Goal: Task Accomplishment & Management: Use online tool/utility

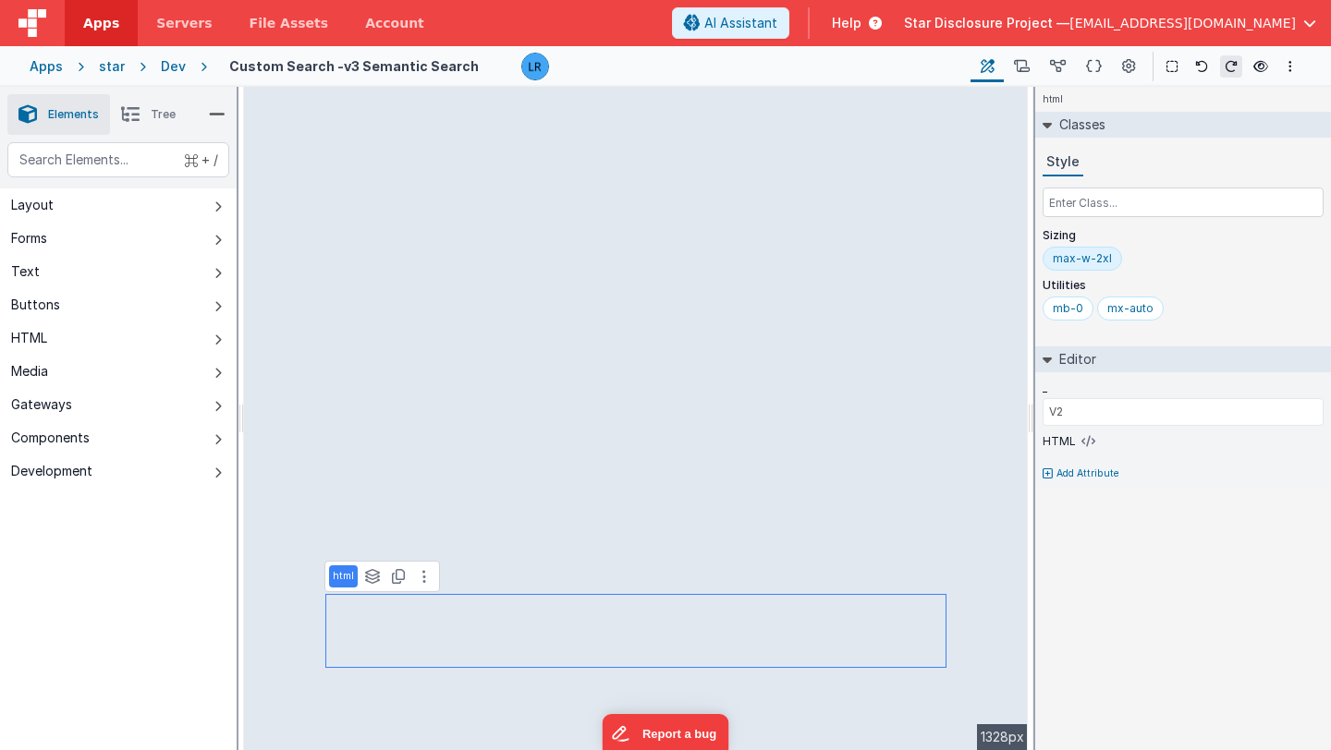
click at [1013, 18] on span "Star Disclosure Project —" at bounding box center [986, 23] width 165 height 18
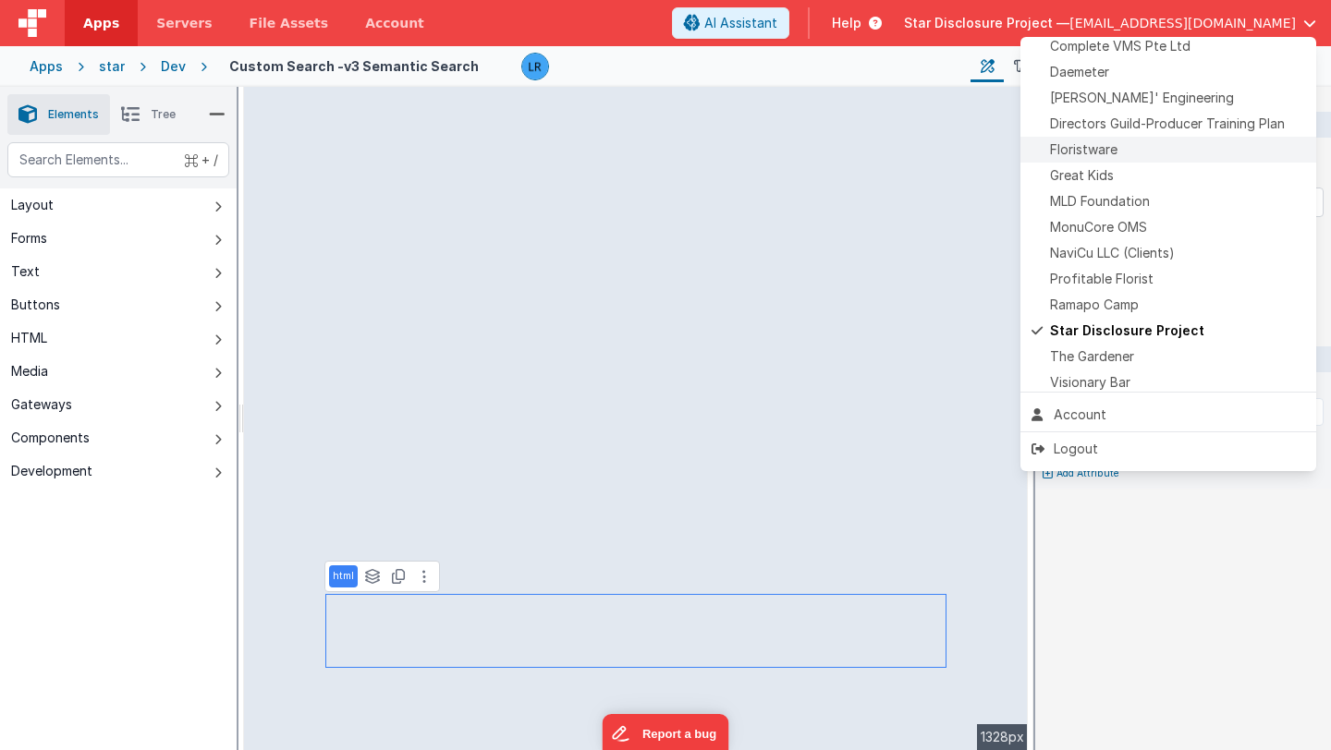
scroll to position [396, 0]
click at [1151, 81] on div "Daemeter" at bounding box center [1168, 74] width 274 height 18
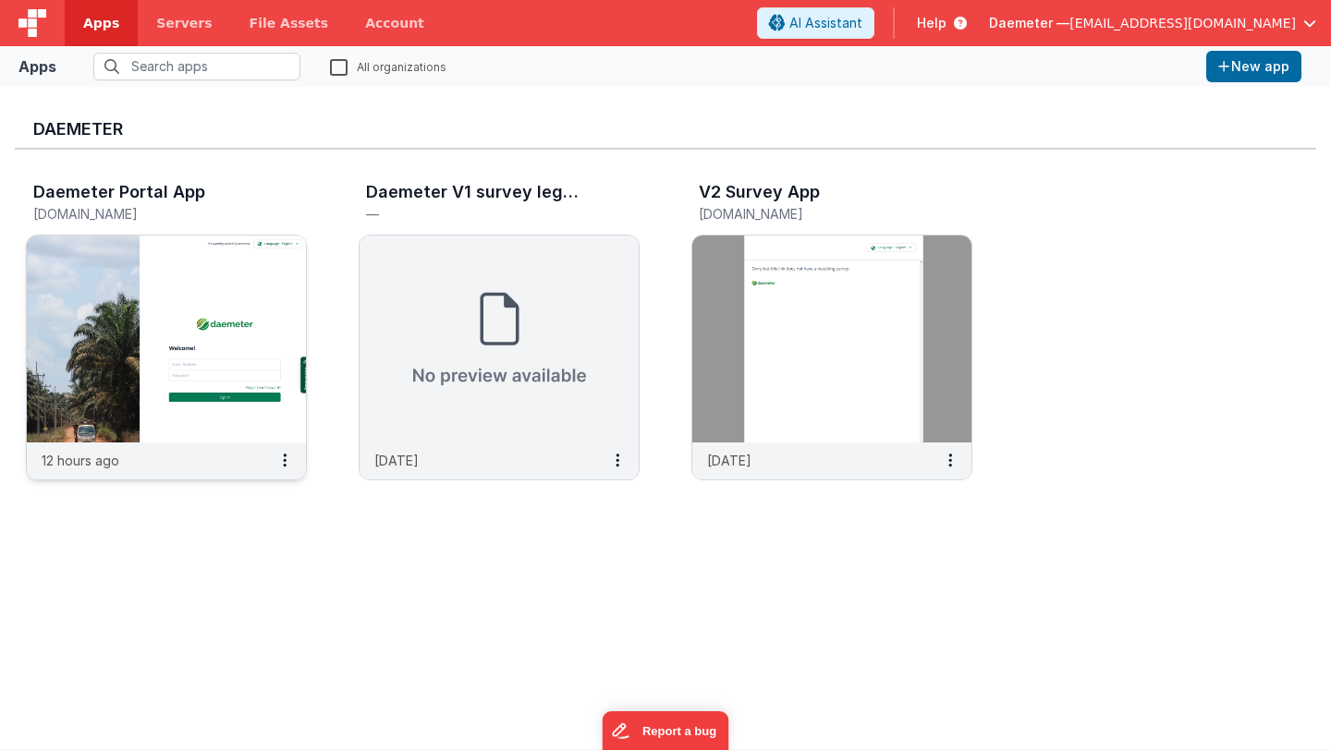
click at [239, 275] on img at bounding box center [166, 339] width 279 height 207
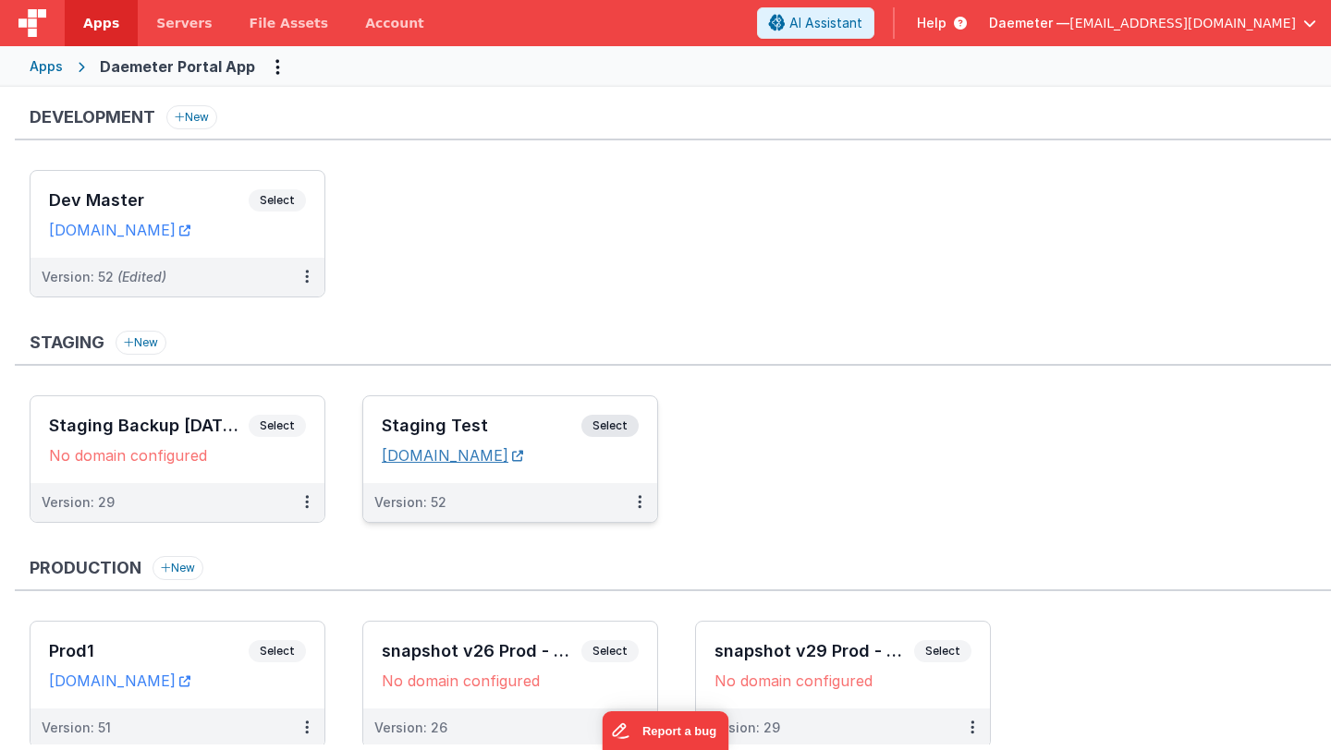
click at [461, 455] on link "daemeterportalstaging.fmbetterforms.com" at bounding box center [452, 455] width 141 height 18
click at [201, 191] on h3 "Dev Master" at bounding box center [149, 200] width 200 height 18
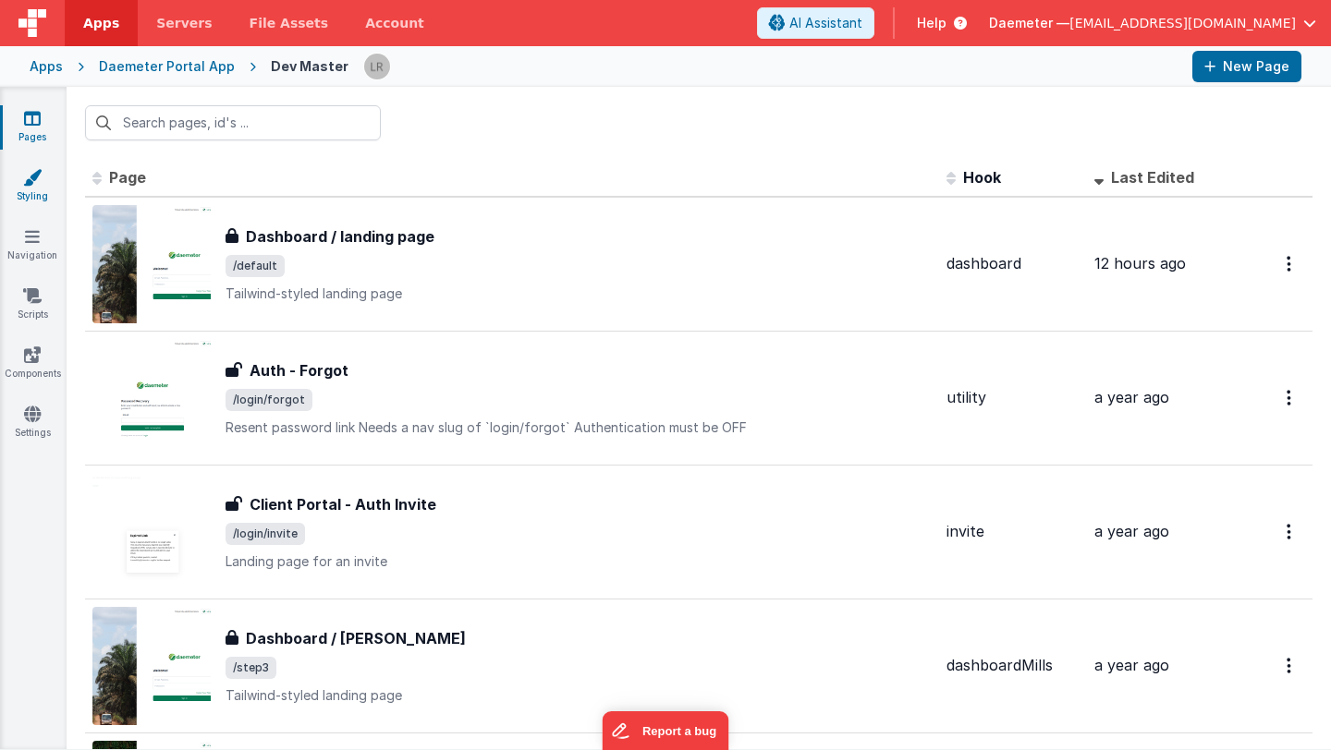
click at [29, 177] on icon at bounding box center [32, 177] width 18 height 18
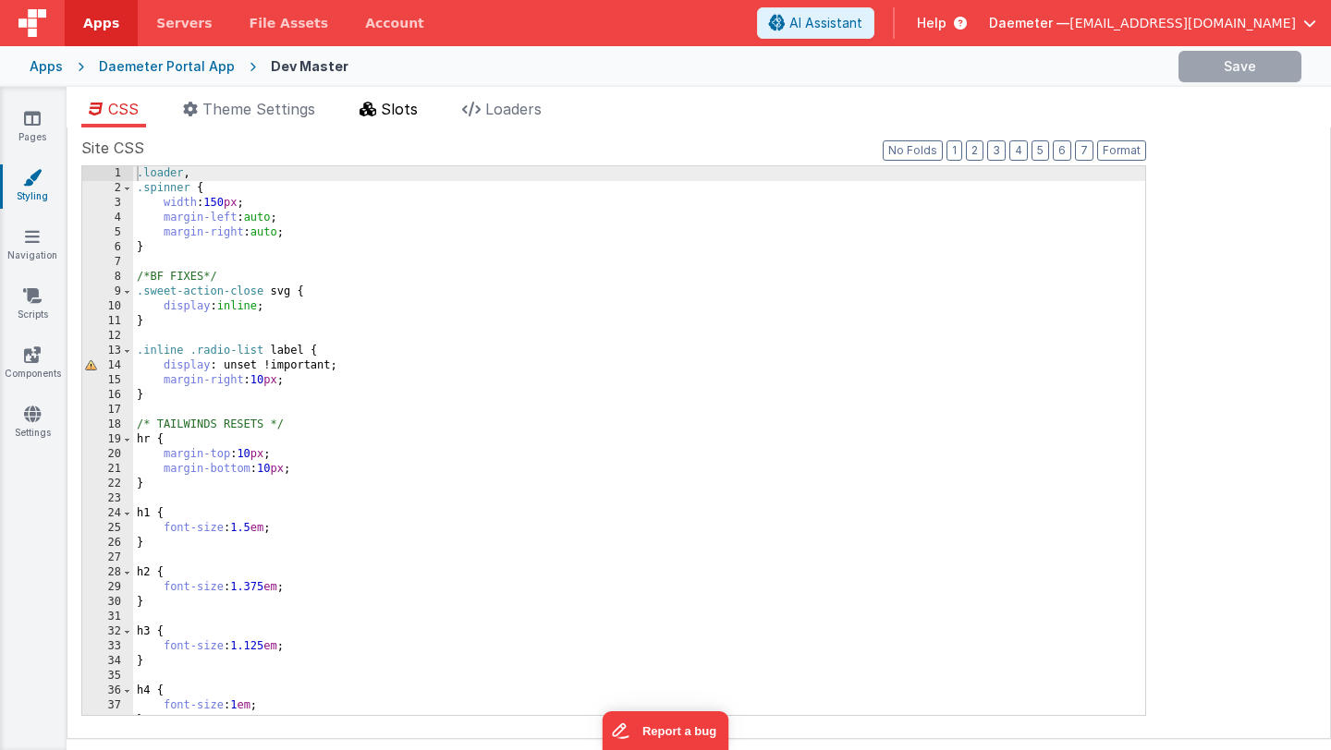
click at [378, 116] on li "Slots" at bounding box center [388, 113] width 73 height 30
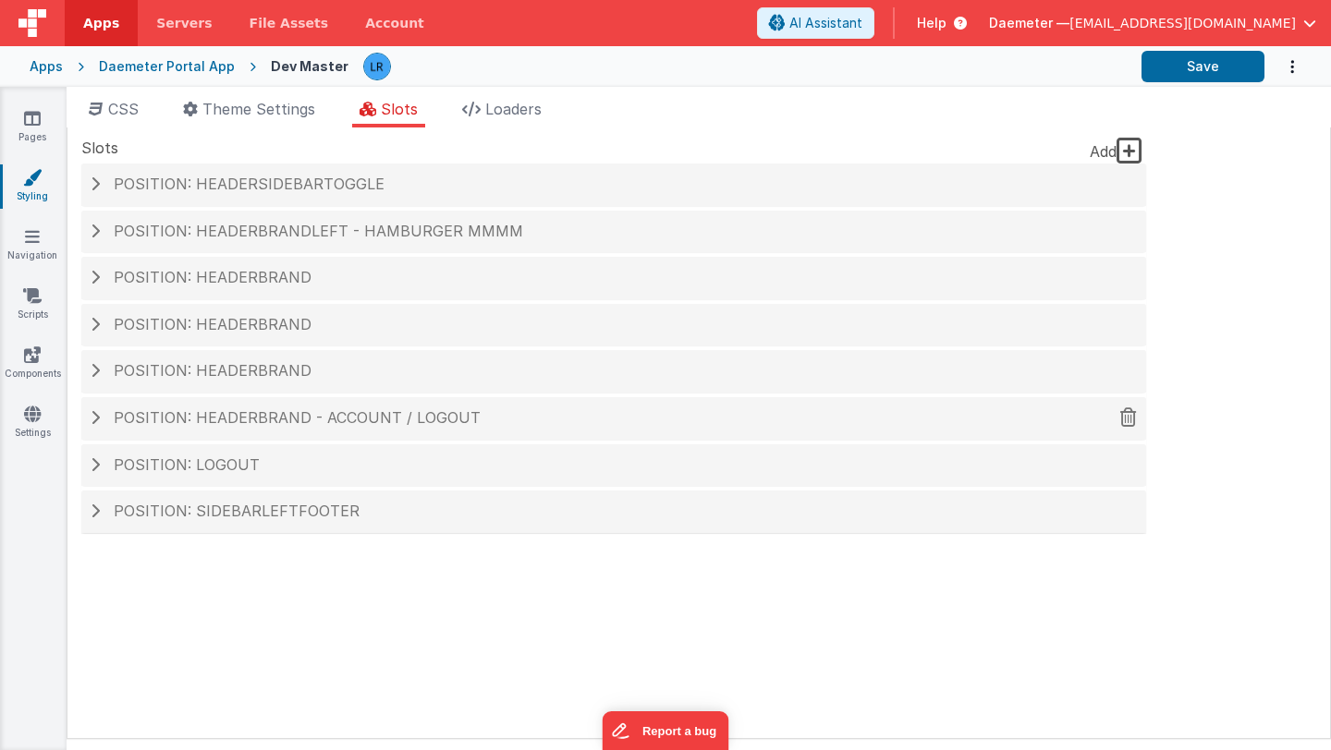
click at [96, 416] on span at bounding box center [95, 417] width 9 height 15
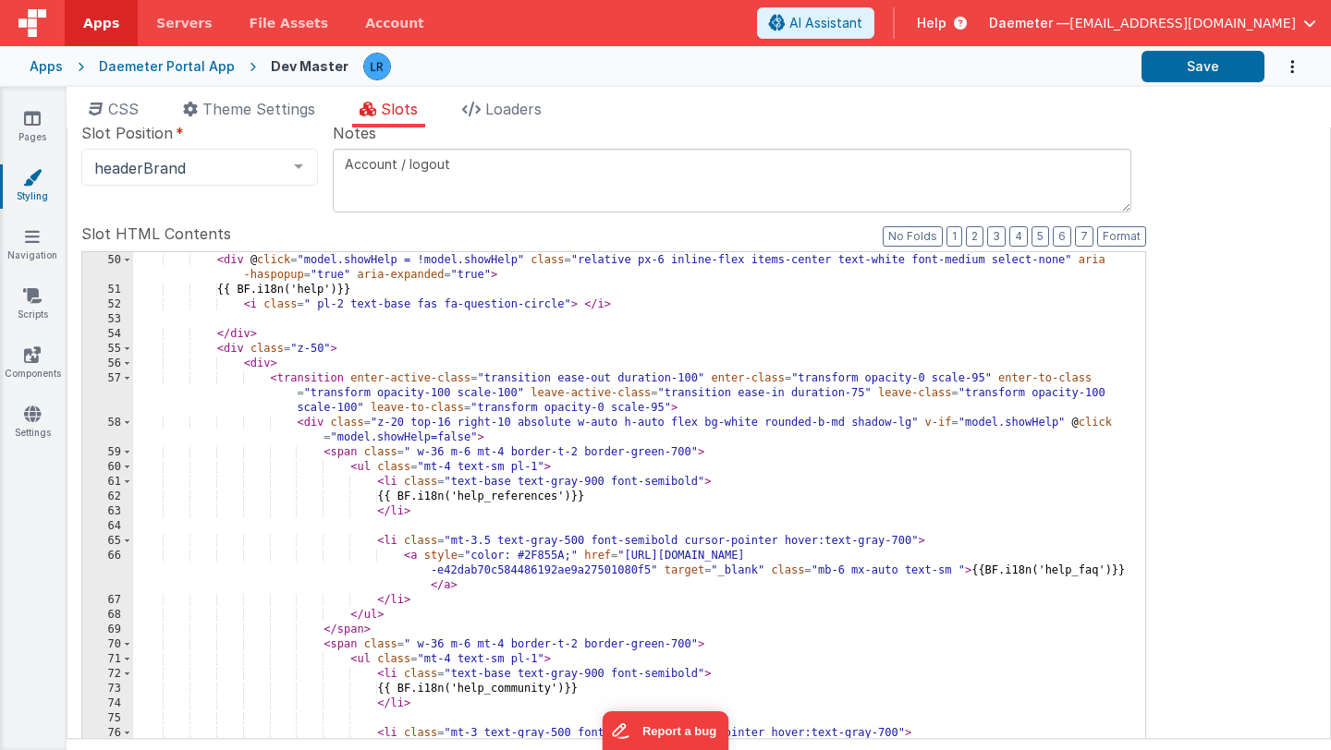
scroll to position [857, 0]
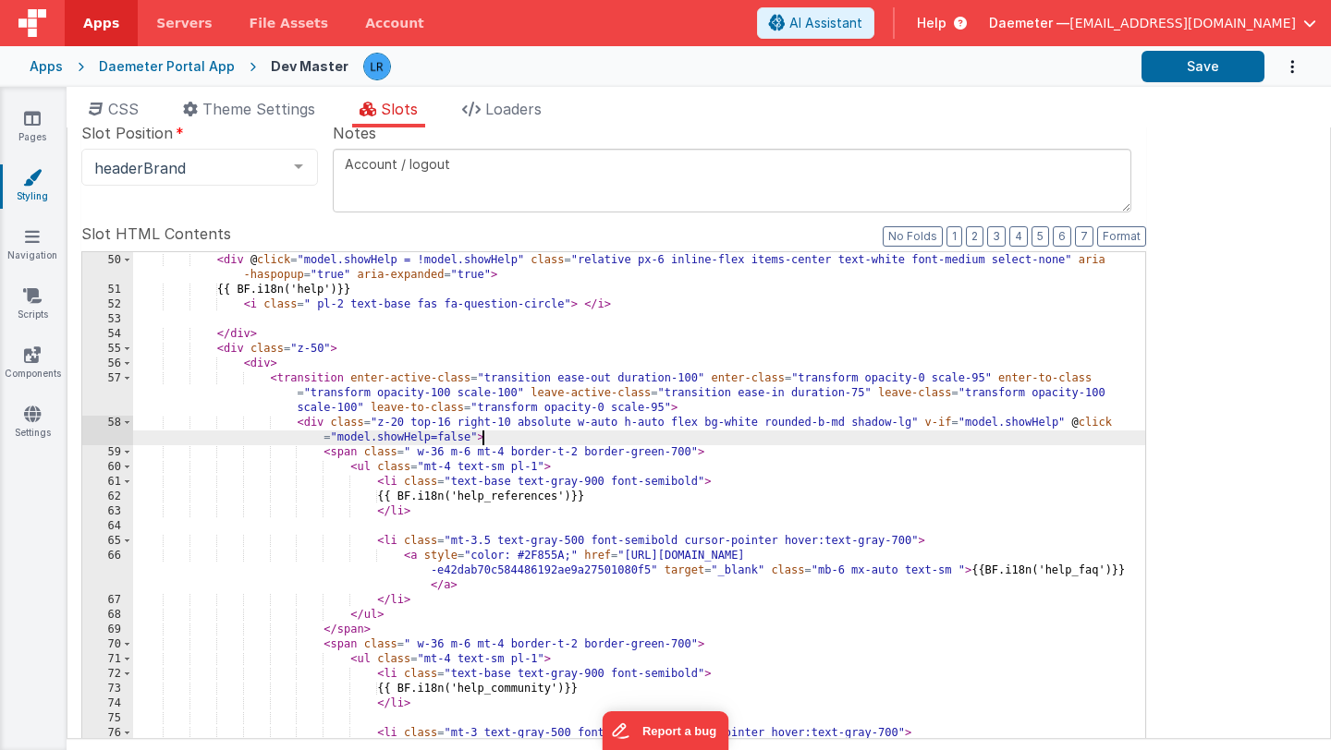
click at [803, 439] on div "< div class = "flex cursor-pointer select-none" > < div @ click = "model.showHe…" at bounding box center [639, 567] width 1012 height 658
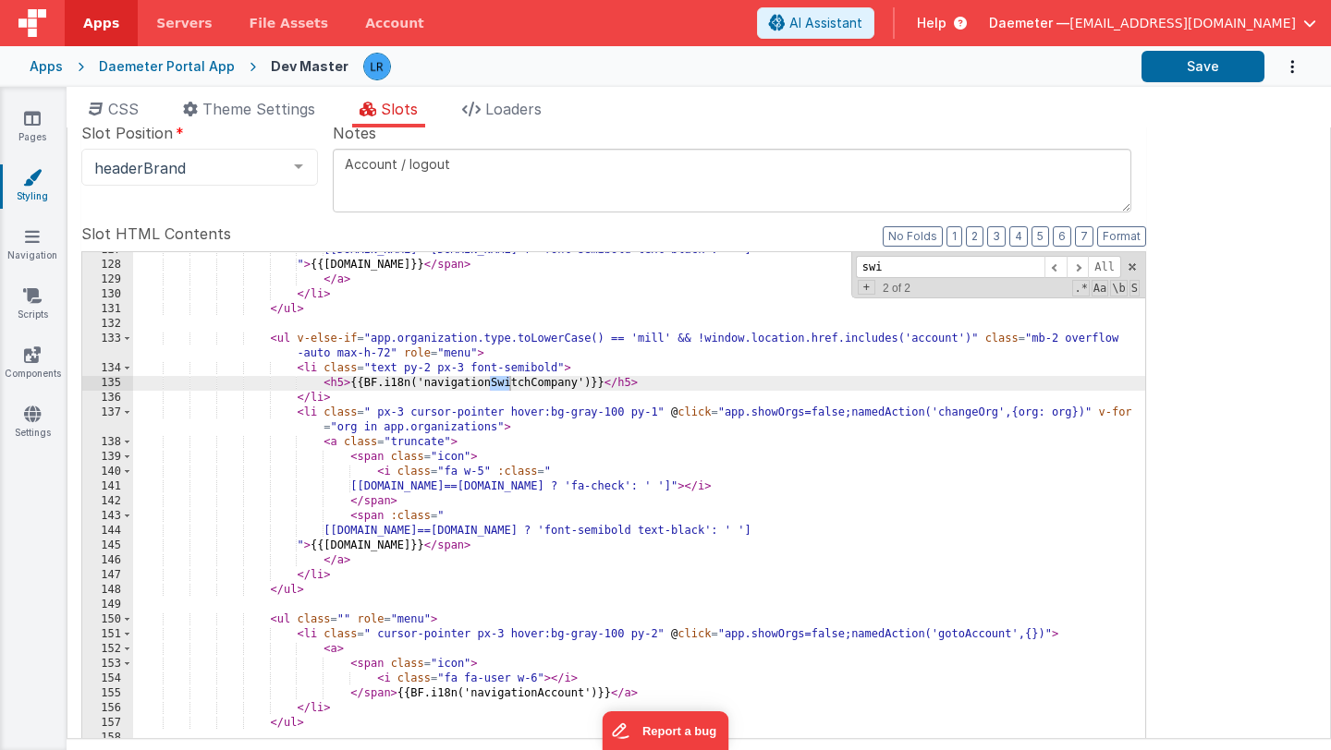
scroll to position [2240, 0]
type input "swi"
click at [29, 293] on icon at bounding box center [32, 295] width 18 height 18
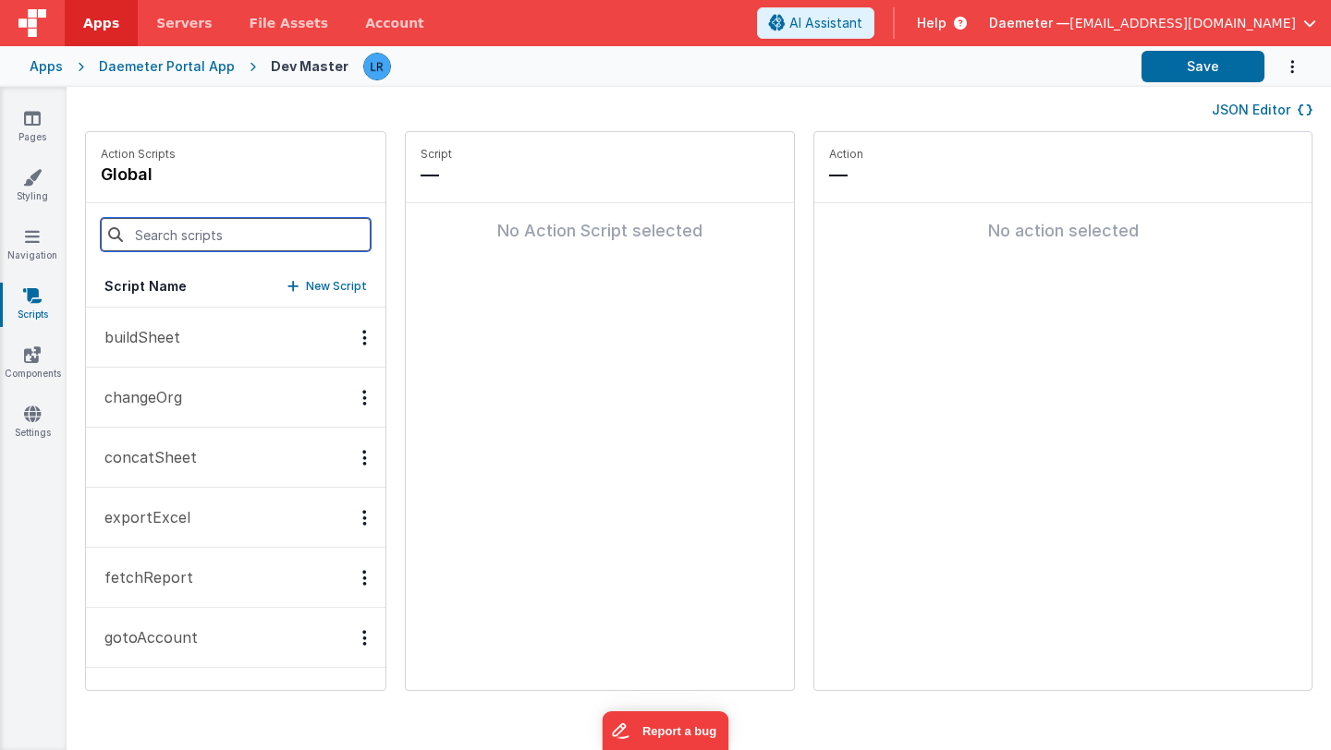
click at [159, 226] on input at bounding box center [236, 234] width 270 height 33
type input "change"
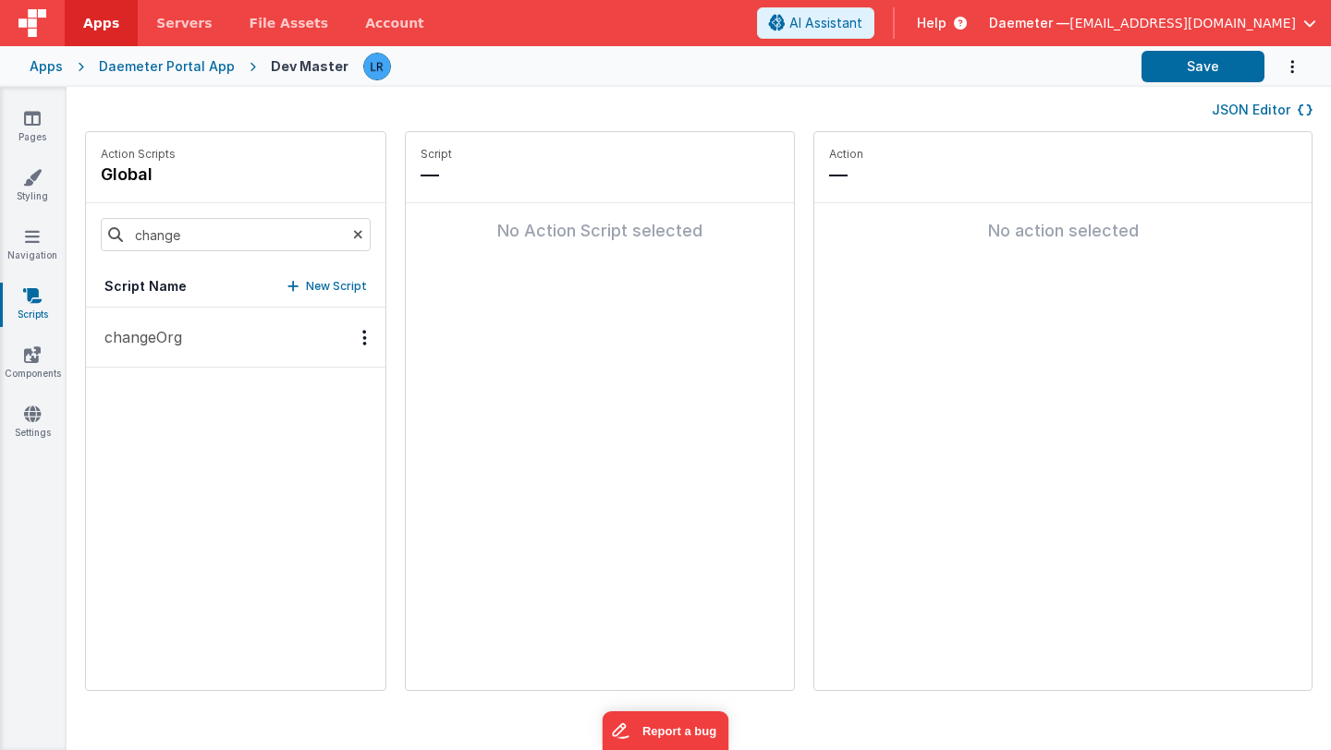
click at [116, 335] on p "changeOrg" at bounding box center [137, 337] width 89 height 22
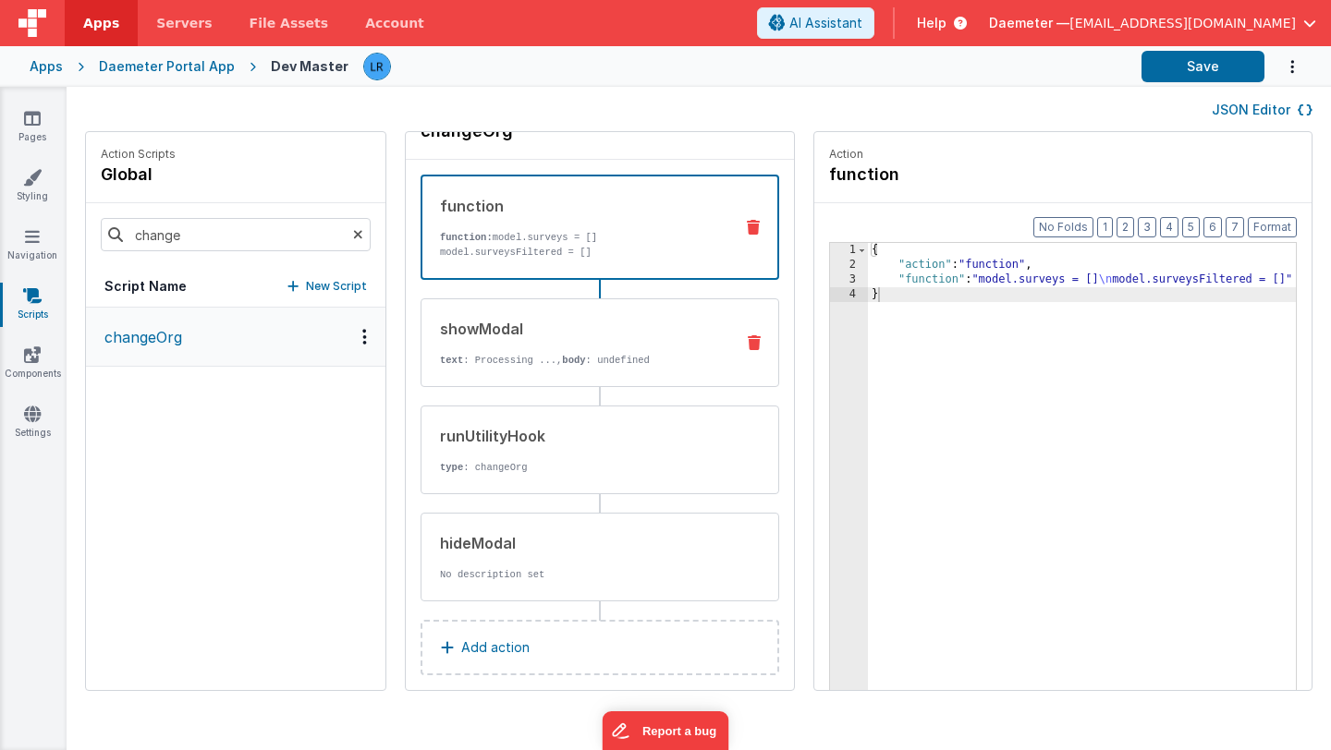
scroll to position [45, 0]
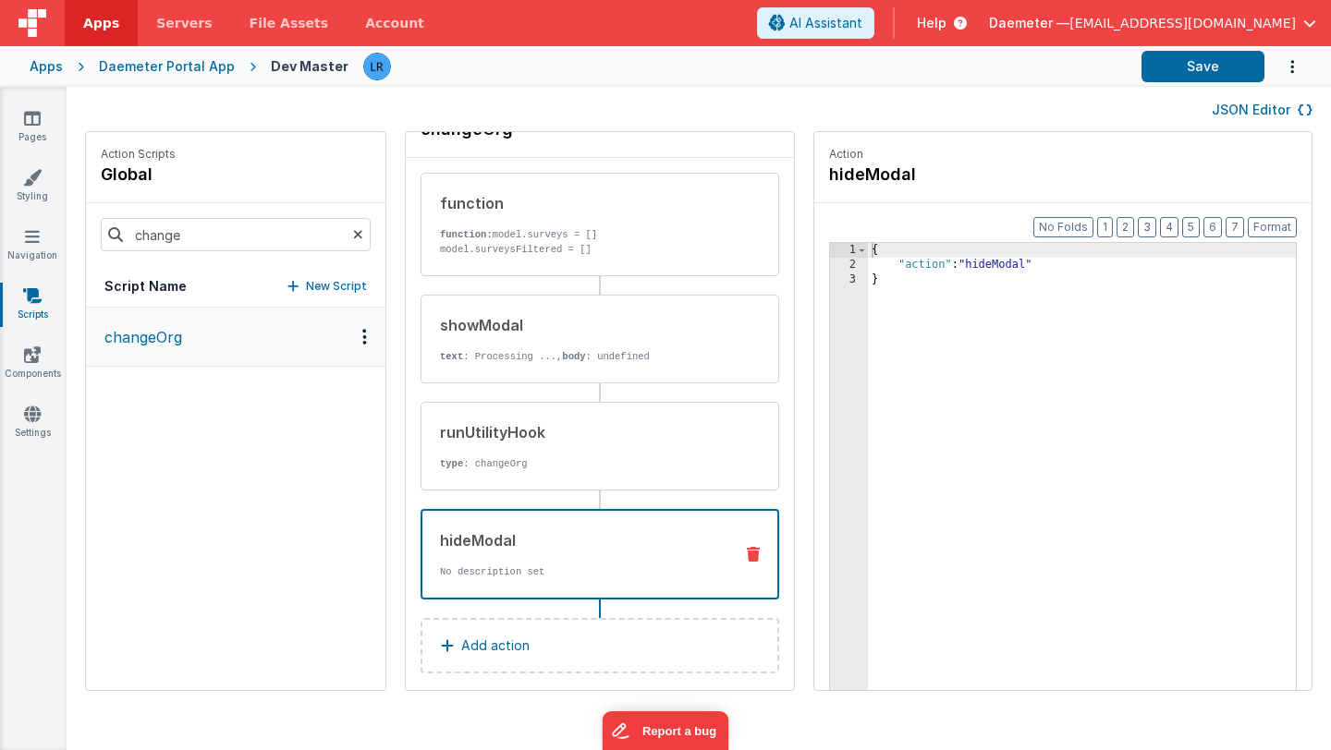
click at [440, 536] on div "hideModal" at bounding box center [579, 541] width 278 height 22
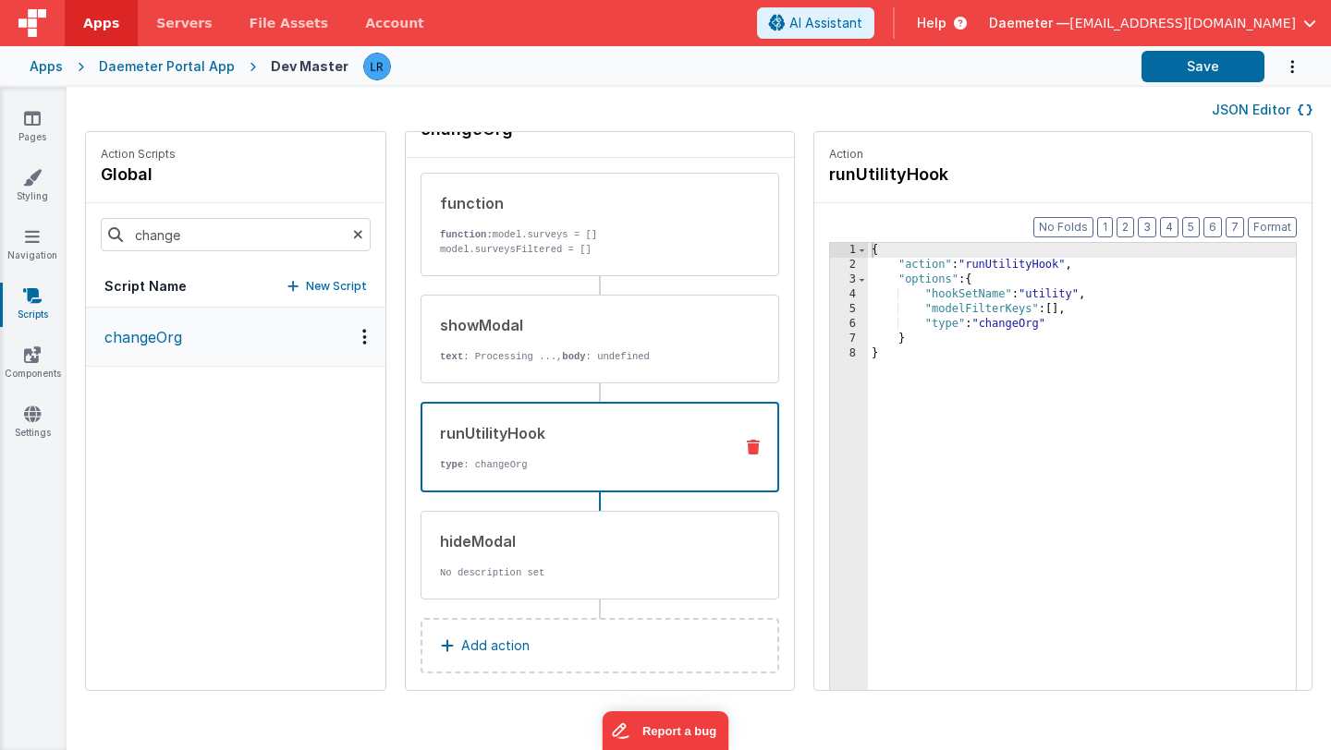
click at [440, 438] on div "runUtilityHook" at bounding box center [579, 433] width 278 height 22
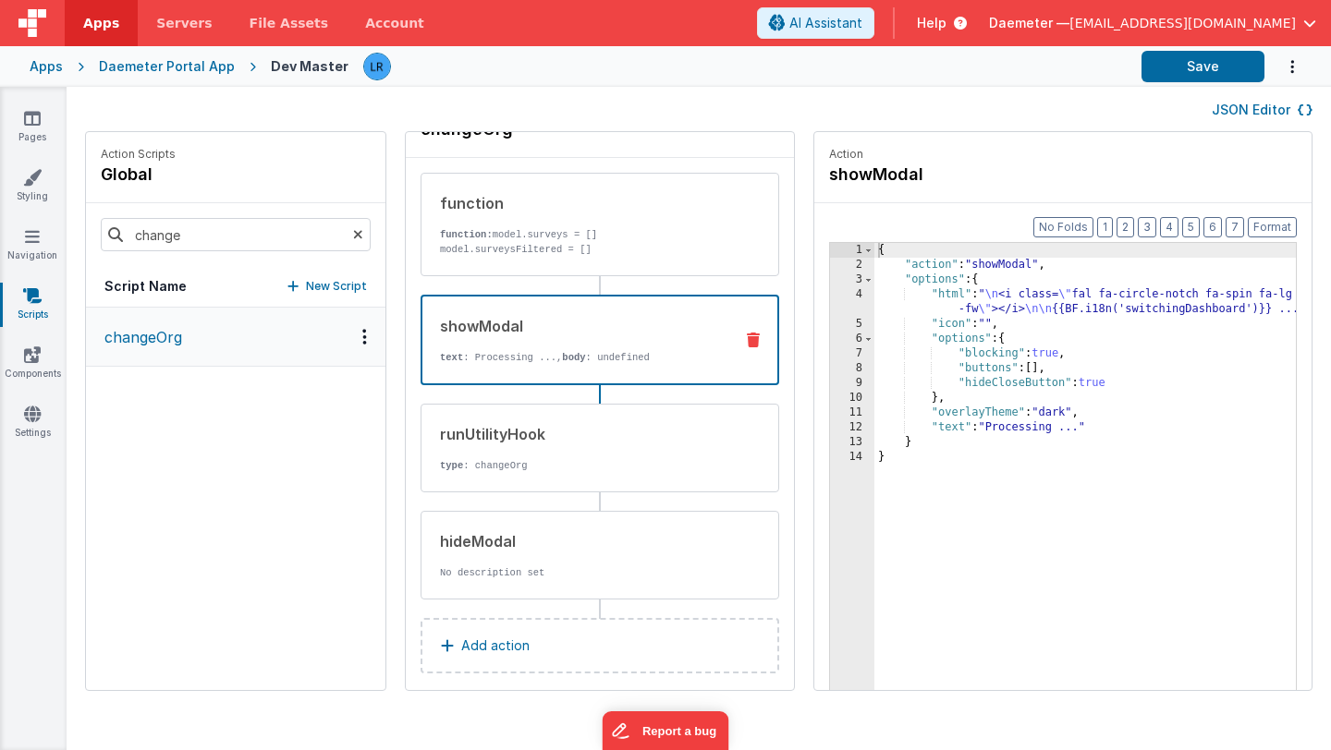
click at [433, 370] on div "showModal text : Processing ..., body : undefined" at bounding box center [599, 340] width 359 height 91
click at [31, 127] on link "Pages" at bounding box center [32, 127] width 67 height 37
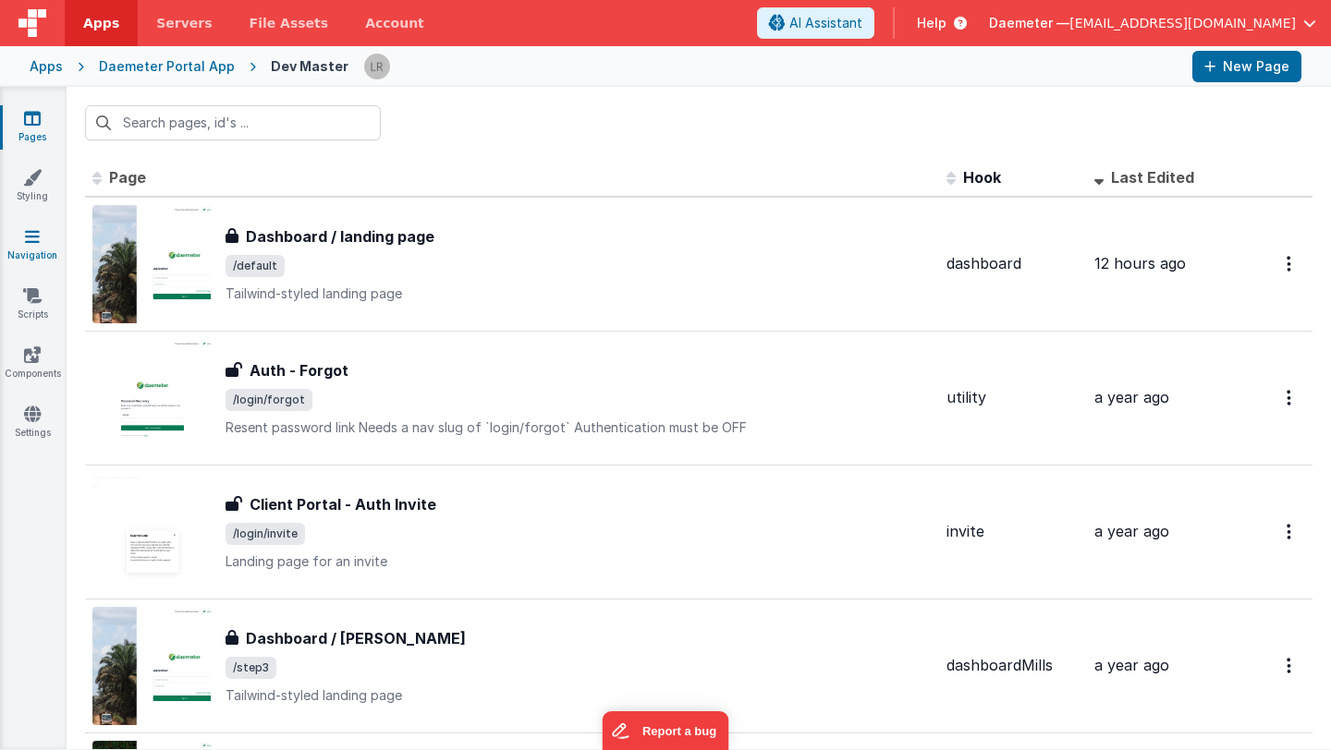
click at [31, 231] on icon at bounding box center [32, 236] width 15 height 18
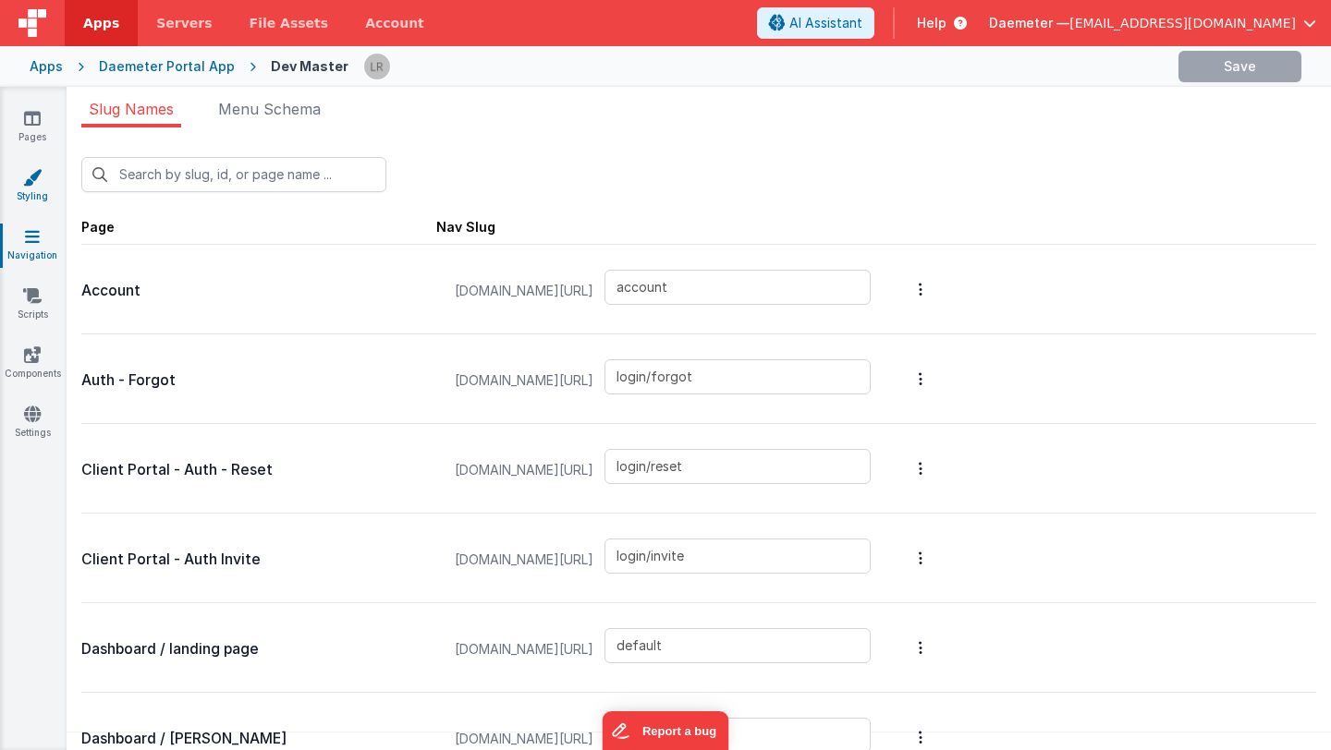
click at [31, 189] on link "Styling" at bounding box center [32, 186] width 67 height 37
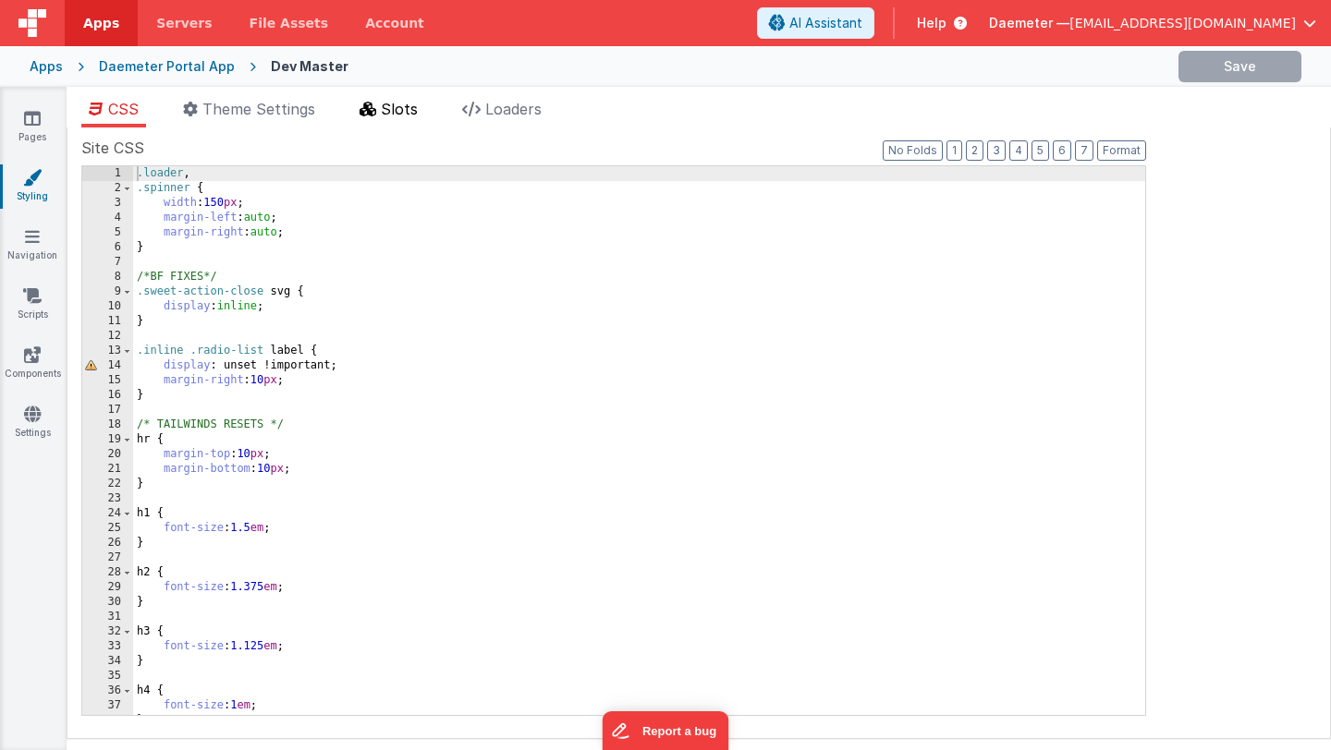
click at [408, 114] on span "Slots" at bounding box center [399, 109] width 37 height 18
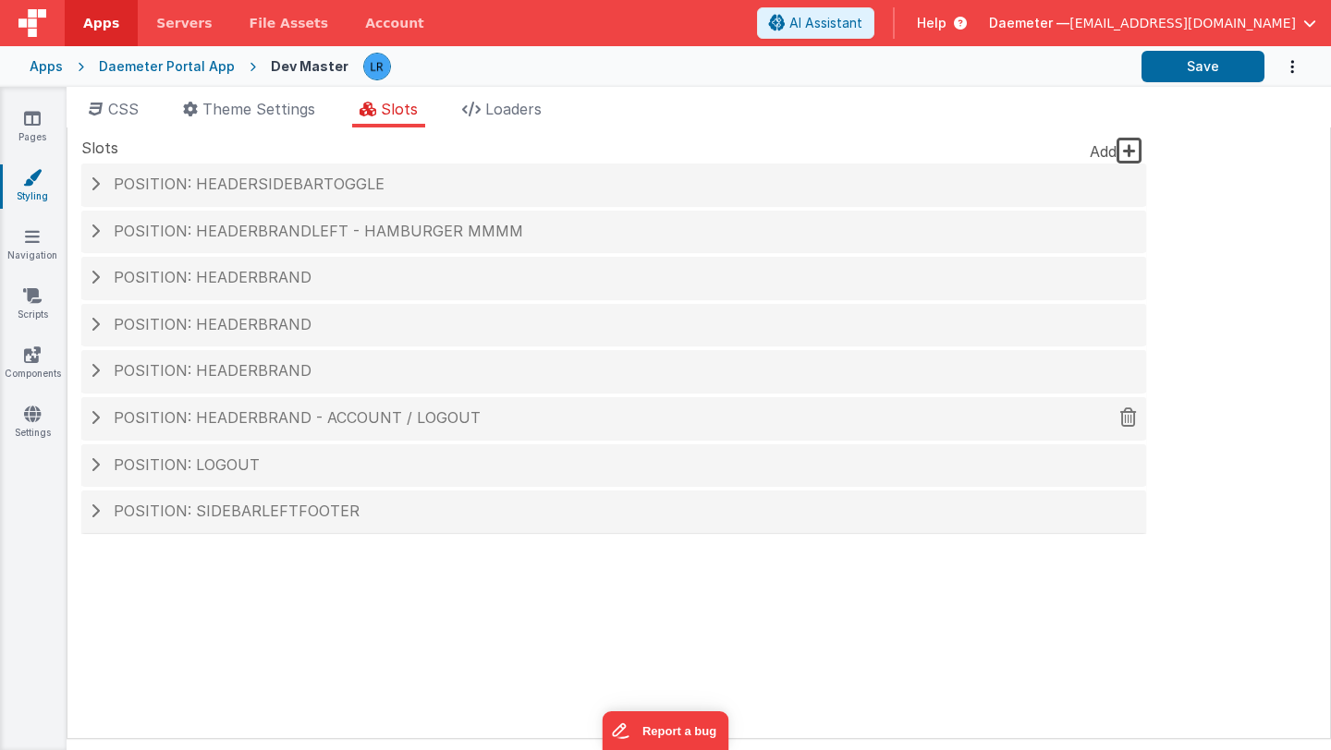
click at [192, 419] on span "Position: headerBrand - Account / logout" at bounding box center [297, 417] width 367 height 18
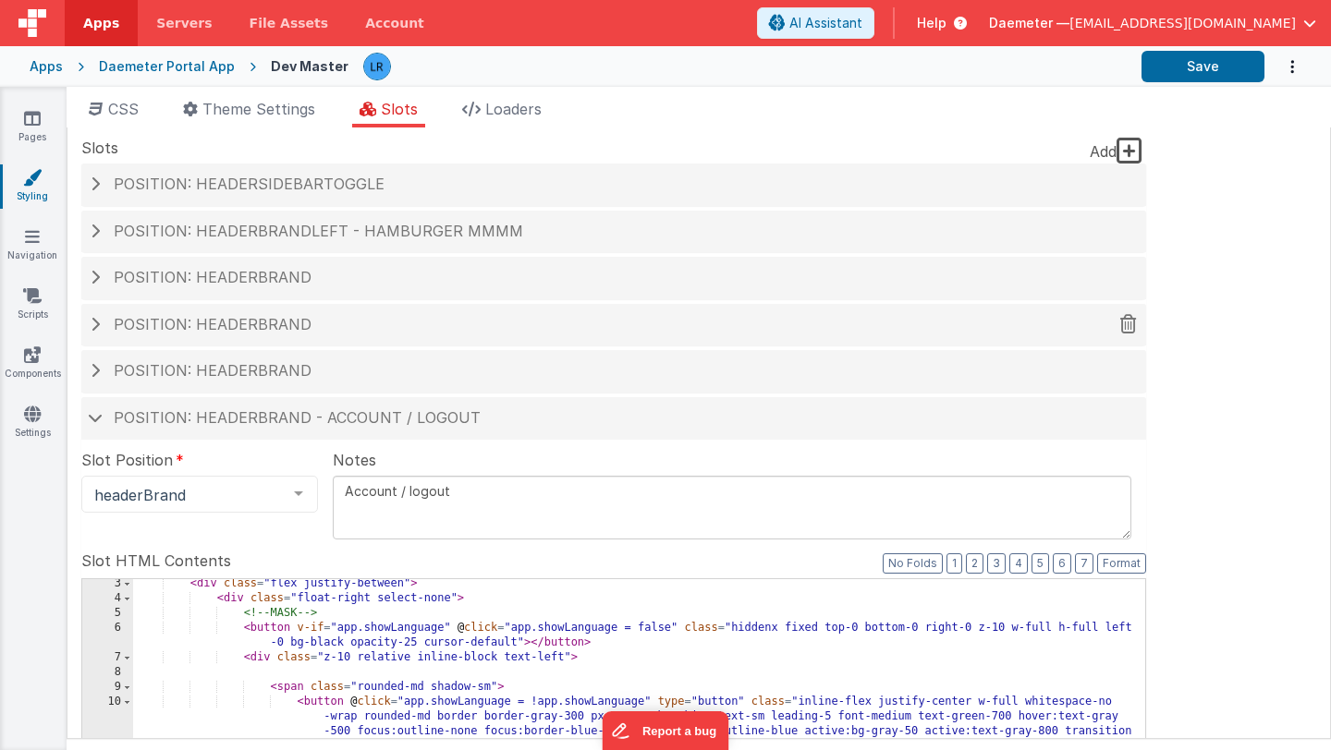
scroll to position [15, 0]
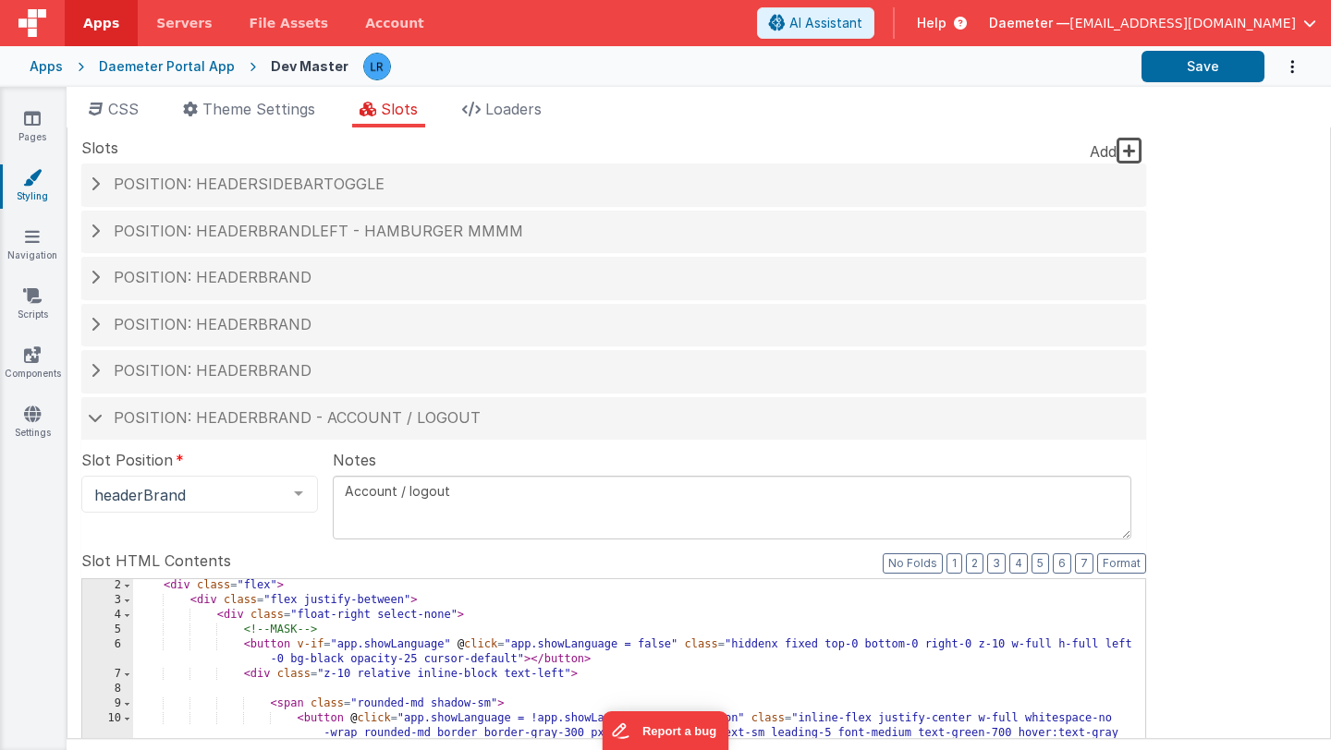
click at [1229, 394] on div "Site CSS Format 7 6 5 4 3 2 1 No Folds 1 2 3 4 5 6 7 8 9 10 11 12 13 14 15 16 1…" at bounding box center [699, 434] width 1264 height 612
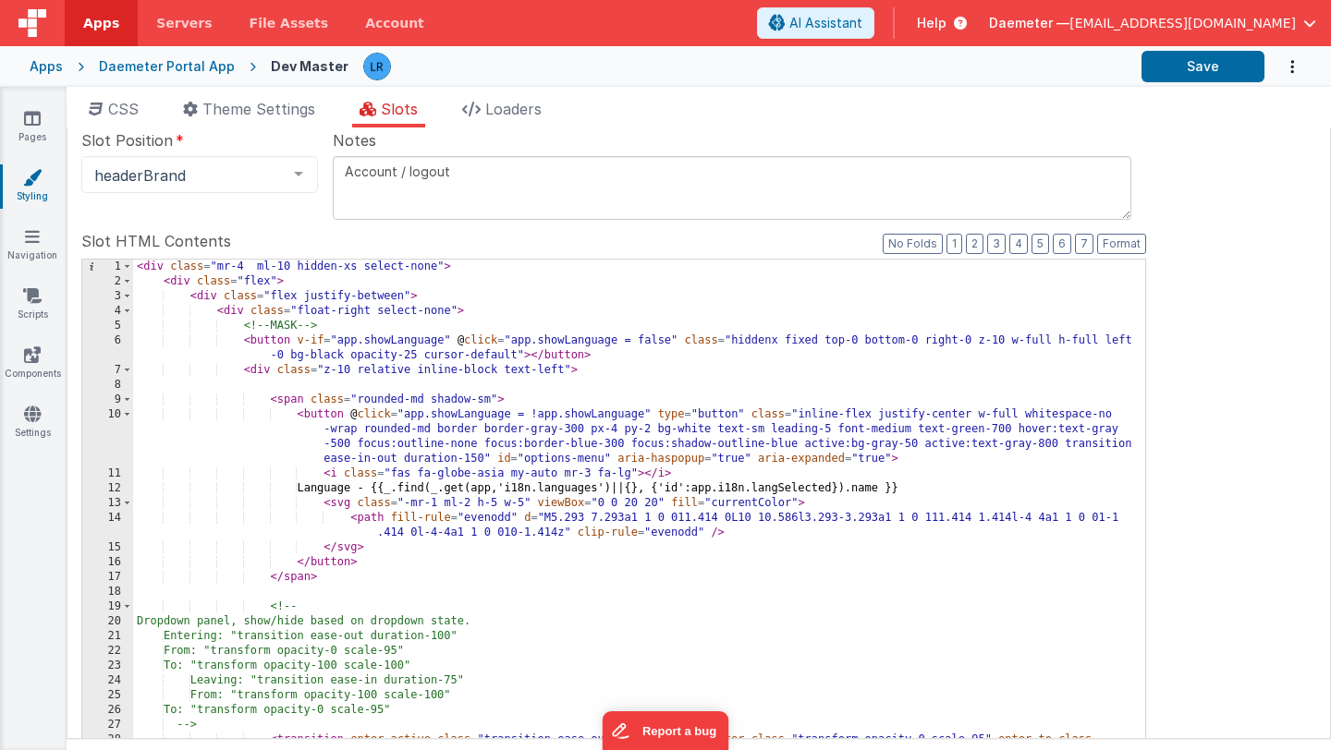
scroll to position [336, 0]
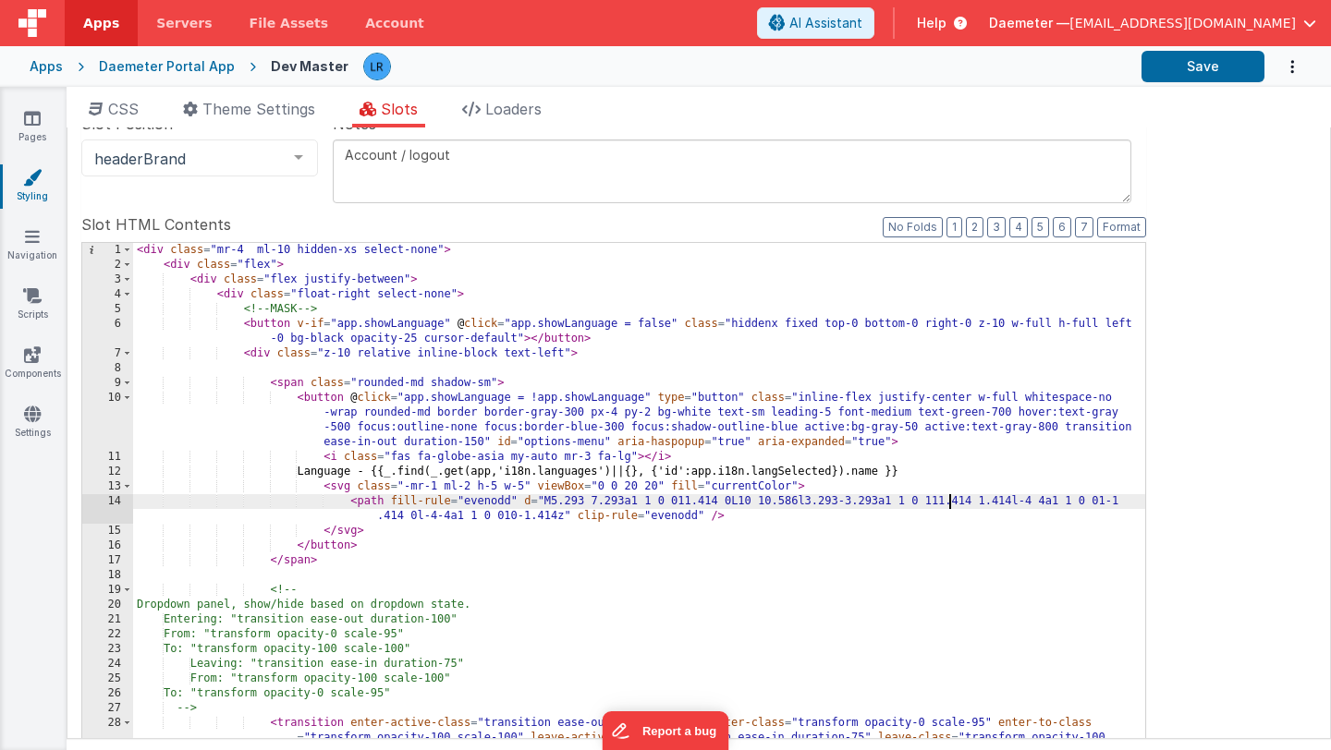
click at [946, 503] on div "< div class = "mr-4 ml-10 hidden-xs select-none" > < div class = "flex" > < div…" at bounding box center [639, 572] width 1012 height 658
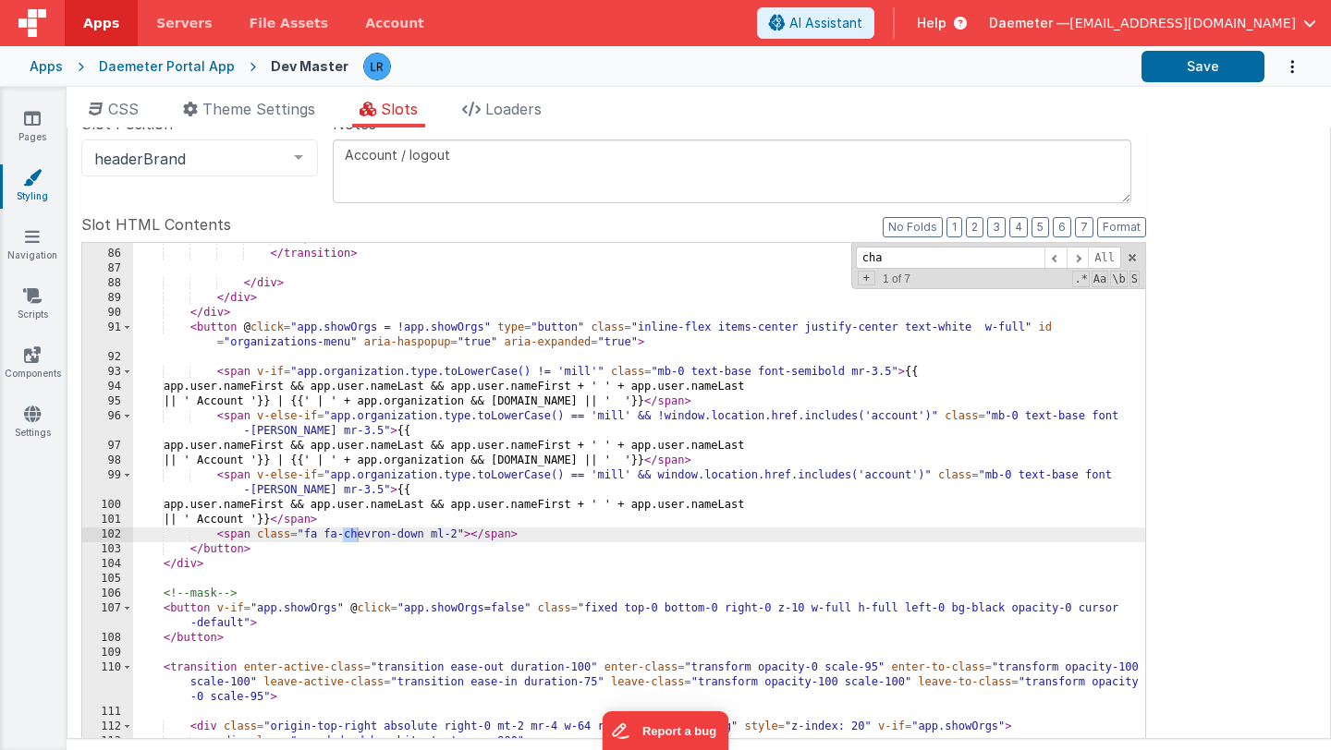
scroll to position [1530, 0]
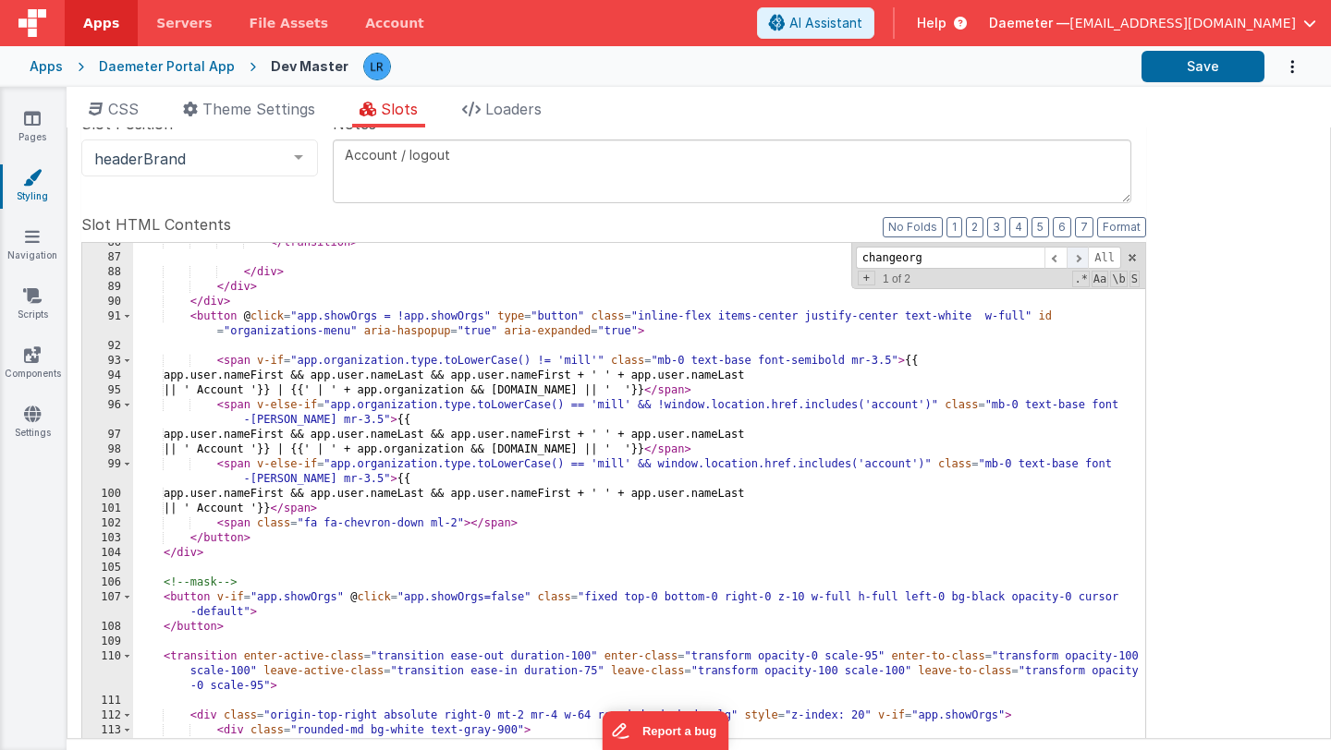
type input "changeorg"
click at [1079, 264] on span at bounding box center [1077, 258] width 22 height 23
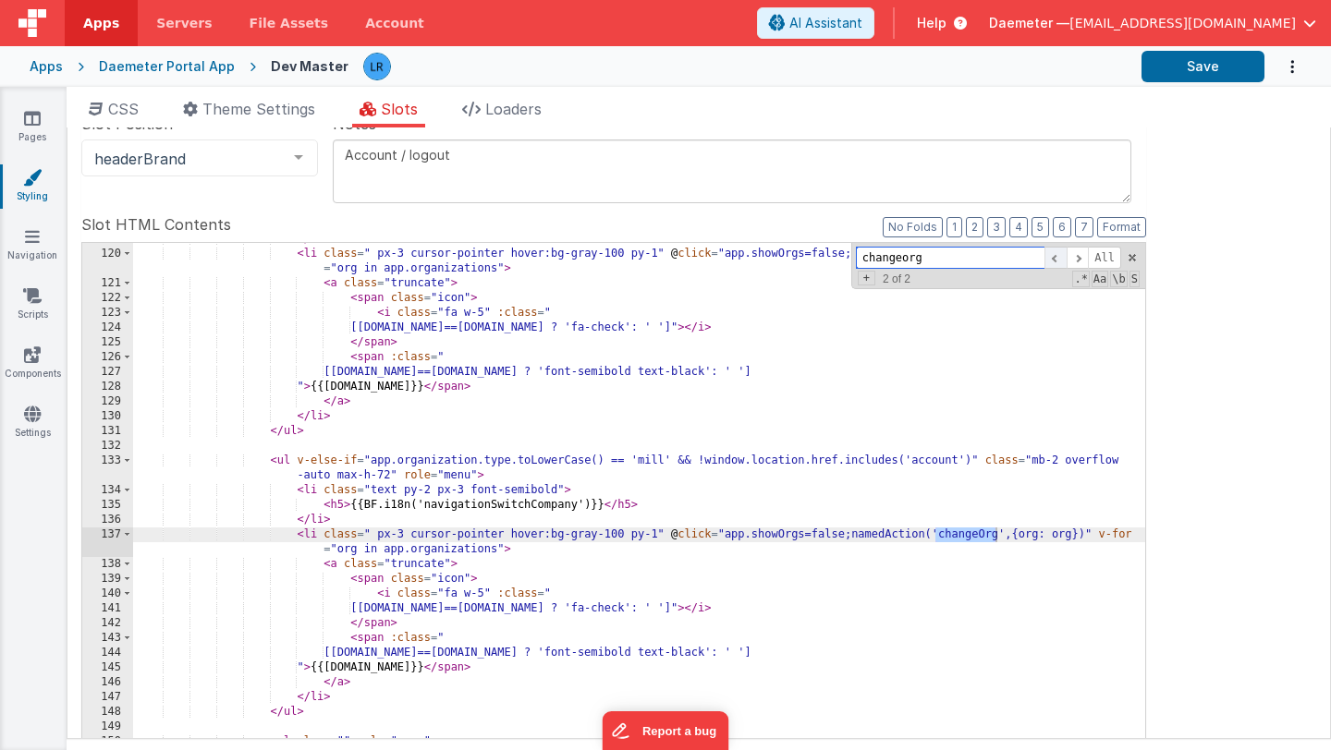
click at [1058, 261] on span at bounding box center [1055, 258] width 22 height 23
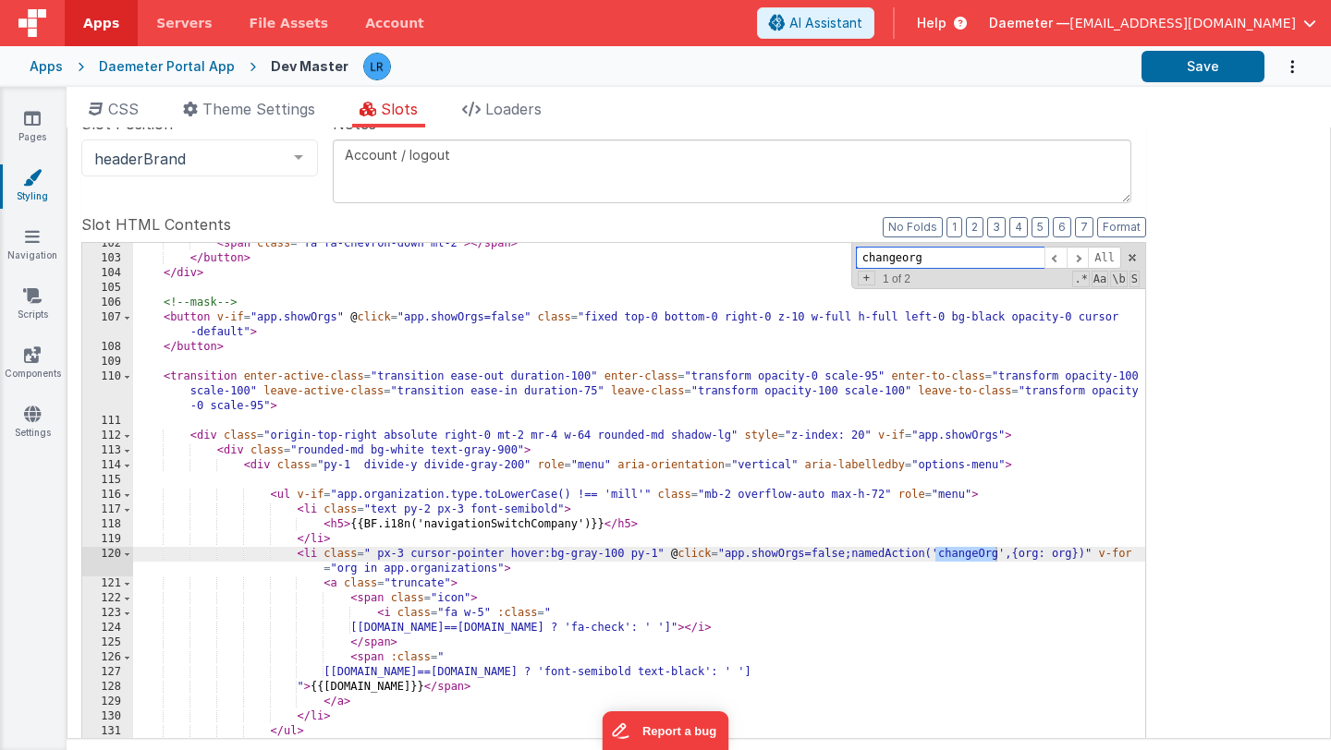
scroll to position [1809, 0]
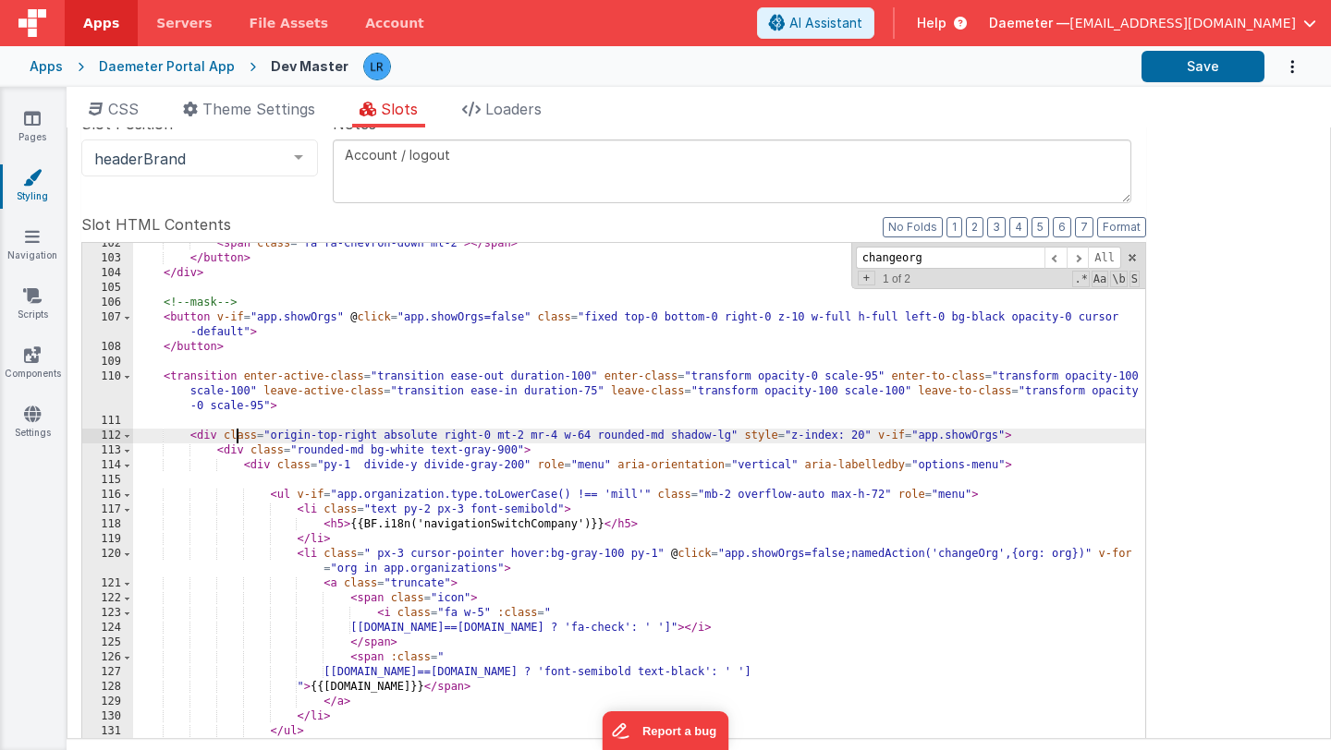
click at [234, 431] on div "< span class = "fa fa-chevron-down ml-2" > </ span > </ button > </ div > <!-- …" at bounding box center [639, 558] width 1012 height 643
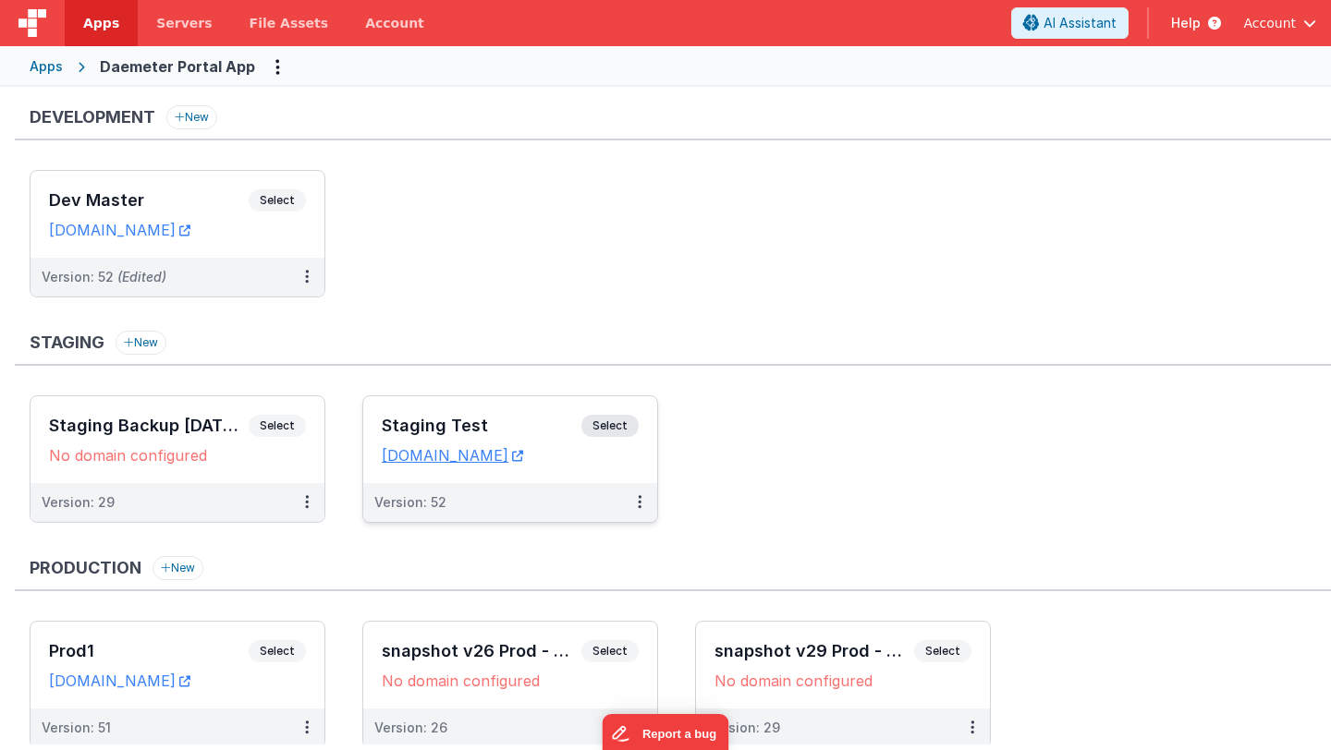
click at [388, 422] on h3 "Staging Test" at bounding box center [482, 426] width 200 height 18
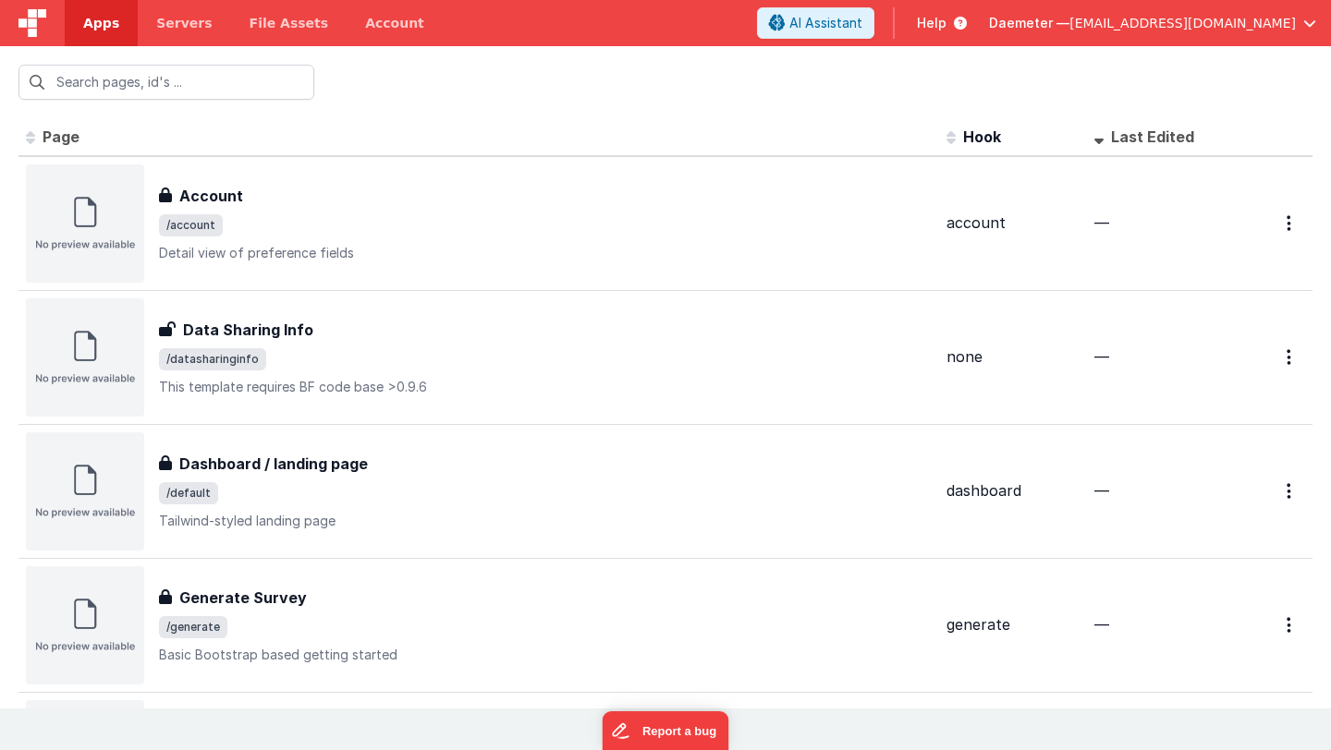
click at [101, 17] on span "Apps" at bounding box center [101, 23] width 36 height 18
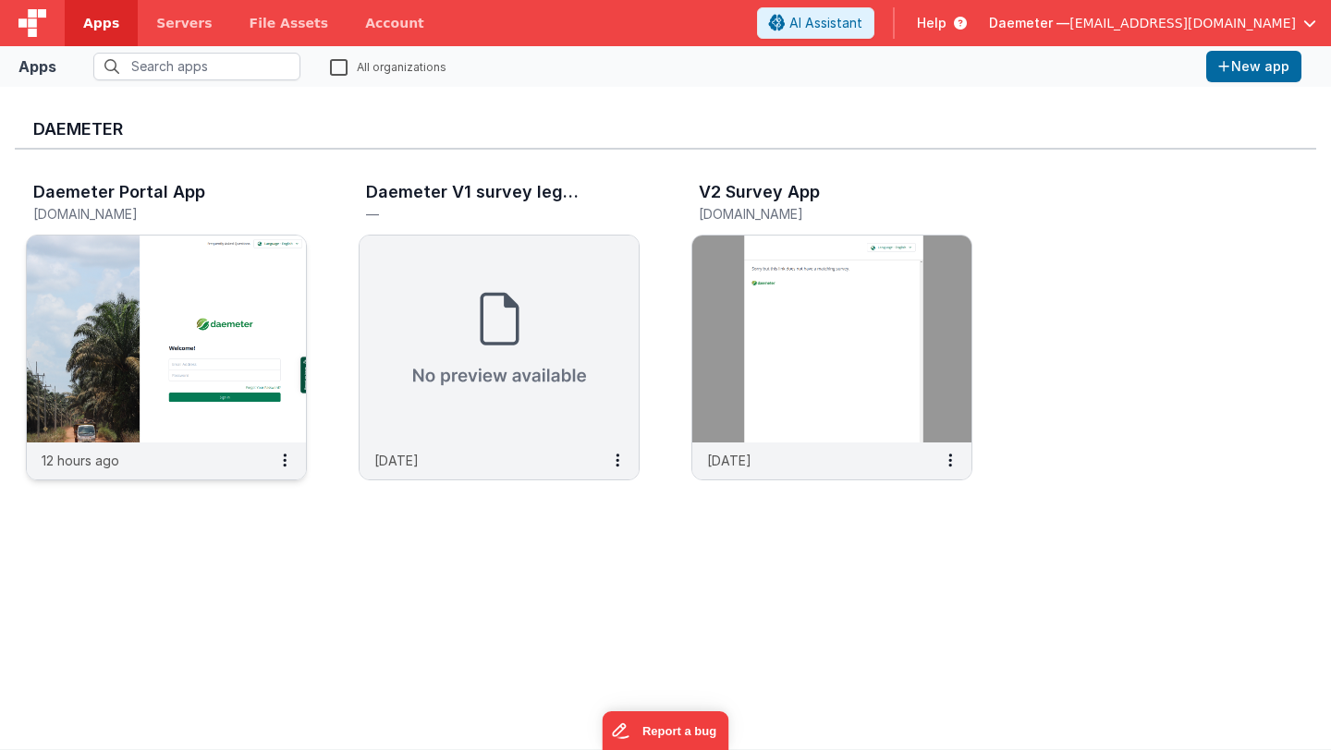
click at [159, 298] on img at bounding box center [166, 339] width 279 height 207
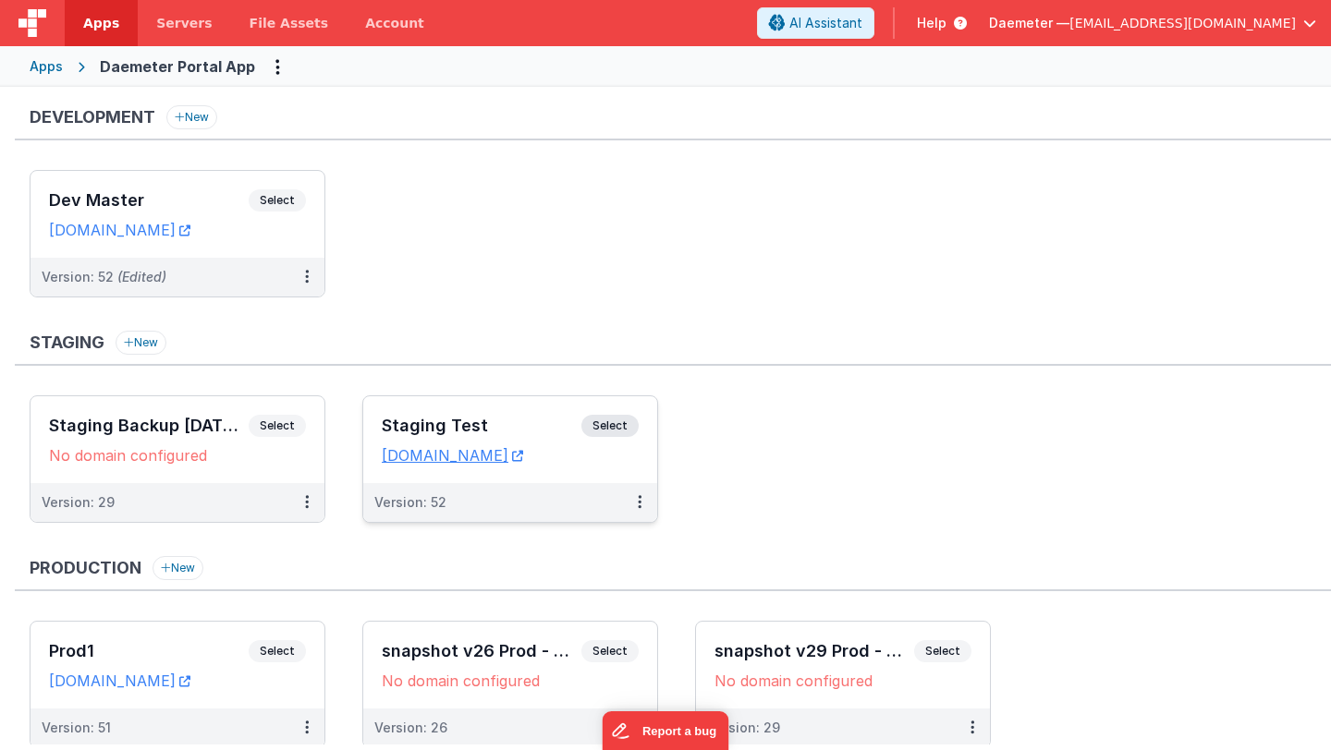
click at [518, 437] on div "Staging Test Select" at bounding box center [510, 430] width 257 height 31
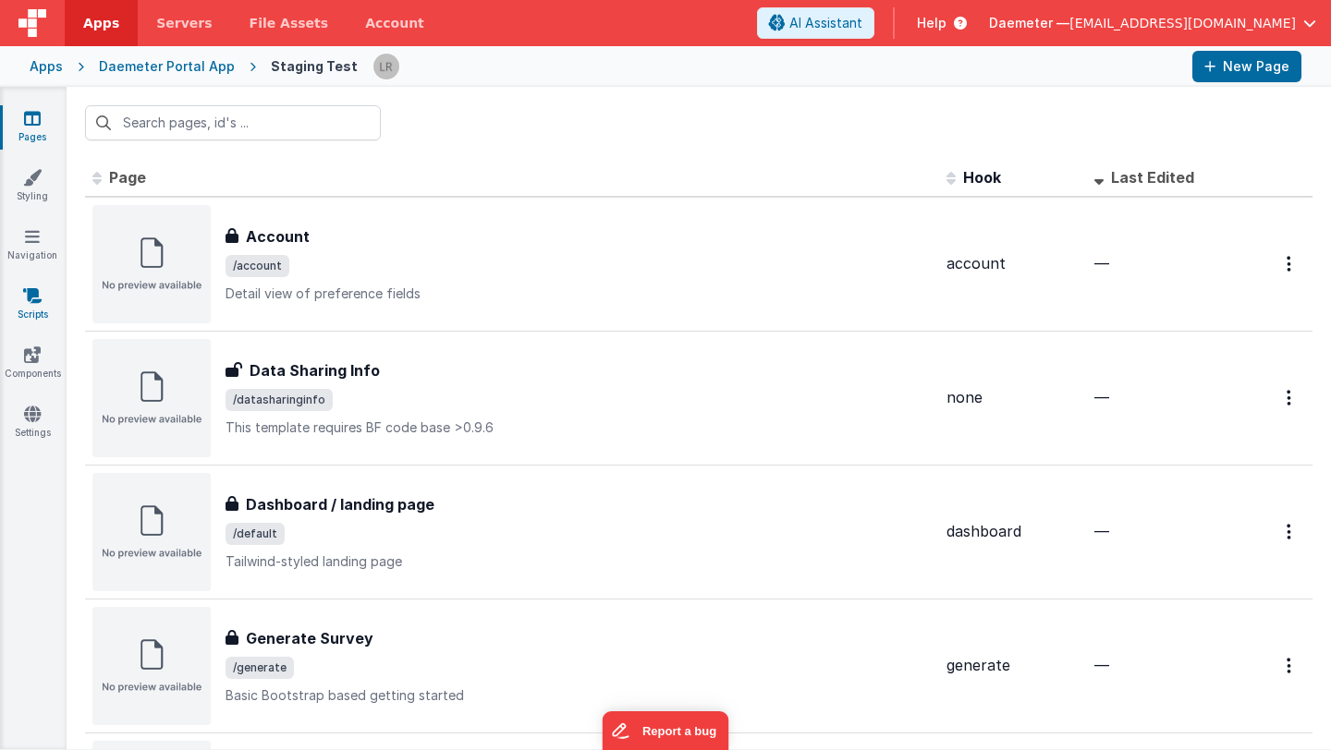
click at [30, 306] on link "Scripts" at bounding box center [32, 304] width 67 height 37
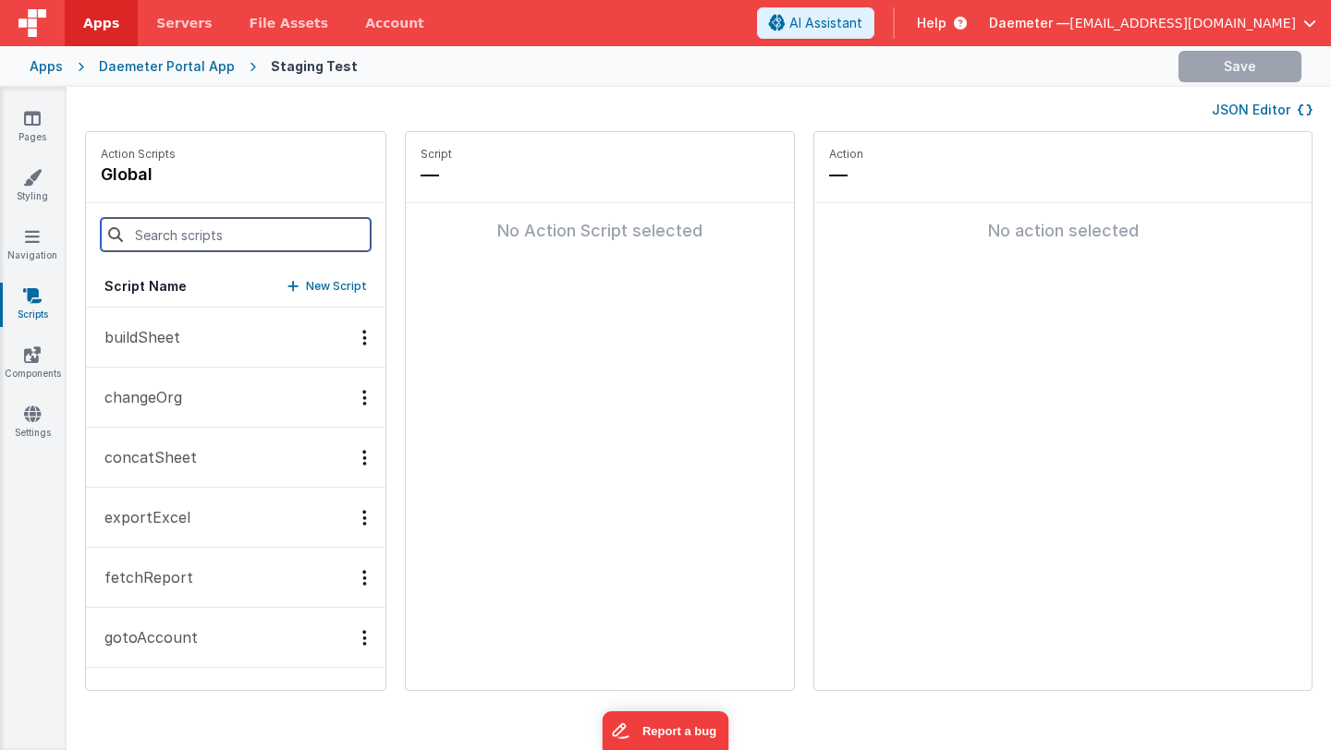
click at [185, 233] on input at bounding box center [236, 234] width 270 height 33
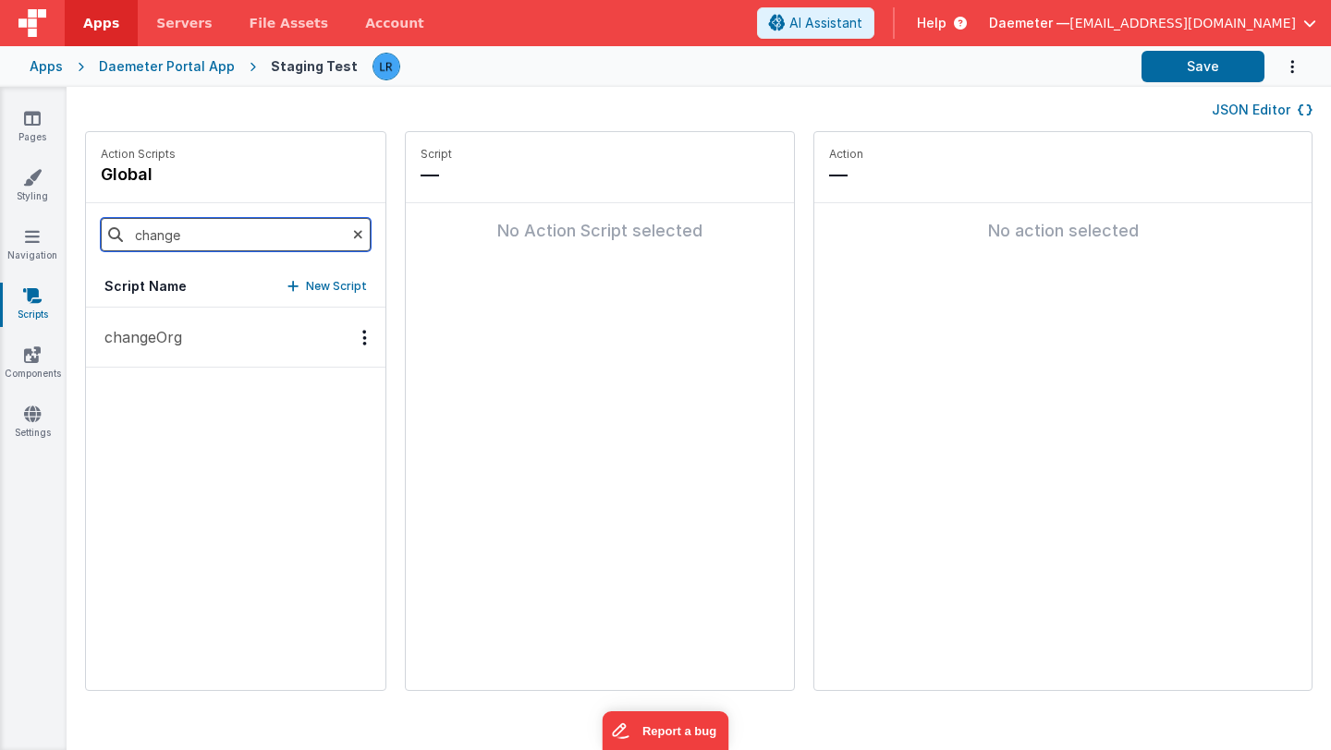
type input "change"
click at [149, 335] on p "changeOrg" at bounding box center [137, 337] width 89 height 22
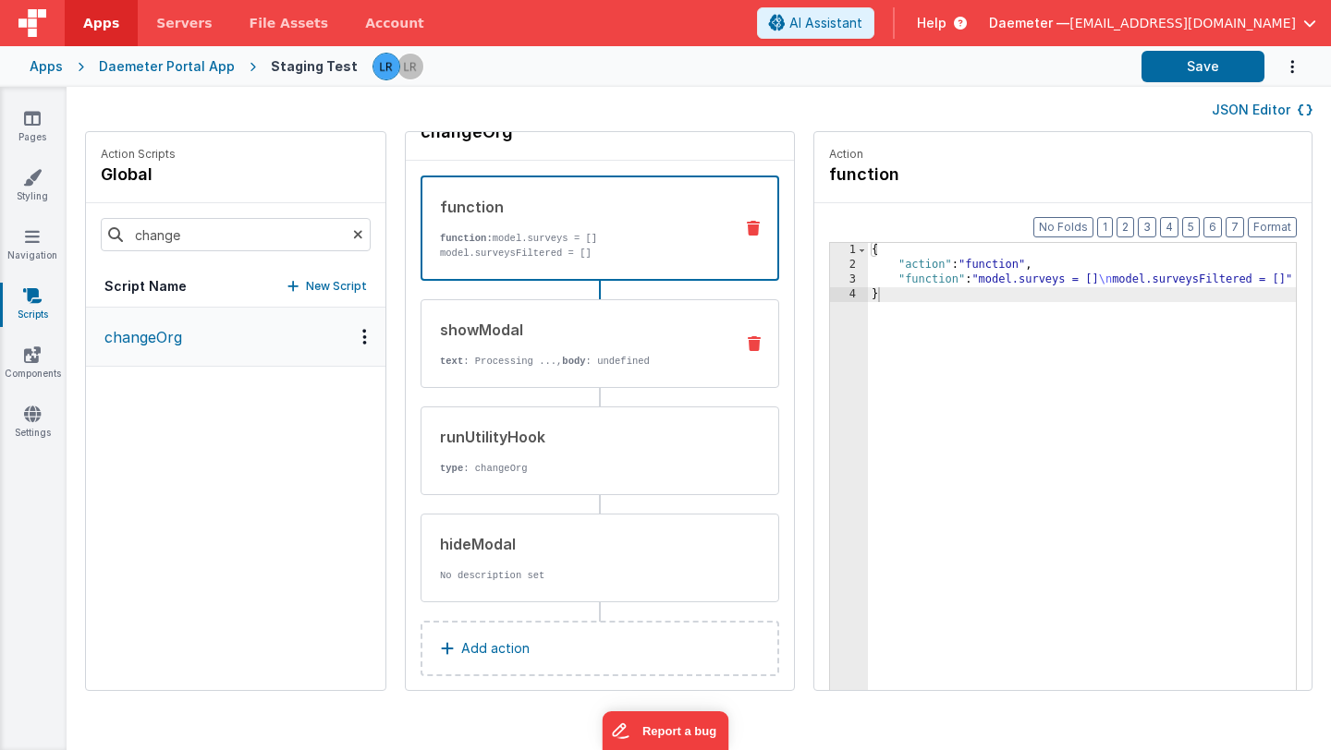
scroll to position [62, 0]
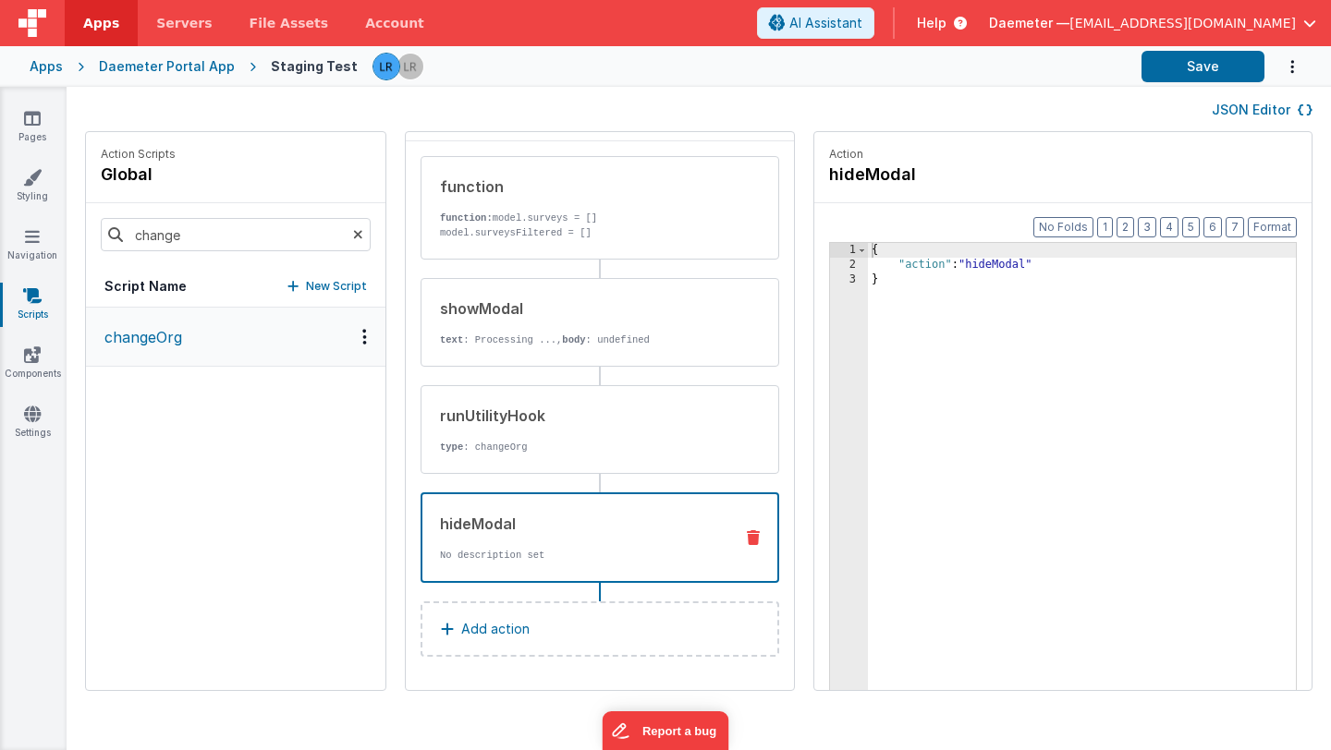
click at [446, 544] on div "hideModal No description set" at bounding box center [570, 538] width 296 height 50
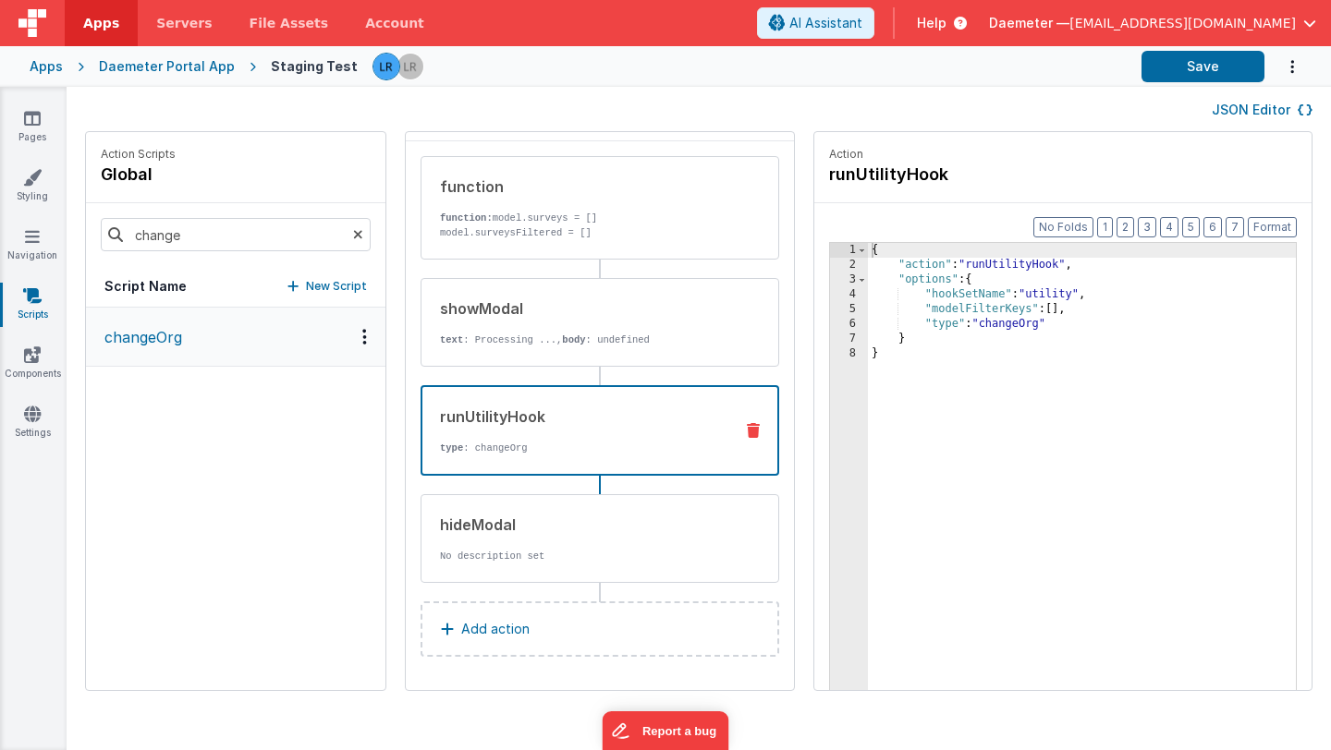
click at [567, 442] on p "type : changeOrg" at bounding box center [579, 448] width 278 height 15
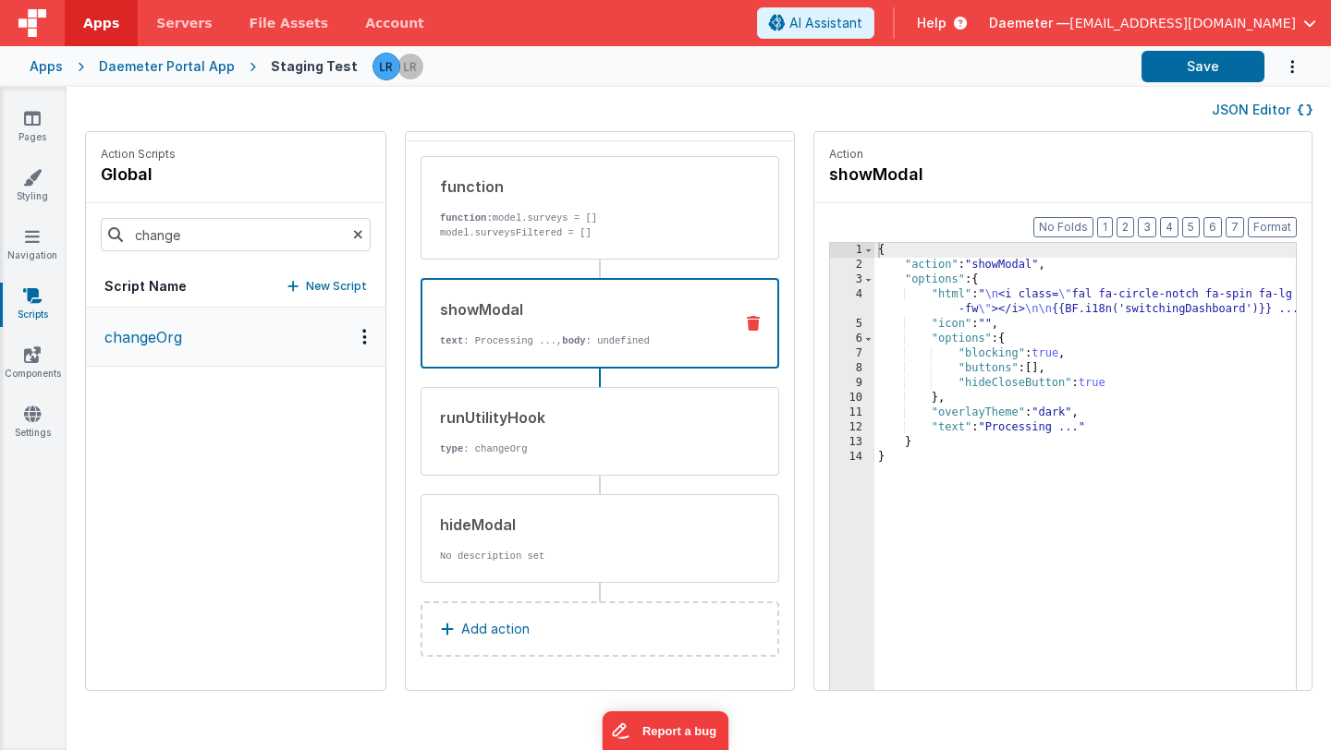
click at [447, 321] on div "showModal text : Processing ..., body : undefined" at bounding box center [570, 323] width 296 height 50
click at [24, 247] on link "Navigation" at bounding box center [32, 245] width 67 height 37
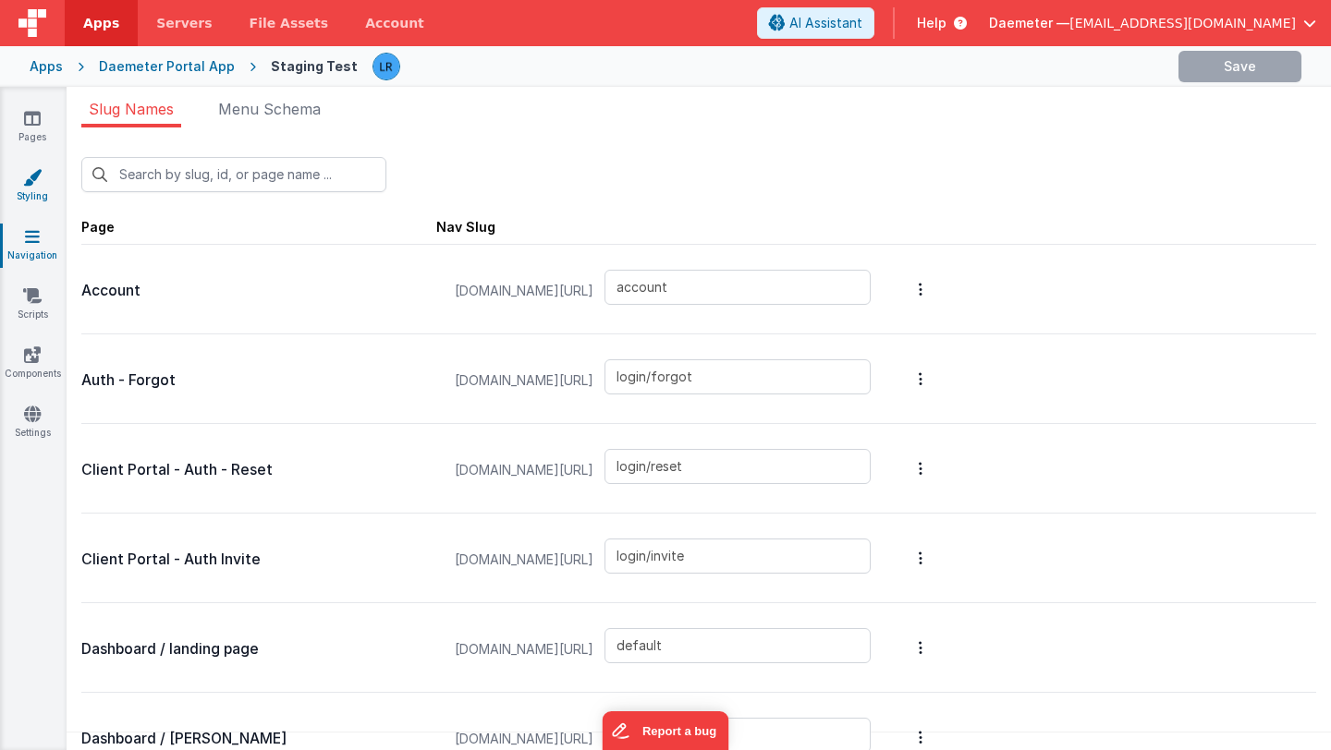
click at [32, 185] on icon at bounding box center [32, 177] width 18 height 18
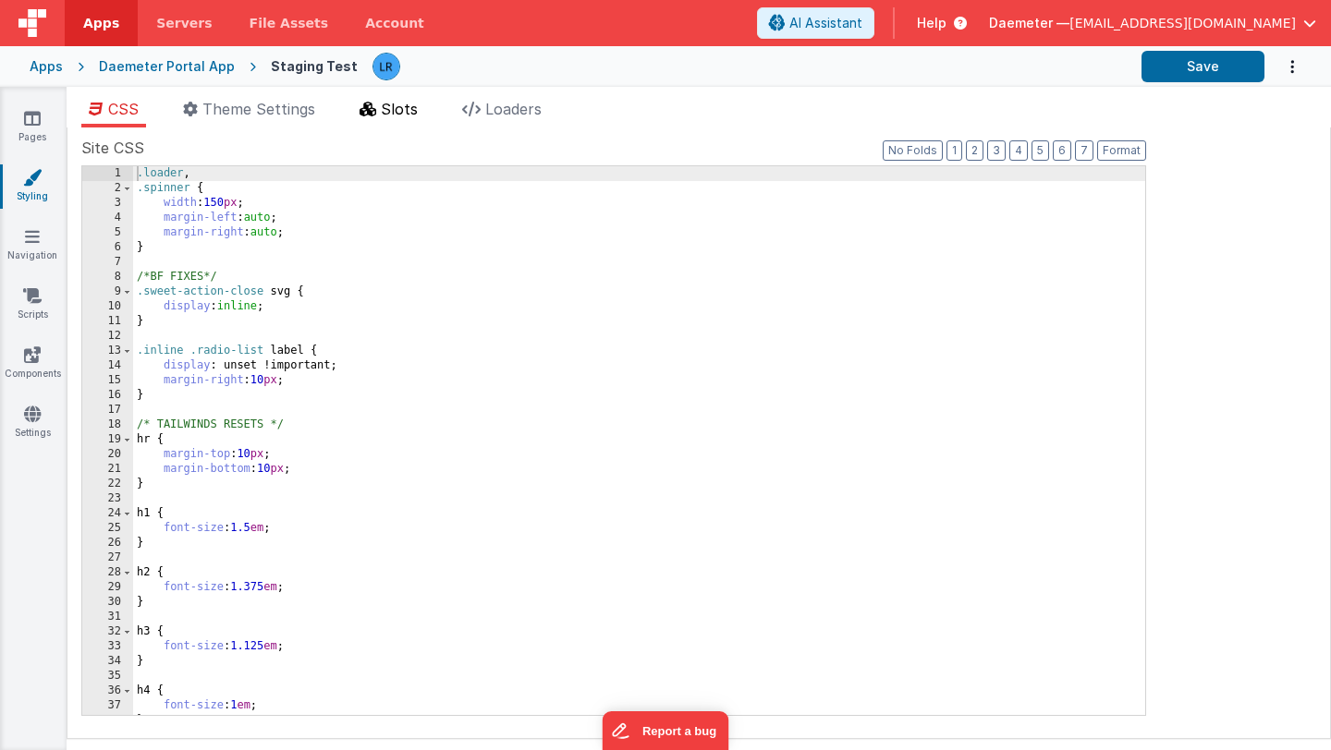
click at [386, 104] on span "Slots" at bounding box center [399, 109] width 37 height 18
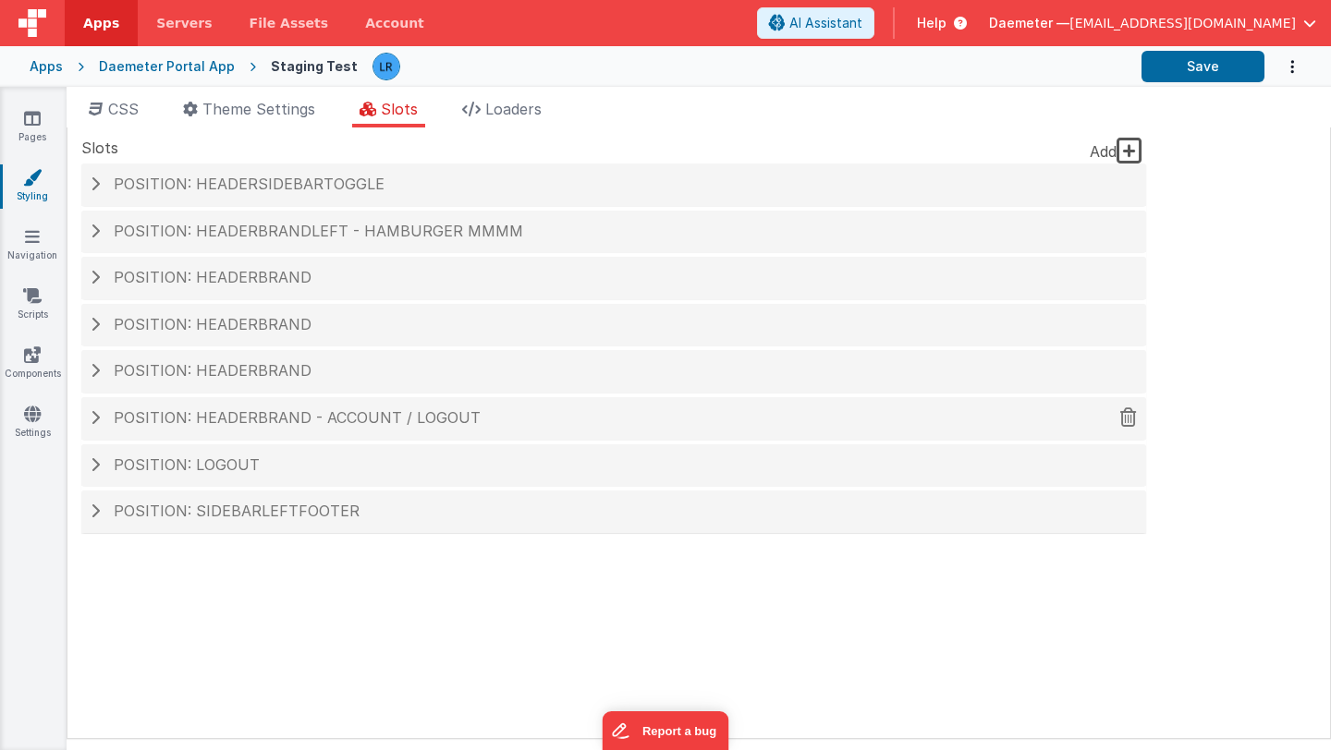
click at [226, 411] on span "Position: headerBrand - Account / logout" at bounding box center [297, 417] width 367 height 18
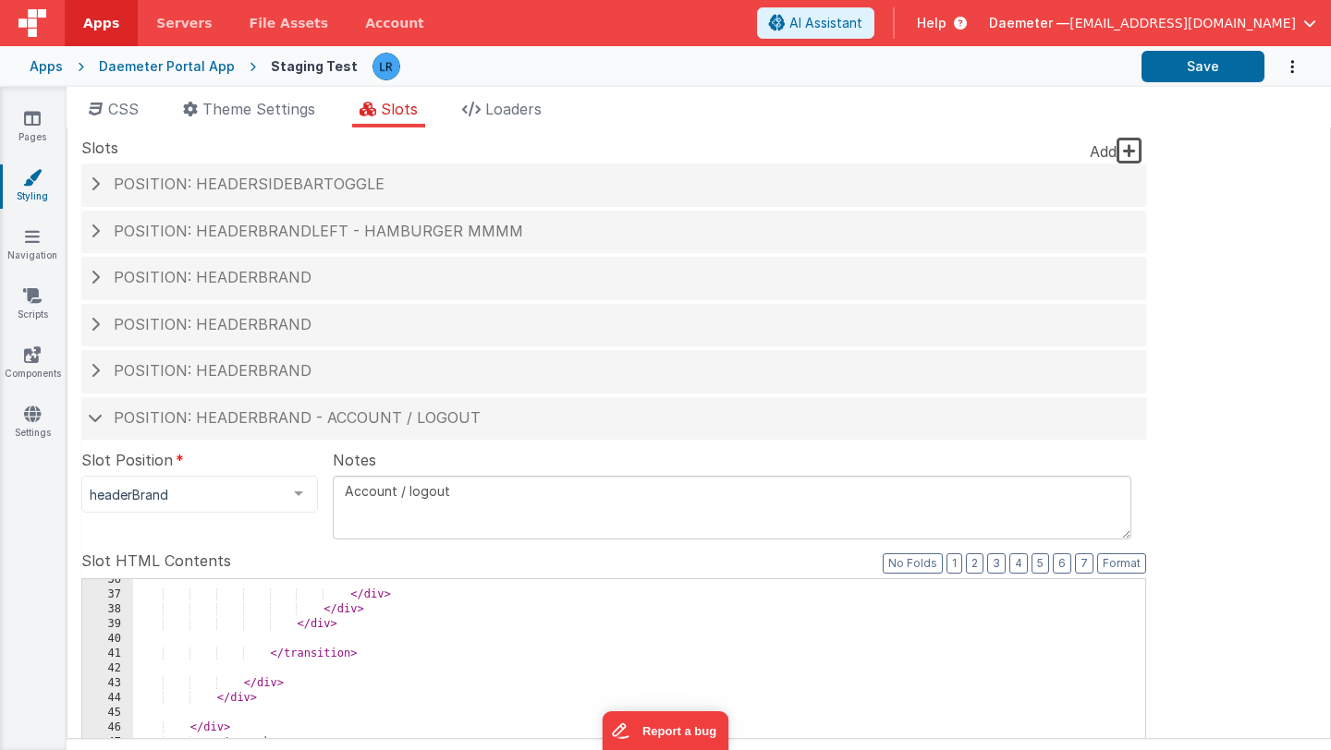
scroll to position [679, 0]
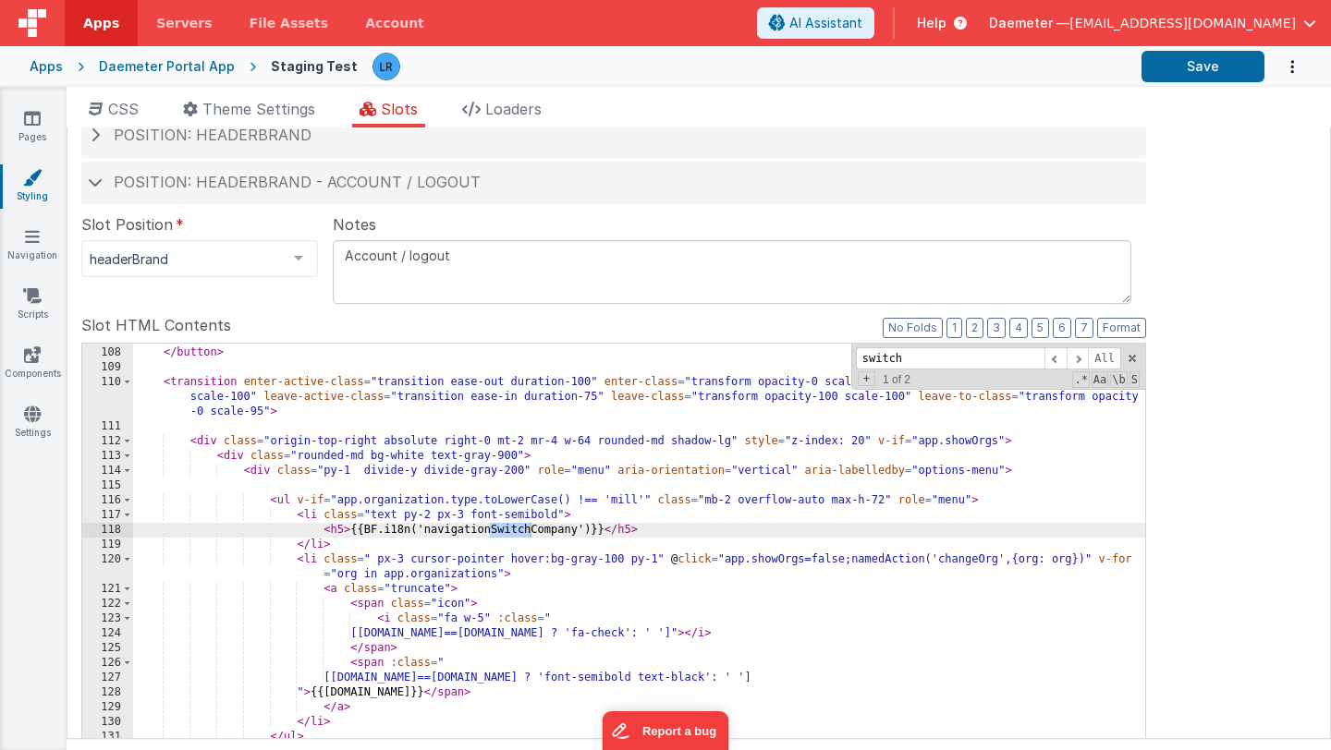
scroll to position [1903, 0]
type input "switch"
click at [40, 302] on icon at bounding box center [32, 295] width 18 height 18
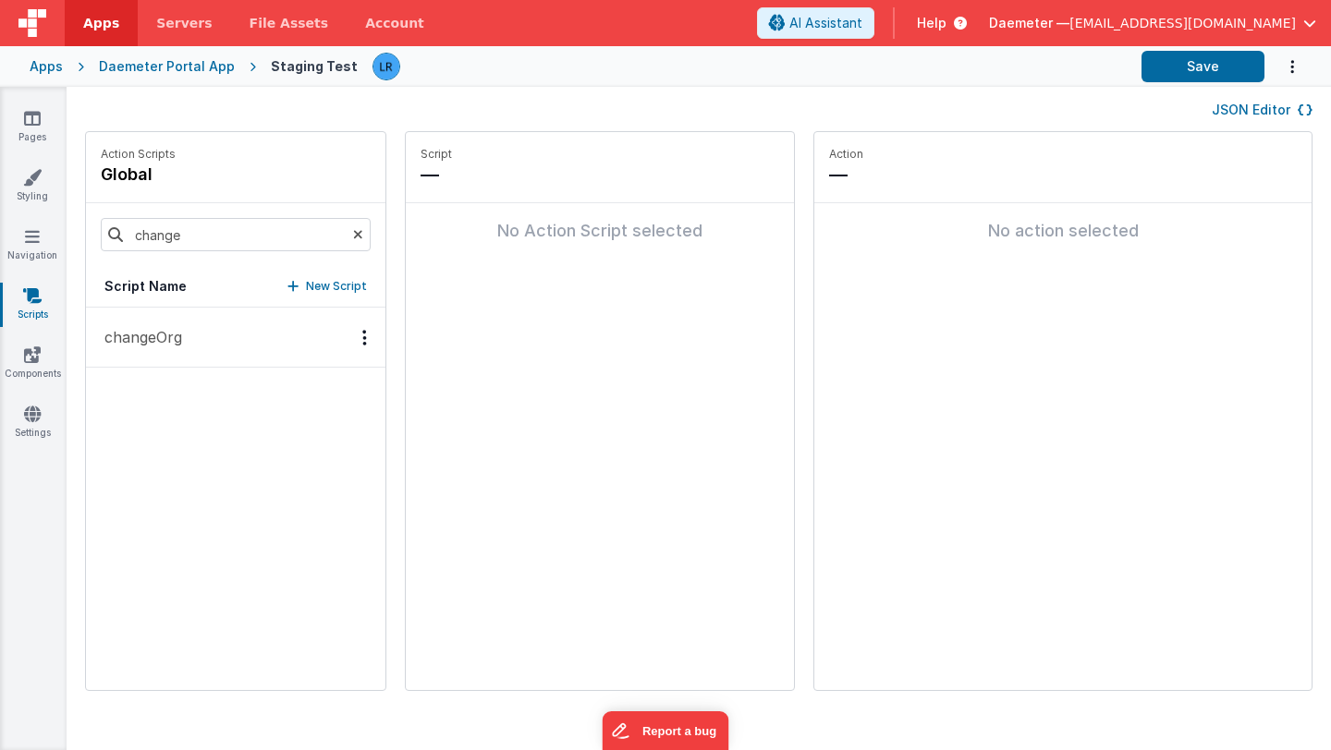
click at [169, 346] on p "changeOrg" at bounding box center [137, 337] width 89 height 22
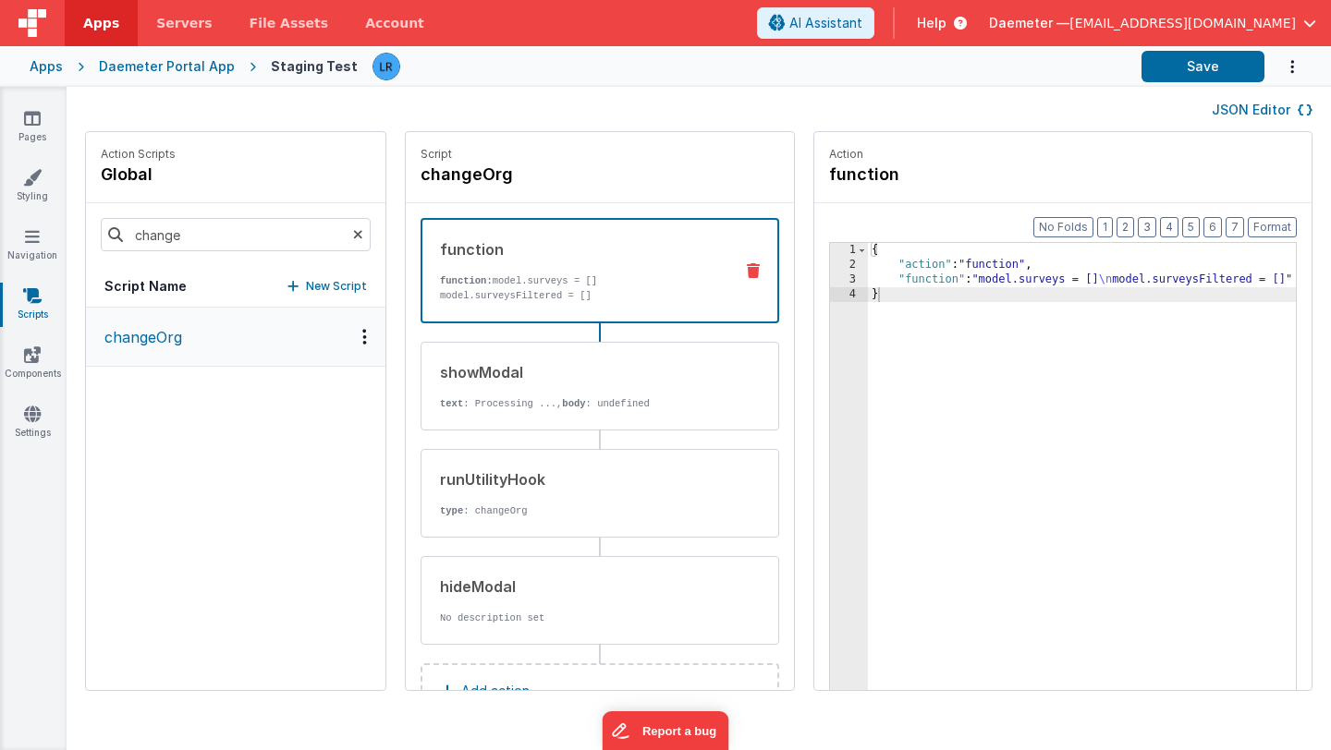
click at [144, 66] on div "Daemeter Portal App" at bounding box center [167, 66] width 136 height 18
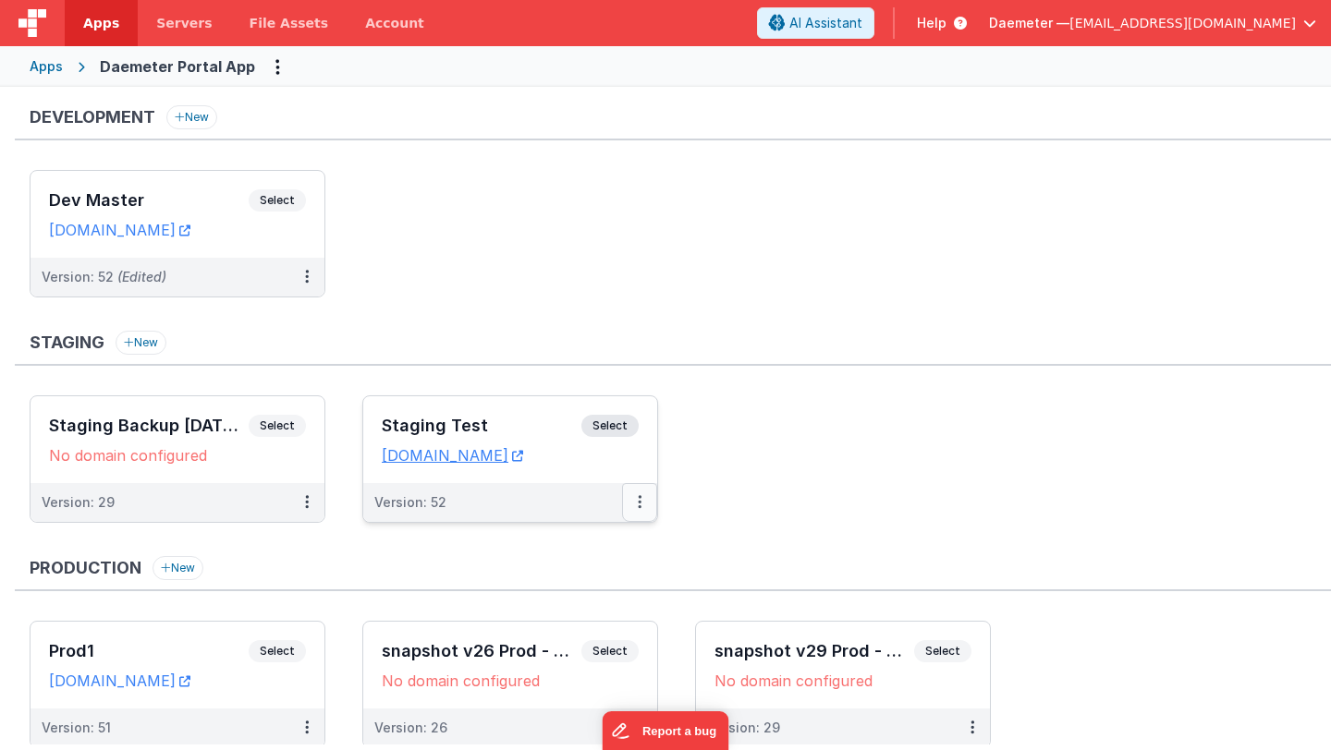
click at [633, 508] on button at bounding box center [639, 502] width 35 height 39
click at [588, 541] on link "Edit" at bounding box center [575, 544] width 163 height 33
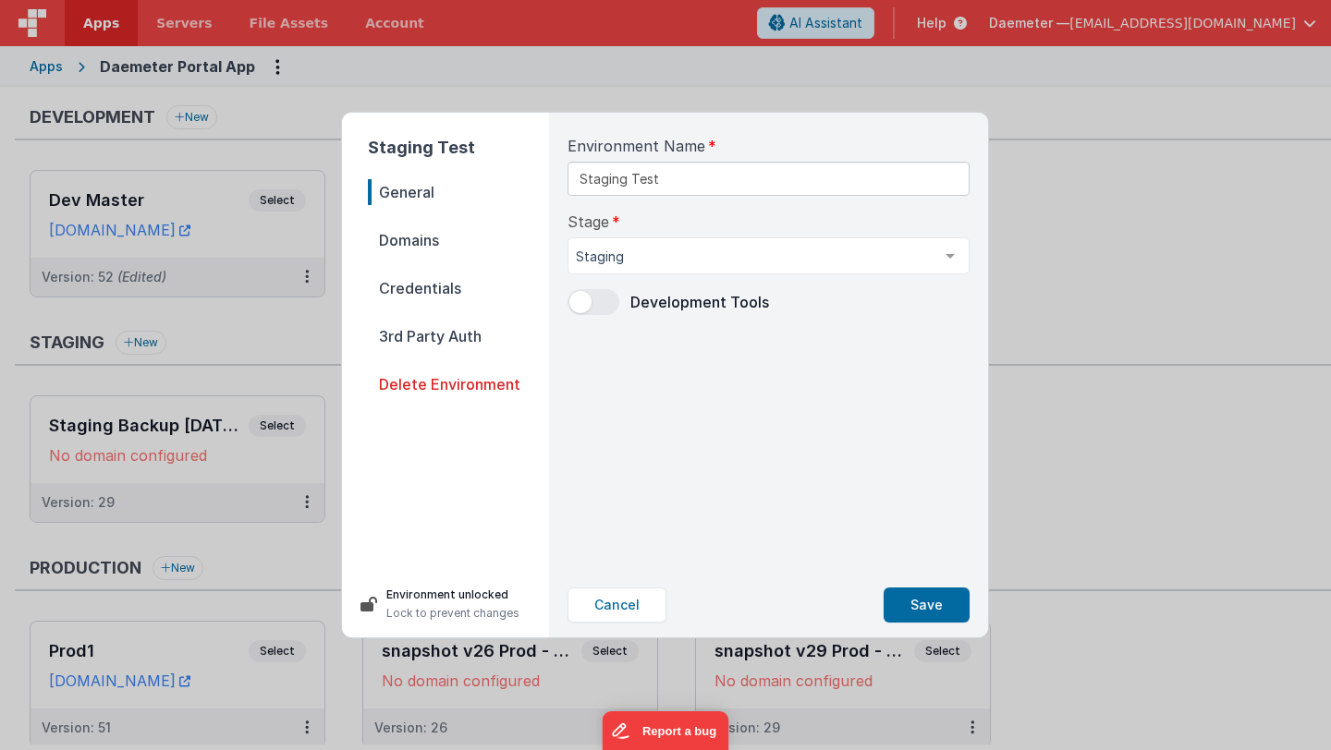
click at [452, 238] on span "Domains" at bounding box center [458, 240] width 181 height 26
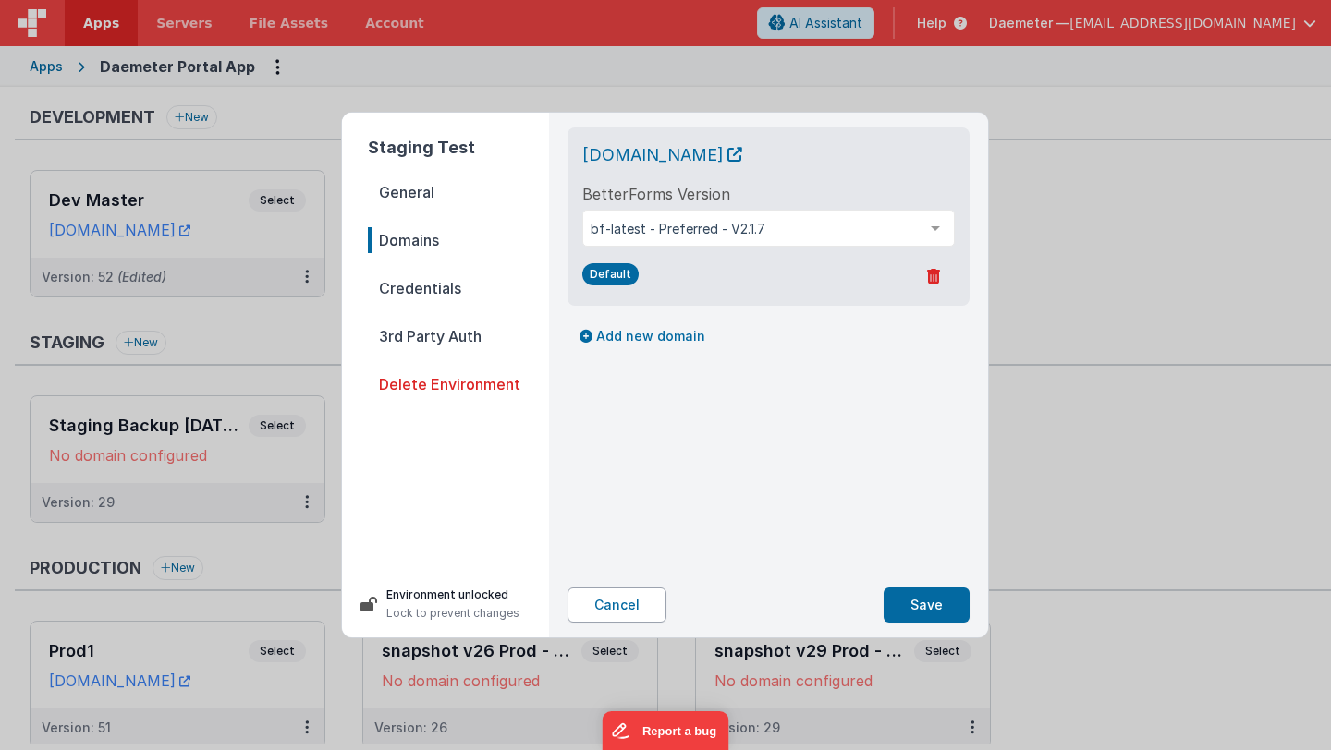
click at [599, 619] on button "Cancel" at bounding box center [616, 605] width 99 height 35
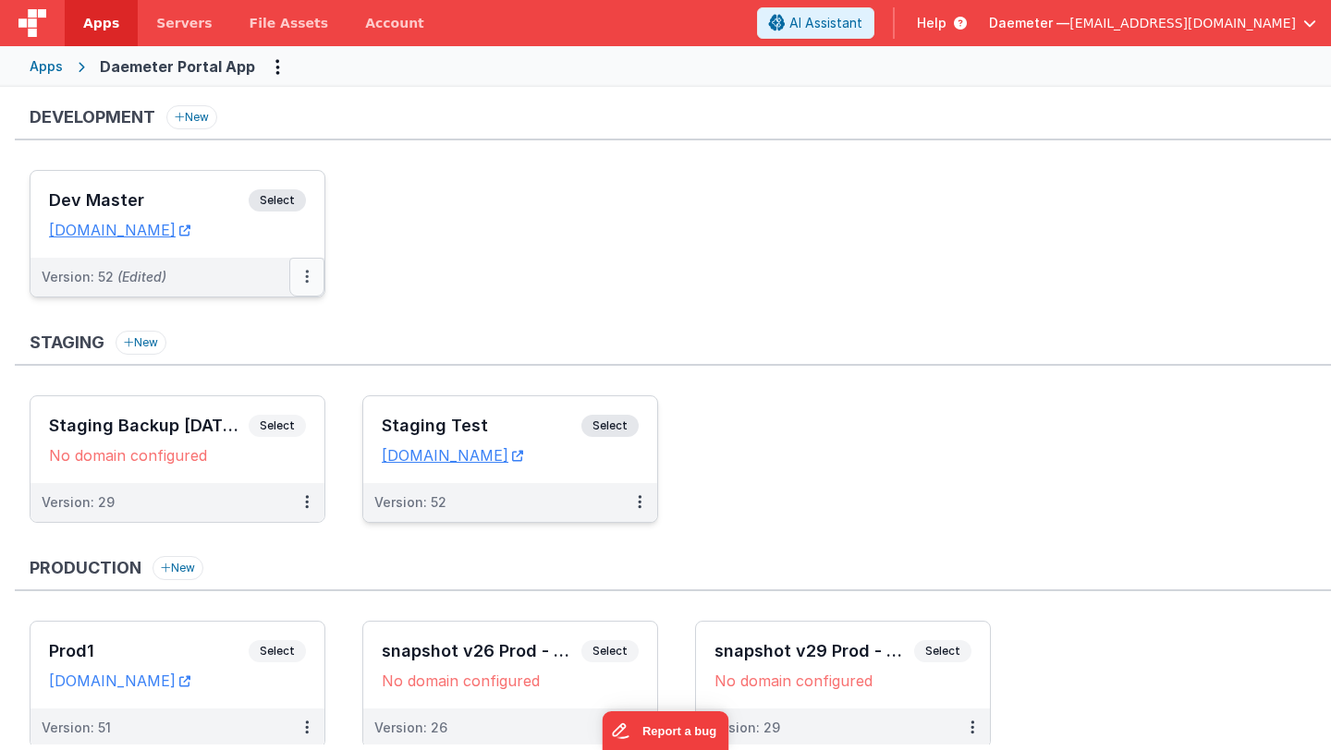
click at [309, 277] on button at bounding box center [306, 277] width 35 height 39
click at [306, 277] on icon at bounding box center [307, 276] width 4 height 1
click at [275, 314] on link "Edit" at bounding box center [243, 318] width 163 height 33
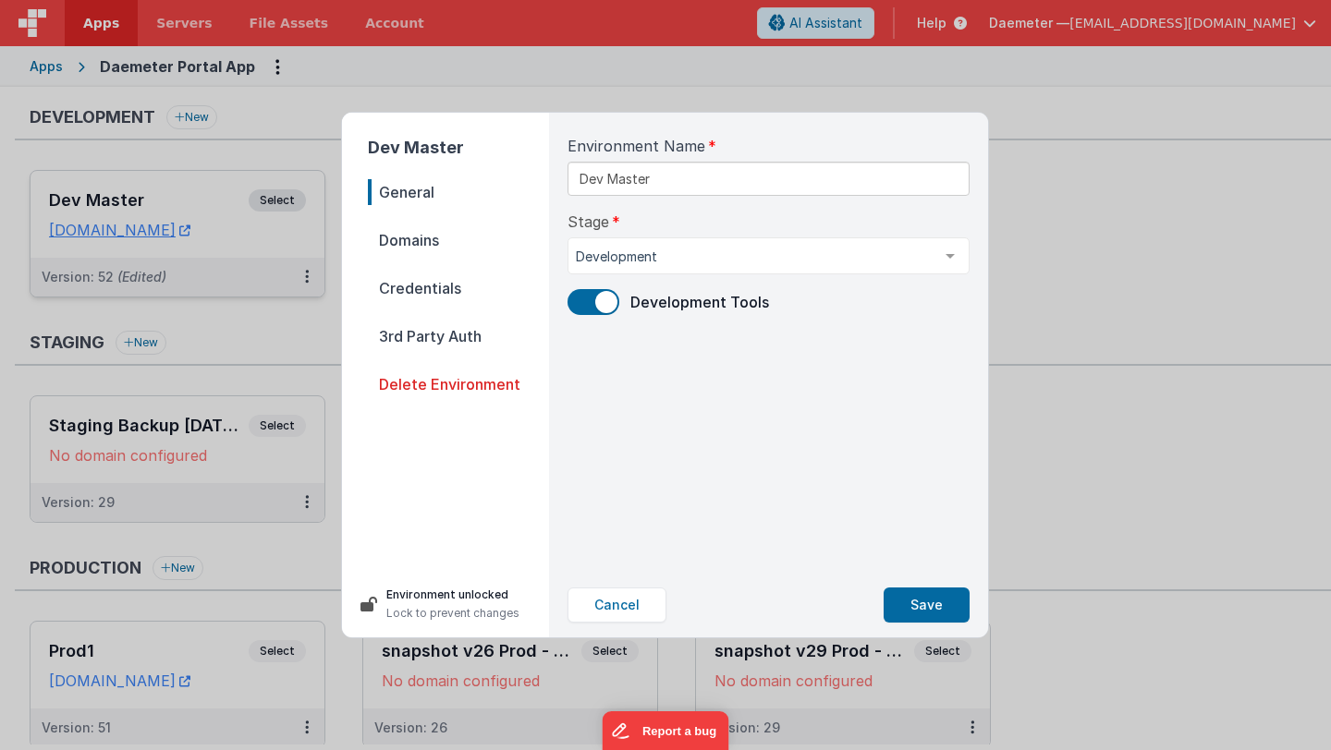
click at [422, 241] on span "Domains" at bounding box center [458, 240] width 181 height 26
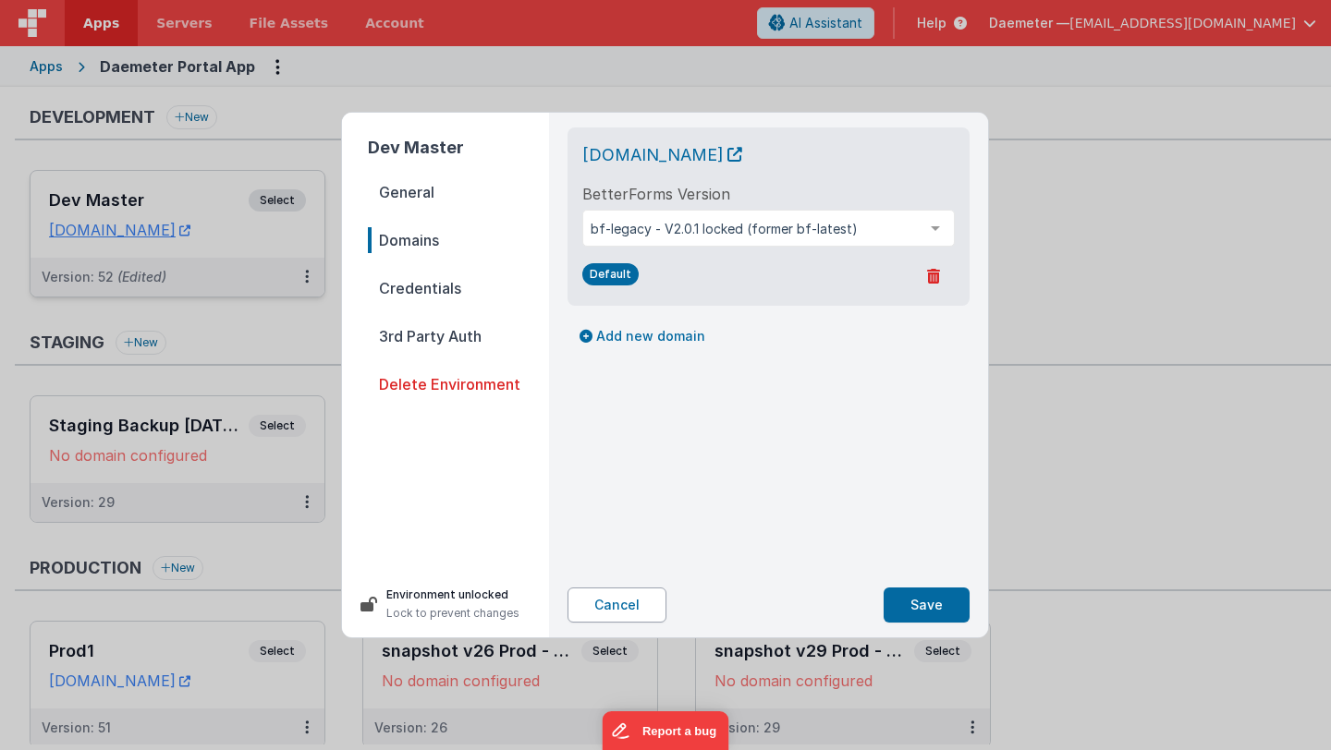
click at [630, 603] on button "Cancel" at bounding box center [616, 605] width 99 height 35
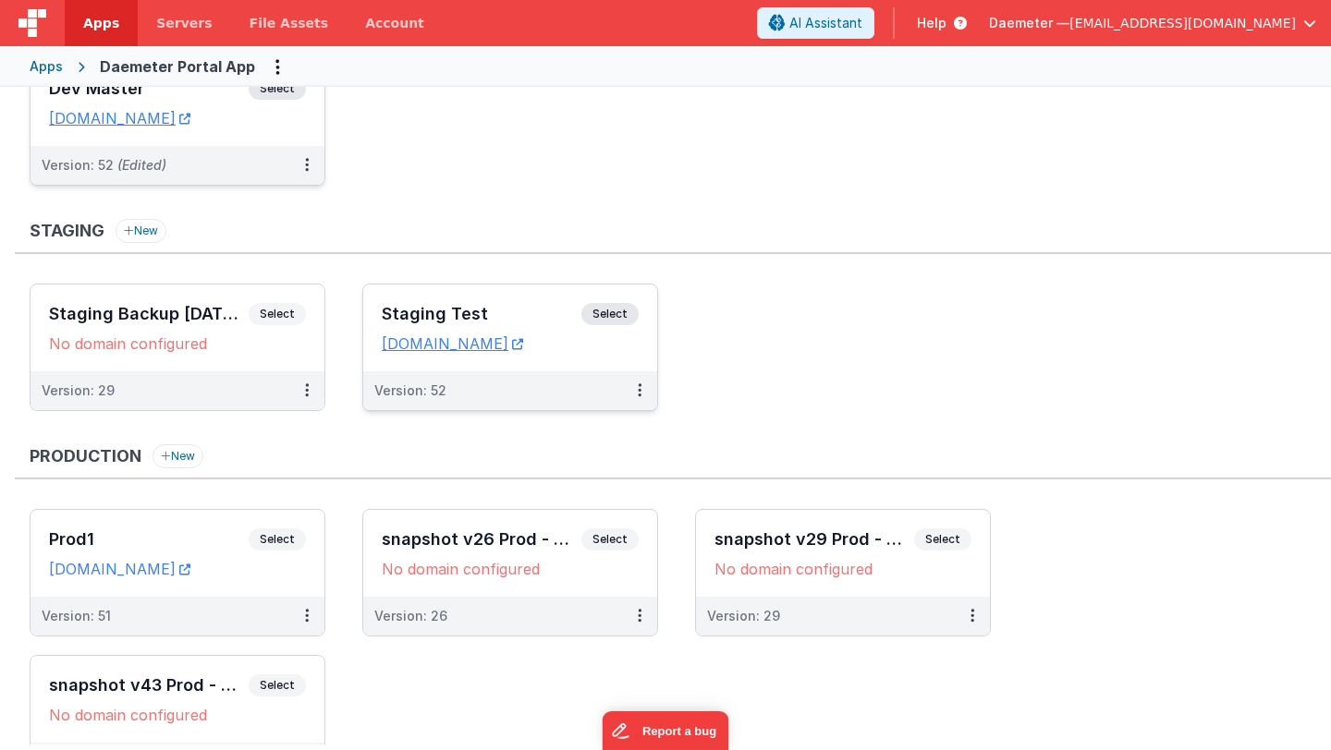
scroll to position [189, 0]
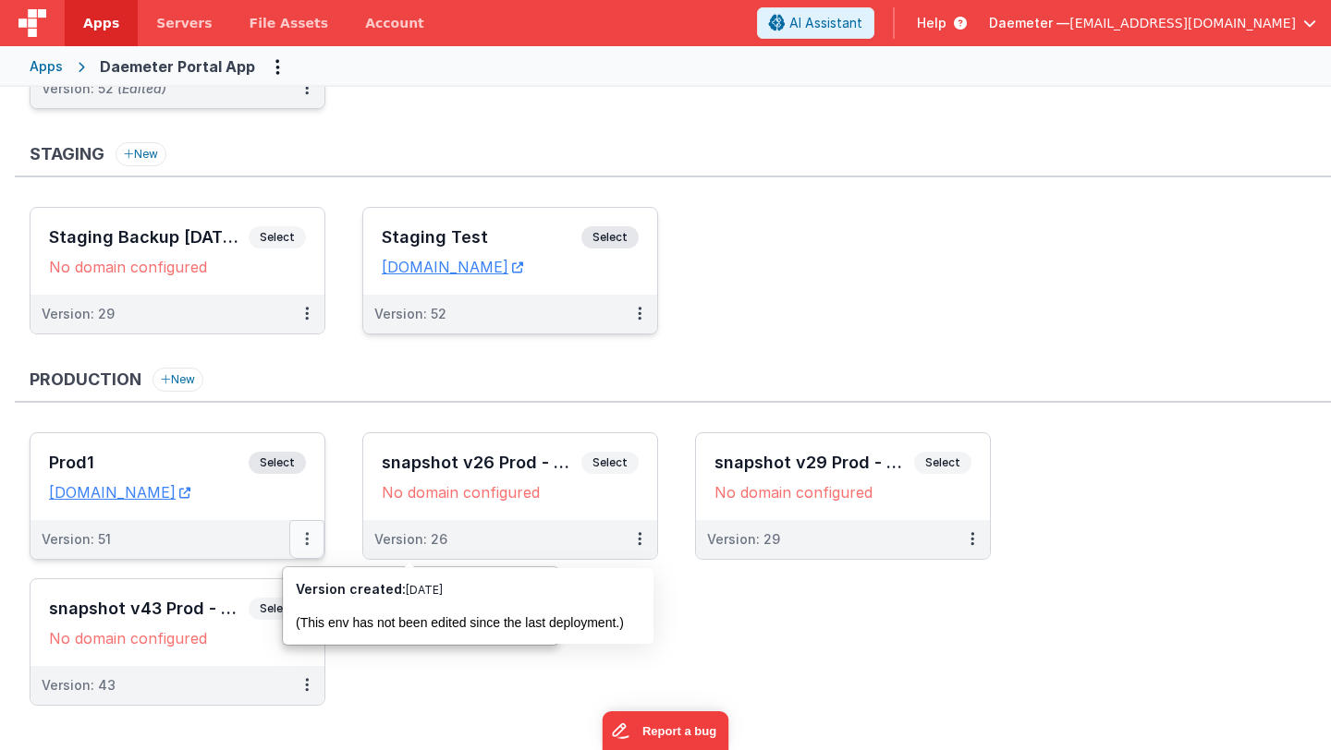
click at [295, 537] on button at bounding box center [306, 539] width 35 height 39
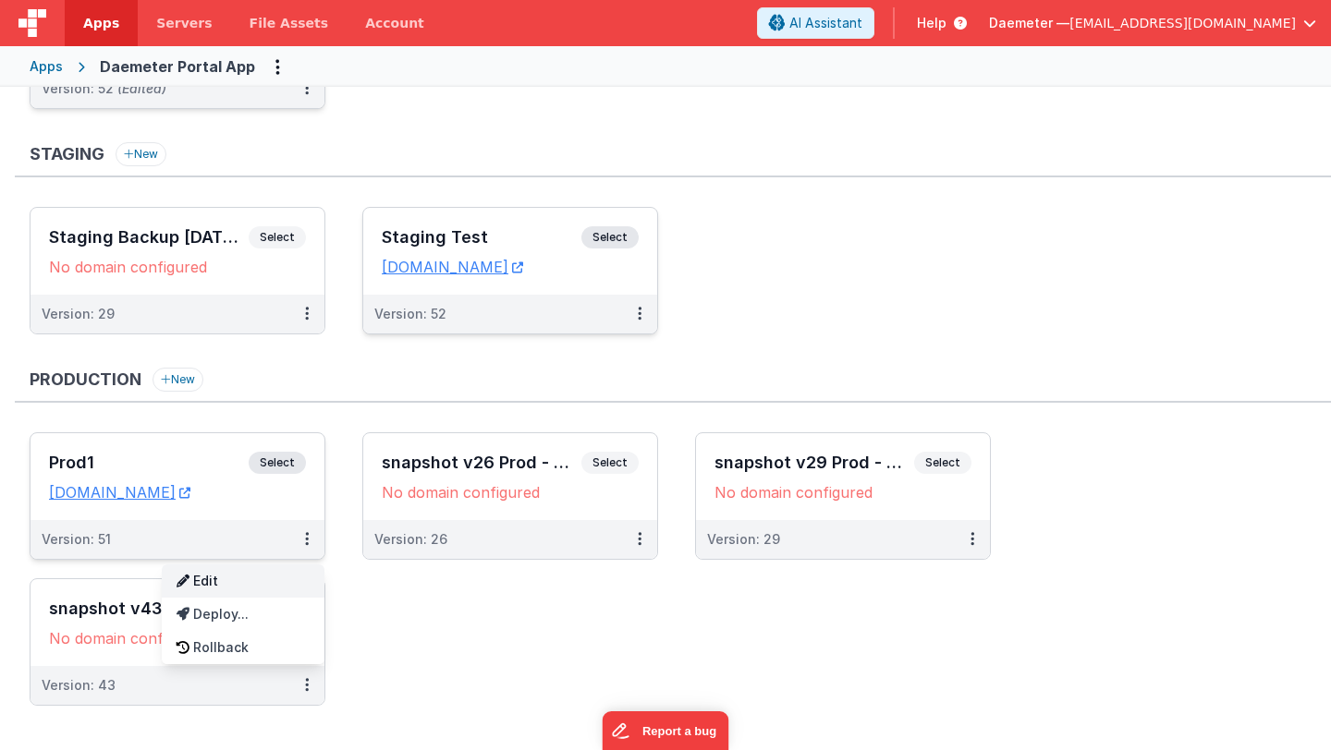
click at [263, 573] on link "Edit" at bounding box center [243, 581] width 163 height 33
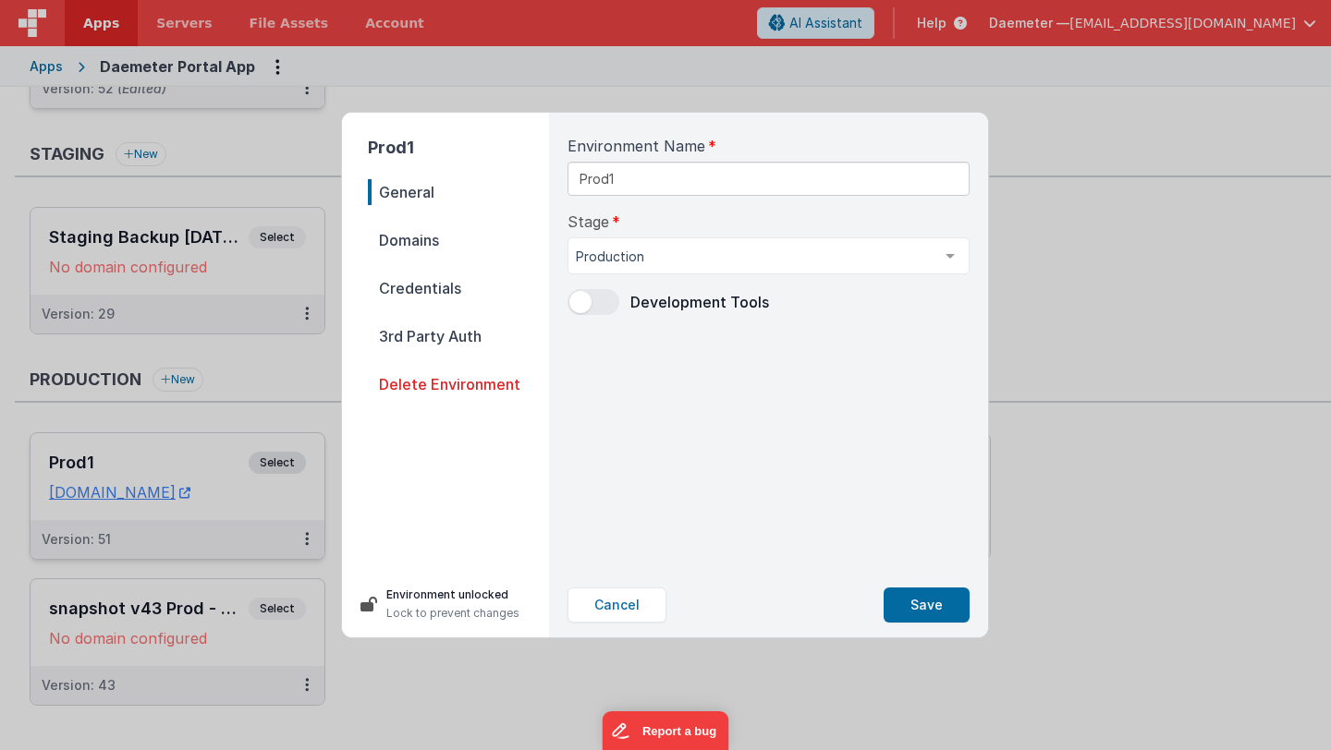
click at [431, 244] on span "Domains" at bounding box center [458, 240] width 181 height 26
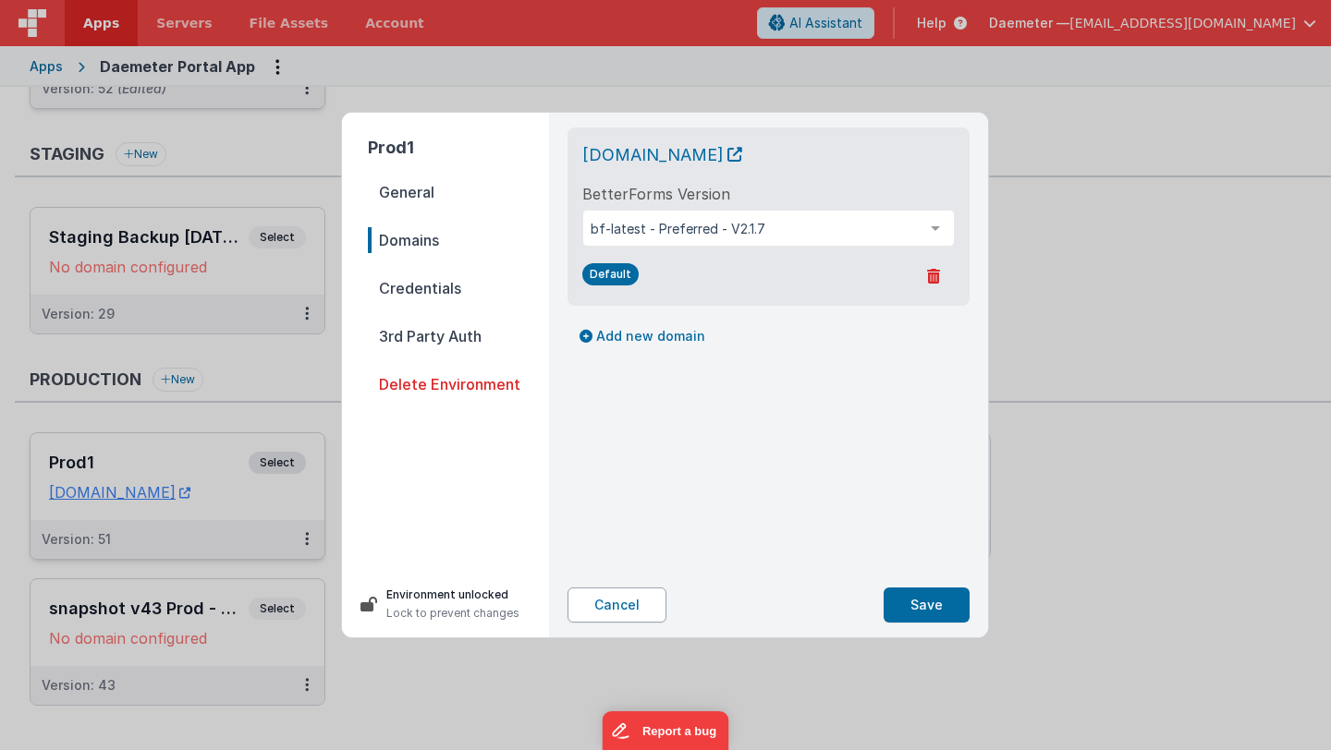
click at [615, 602] on button "Cancel" at bounding box center [616, 605] width 99 height 35
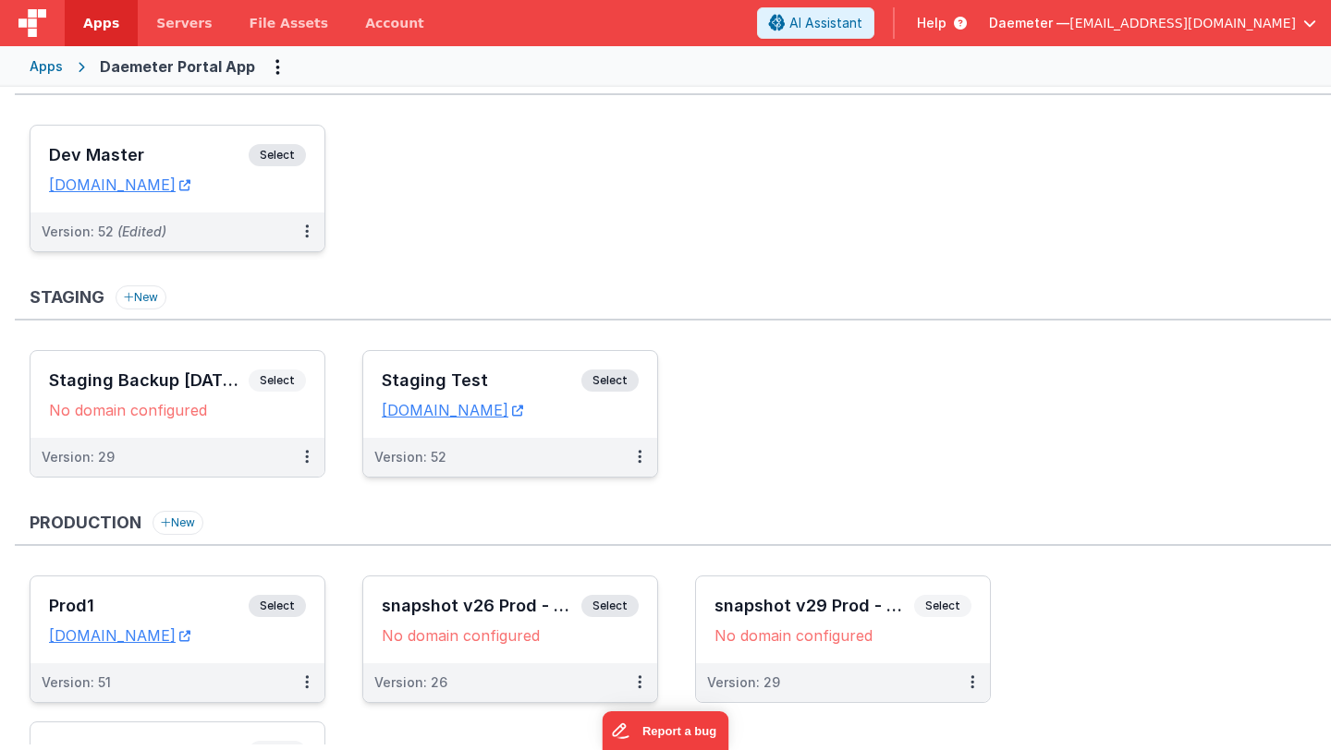
scroll to position [0, 0]
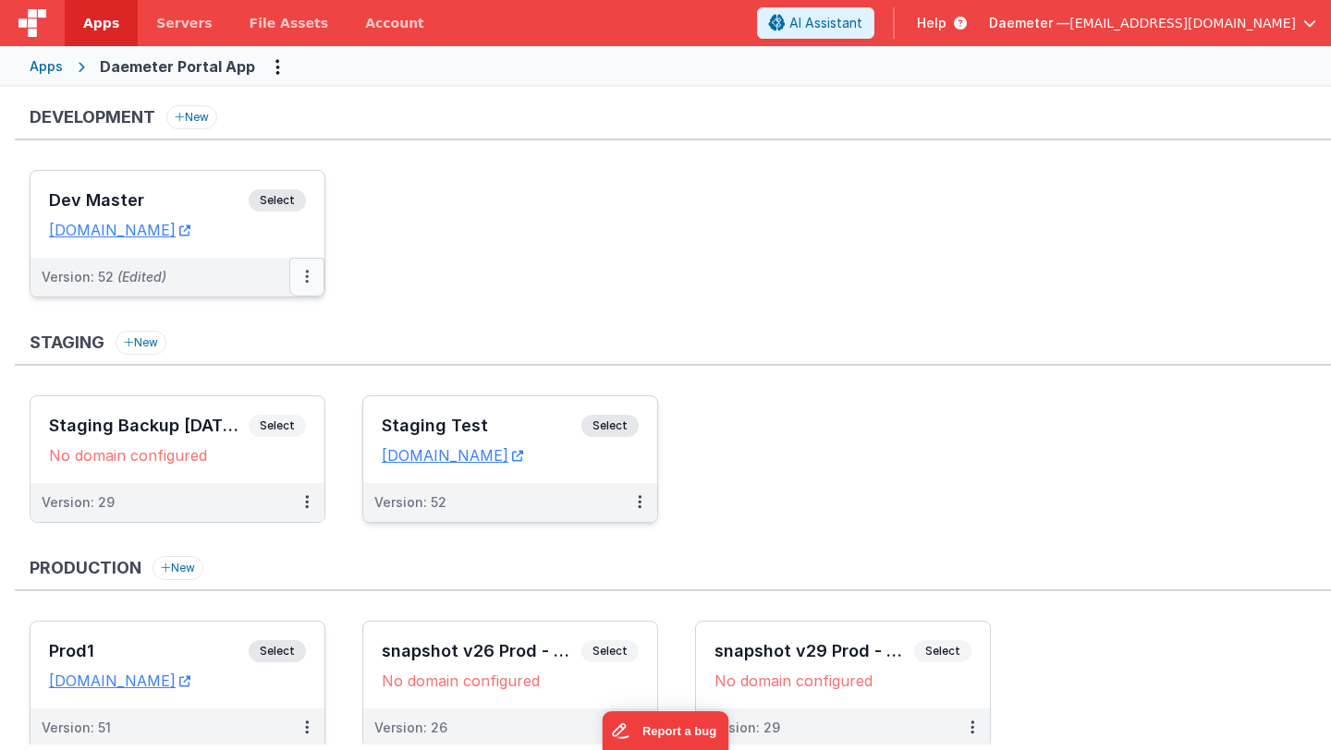
click at [296, 276] on button at bounding box center [306, 277] width 35 height 39
click at [274, 311] on link "Edit" at bounding box center [243, 318] width 163 height 33
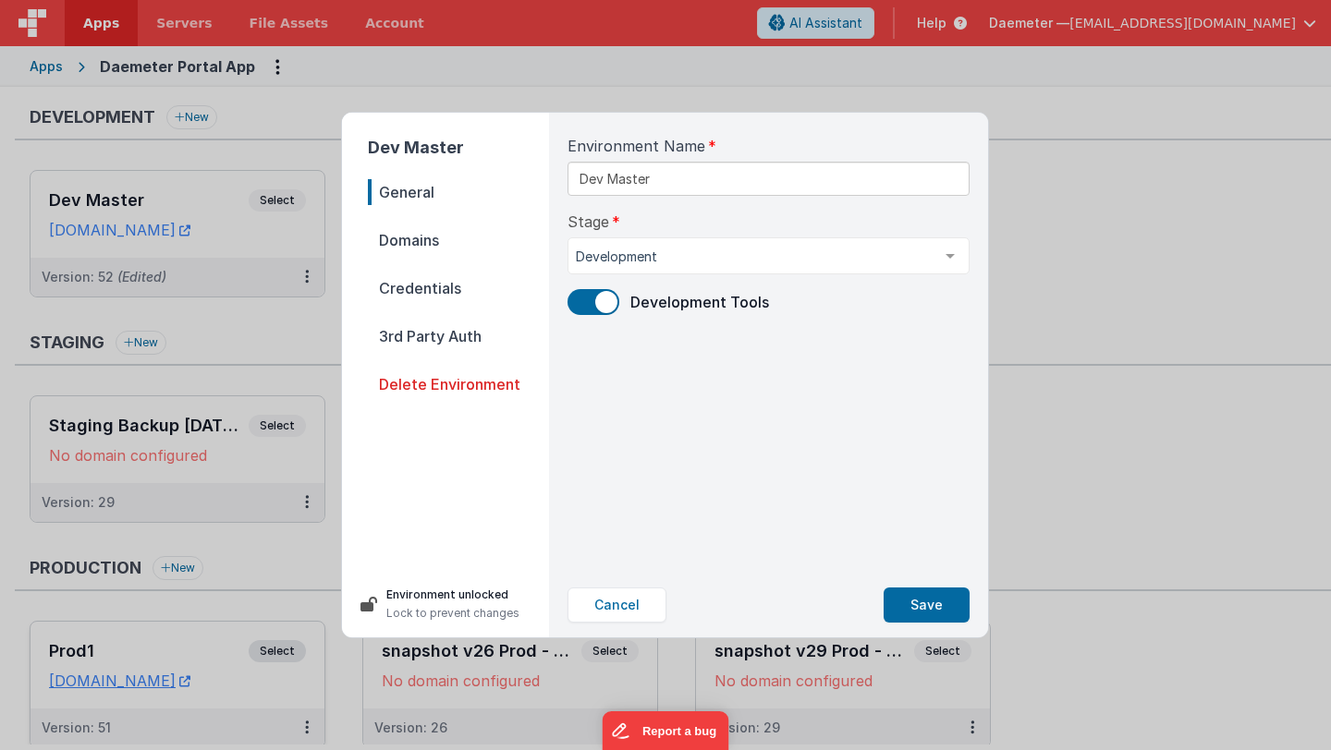
click at [457, 247] on span "Domains" at bounding box center [458, 240] width 181 height 26
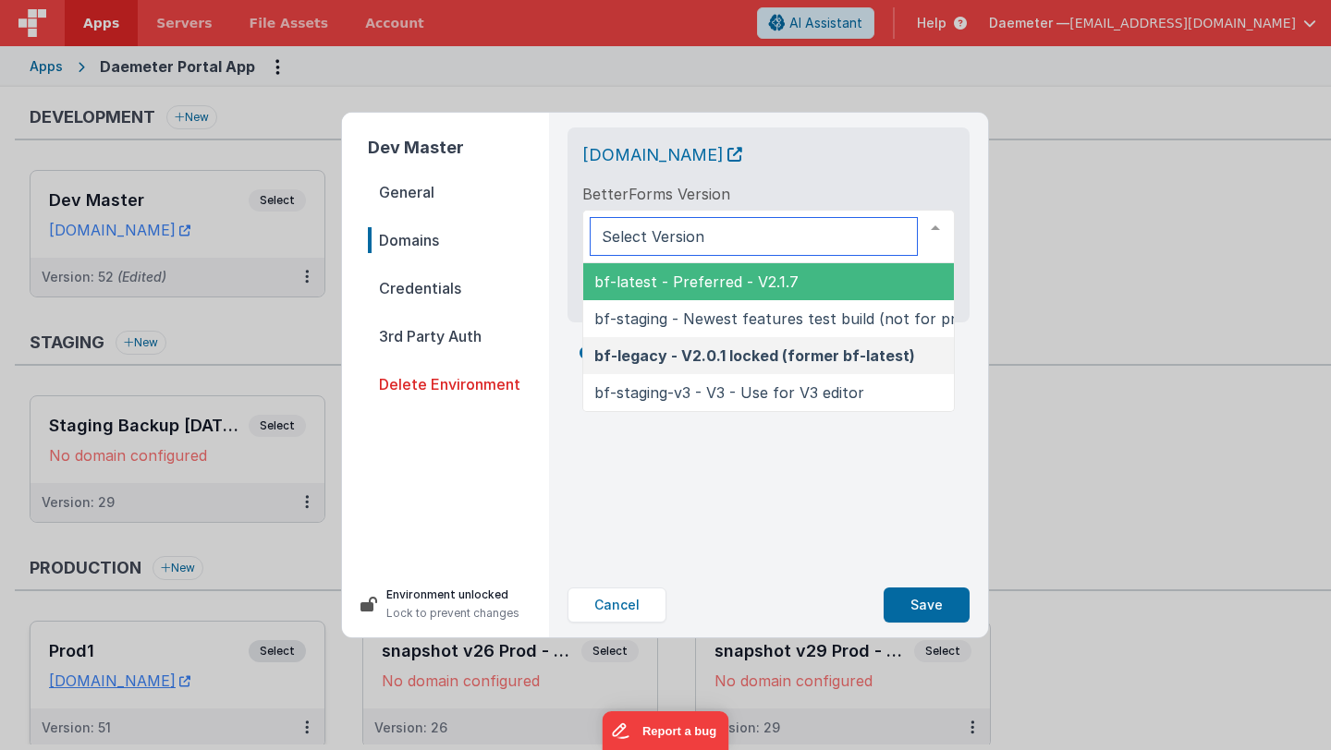
click at [607, 212] on div at bounding box center [768, 237] width 372 height 54
click at [612, 277] on span "bf-latest - Preferred - V2.1.7" at bounding box center [696, 282] width 204 height 18
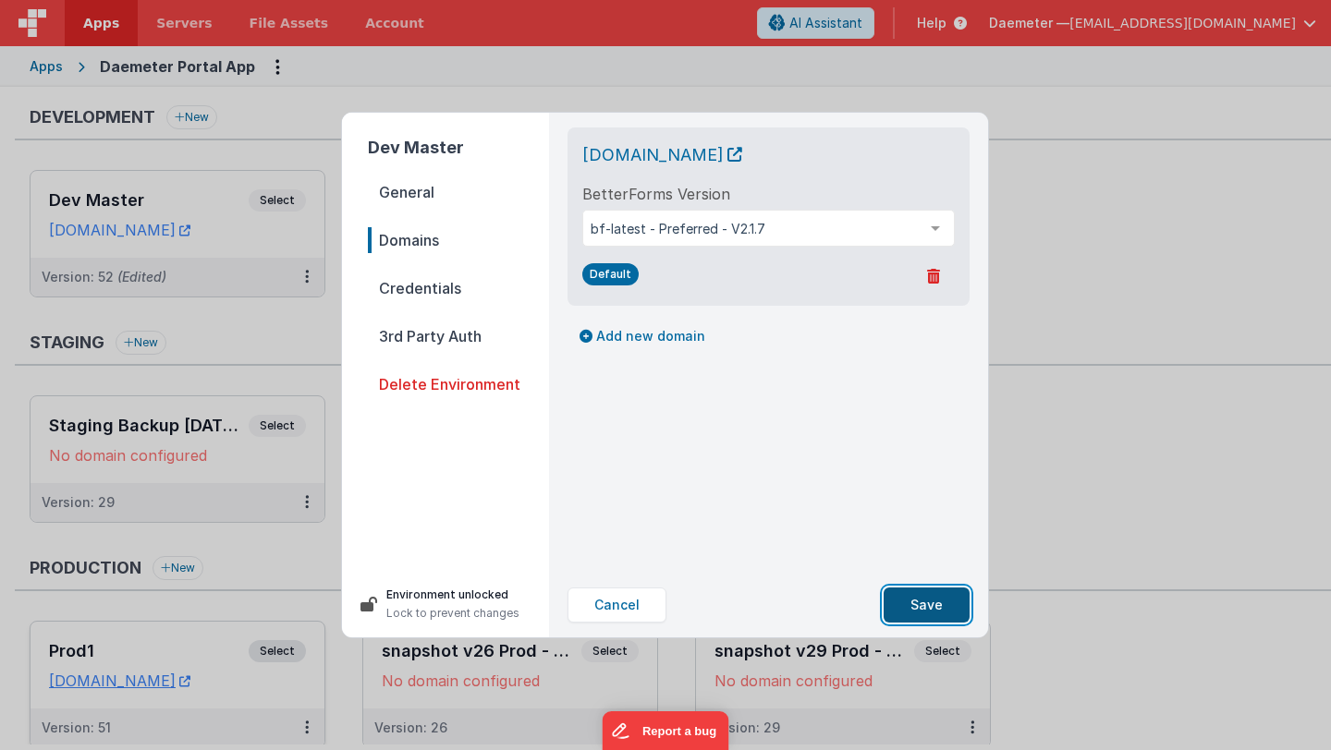
click at [922, 606] on button "Save" at bounding box center [926, 605] width 86 height 35
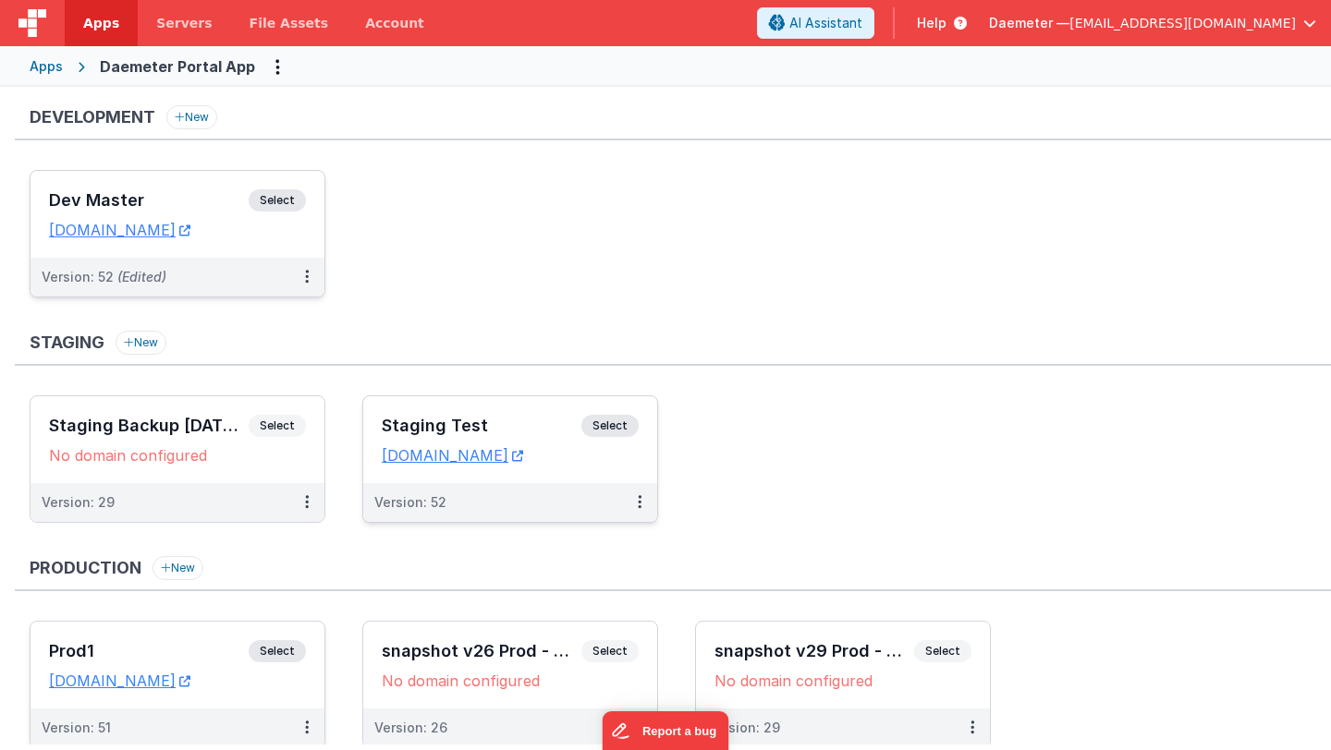
click at [212, 207] on h3 "Dev Master" at bounding box center [149, 200] width 200 height 18
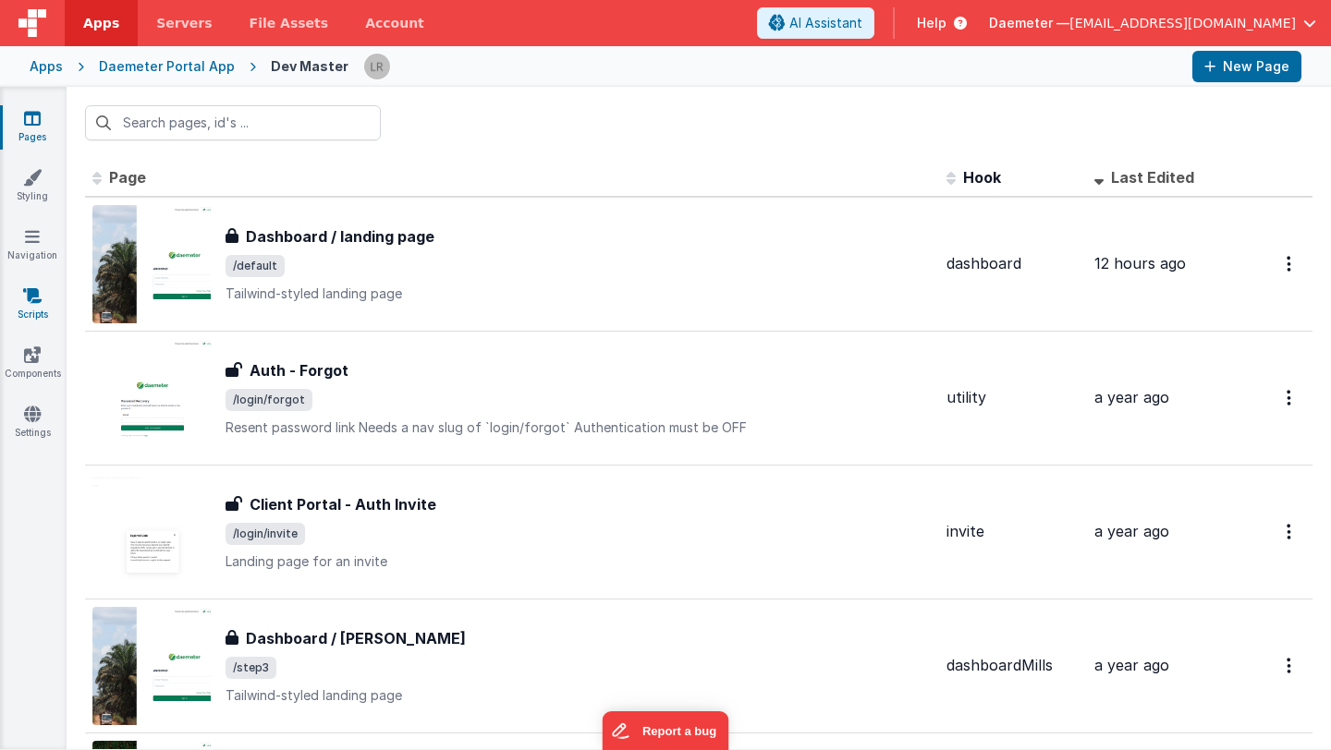
click at [32, 298] on icon at bounding box center [32, 295] width 18 height 18
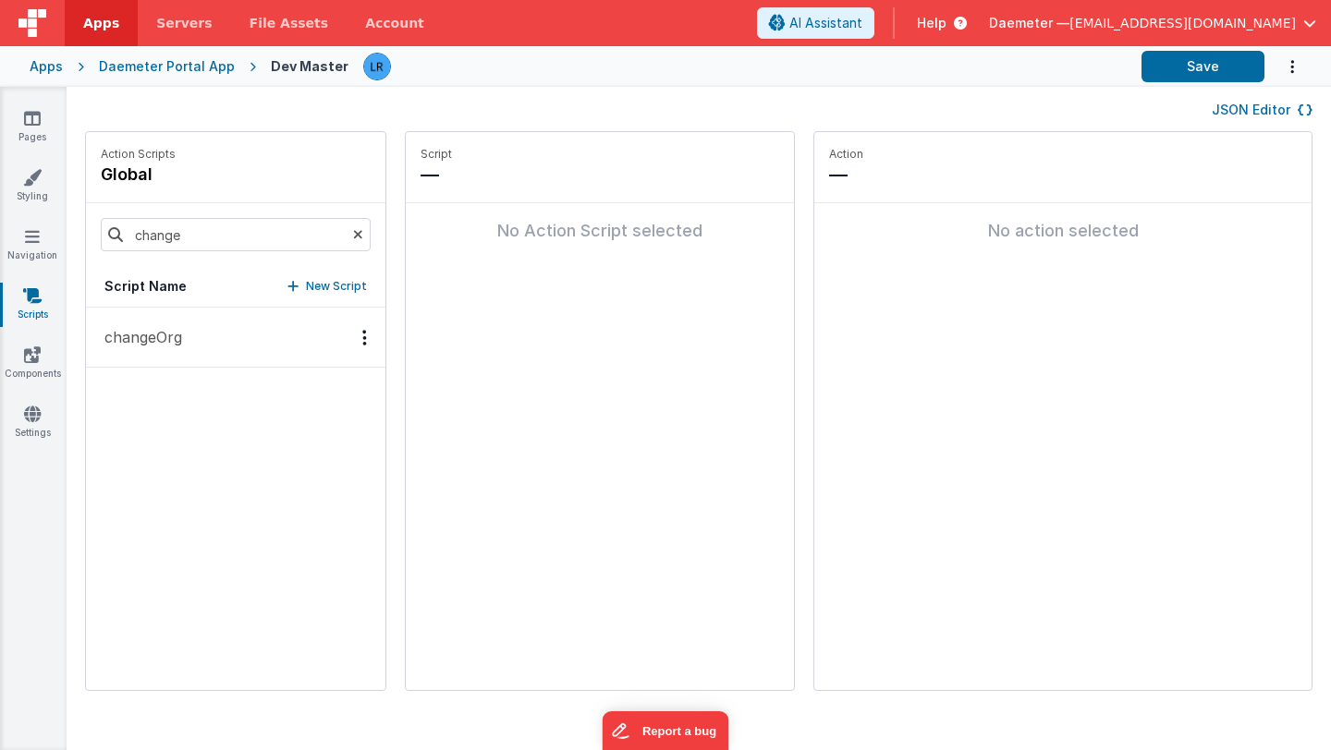
click at [158, 335] on p "changeOrg" at bounding box center [137, 337] width 89 height 22
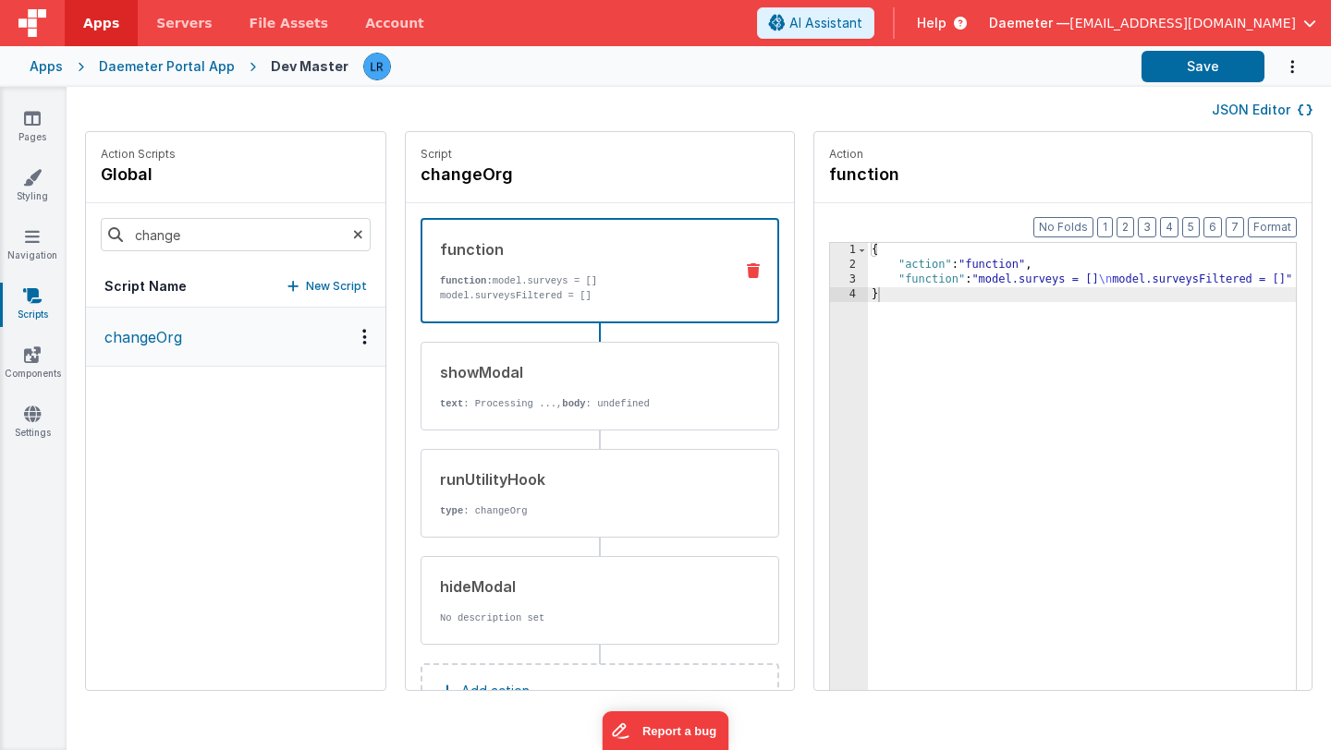
click at [1237, 102] on button "JSON Editor" at bounding box center [1262, 110] width 101 height 18
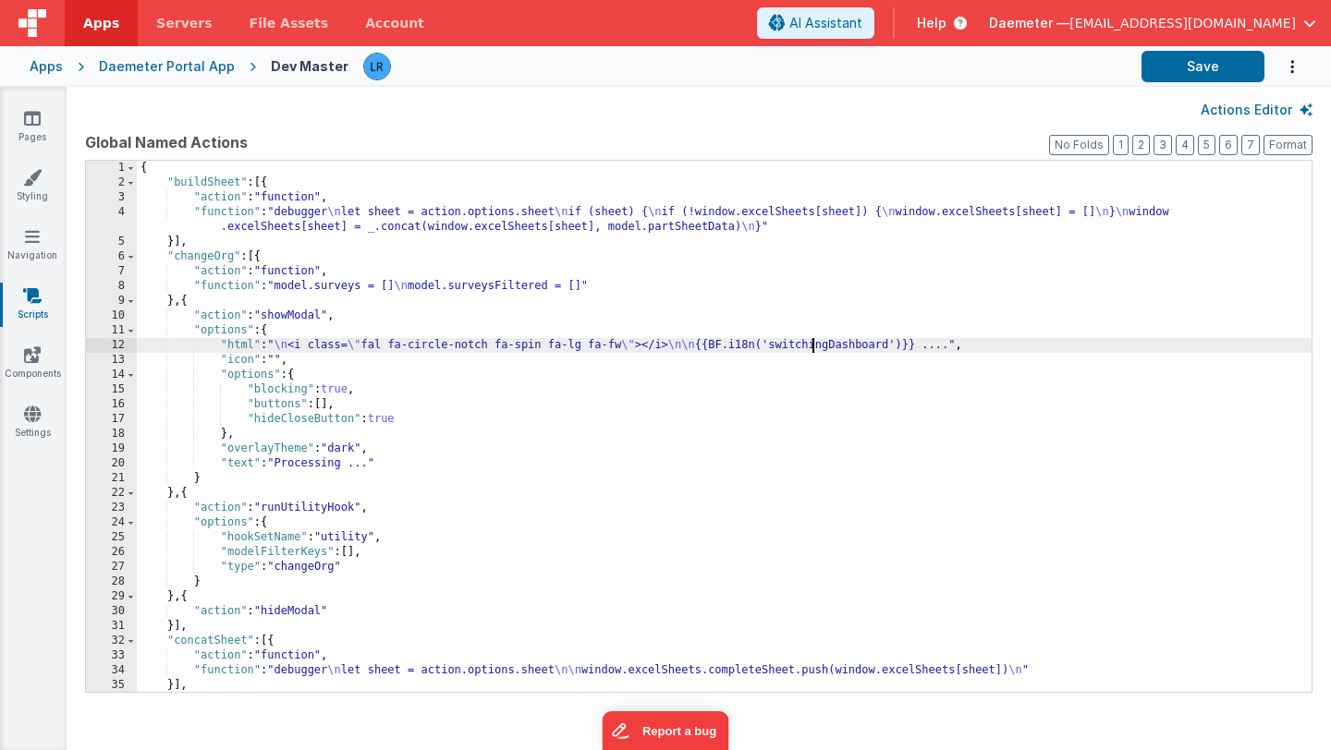
click at [810, 346] on div "{ "buildSheet" : [{ "action" : "function" , "function" : "debugger \n let sheet…" at bounding box center [724, 441] width 1175 height 561
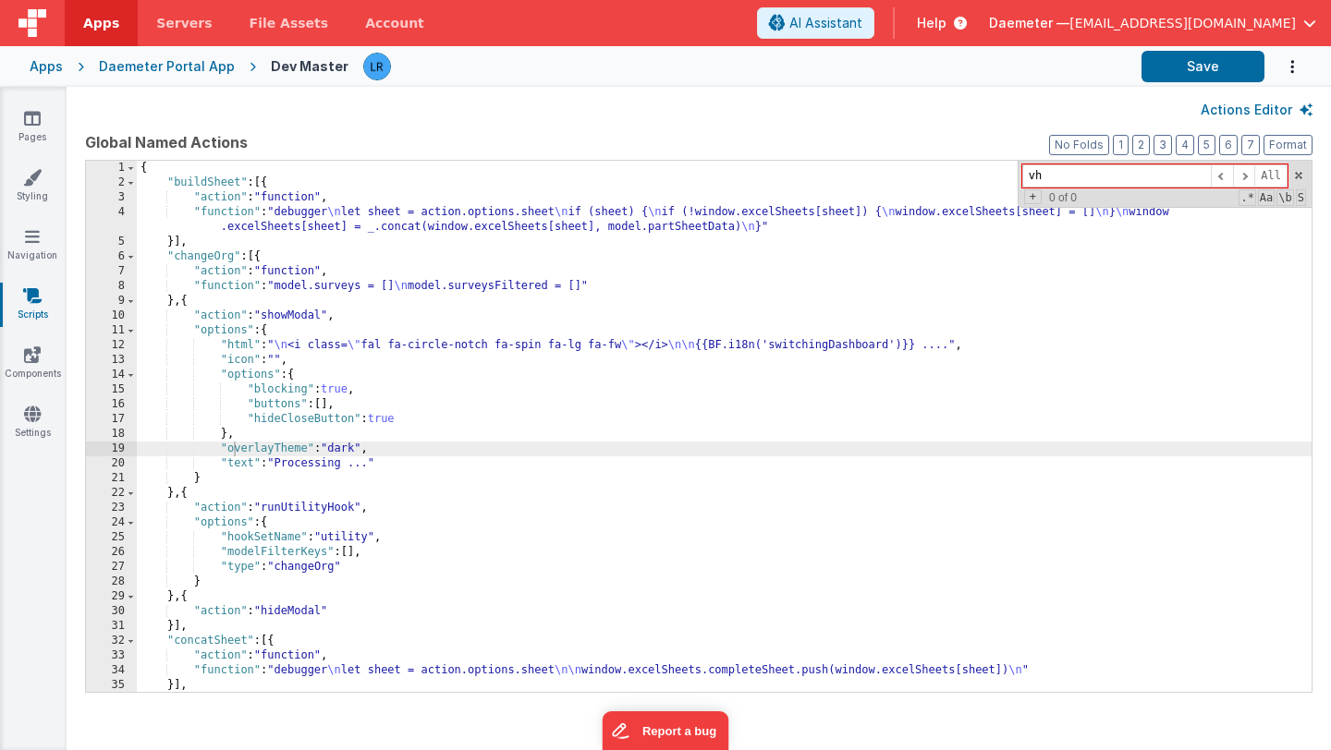
type input "v"
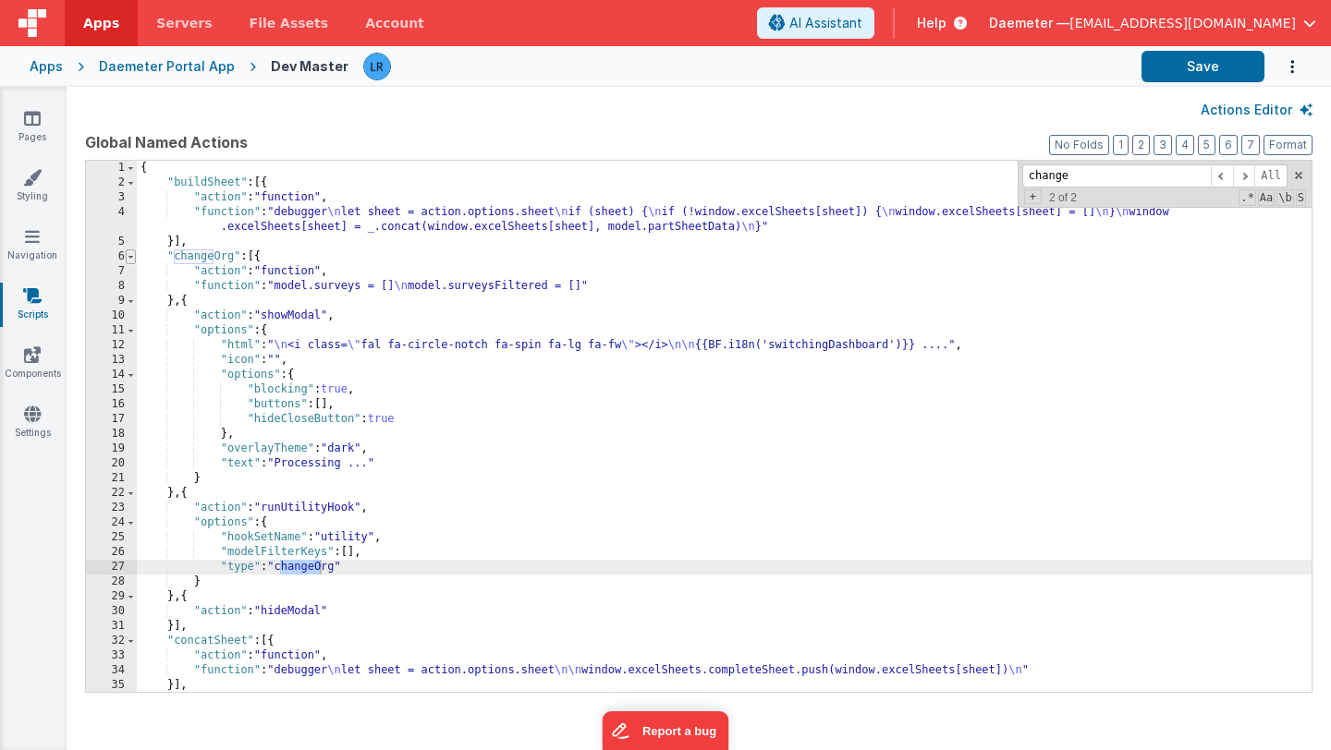
type input "change"
click at [132, 253] on span at bounding box center [131, 257] width 10 height 15
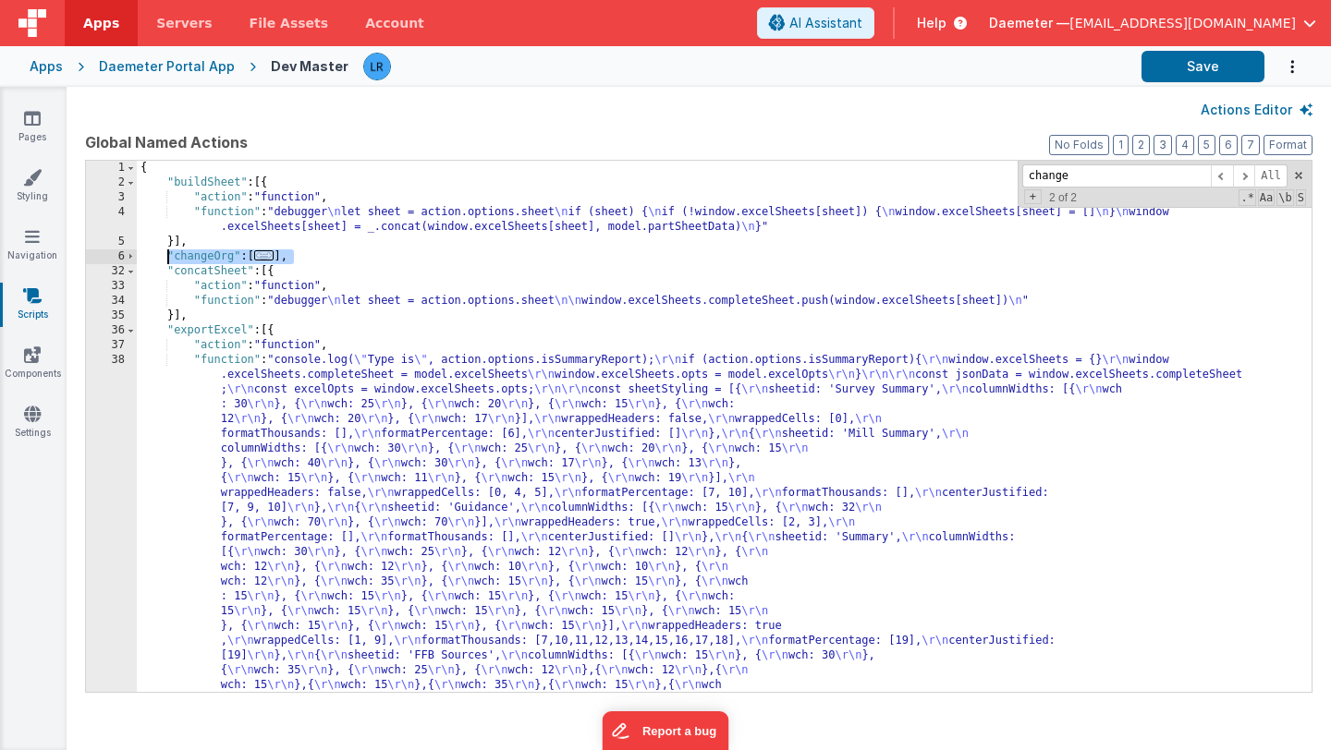
drag, startPoint x: 294, startPoint y: 259, endPoint x: 167, endPoint y: 258, distance: 126.6
click at [28, 120] on icon at bounding box center [32, 118] width 17 height 18
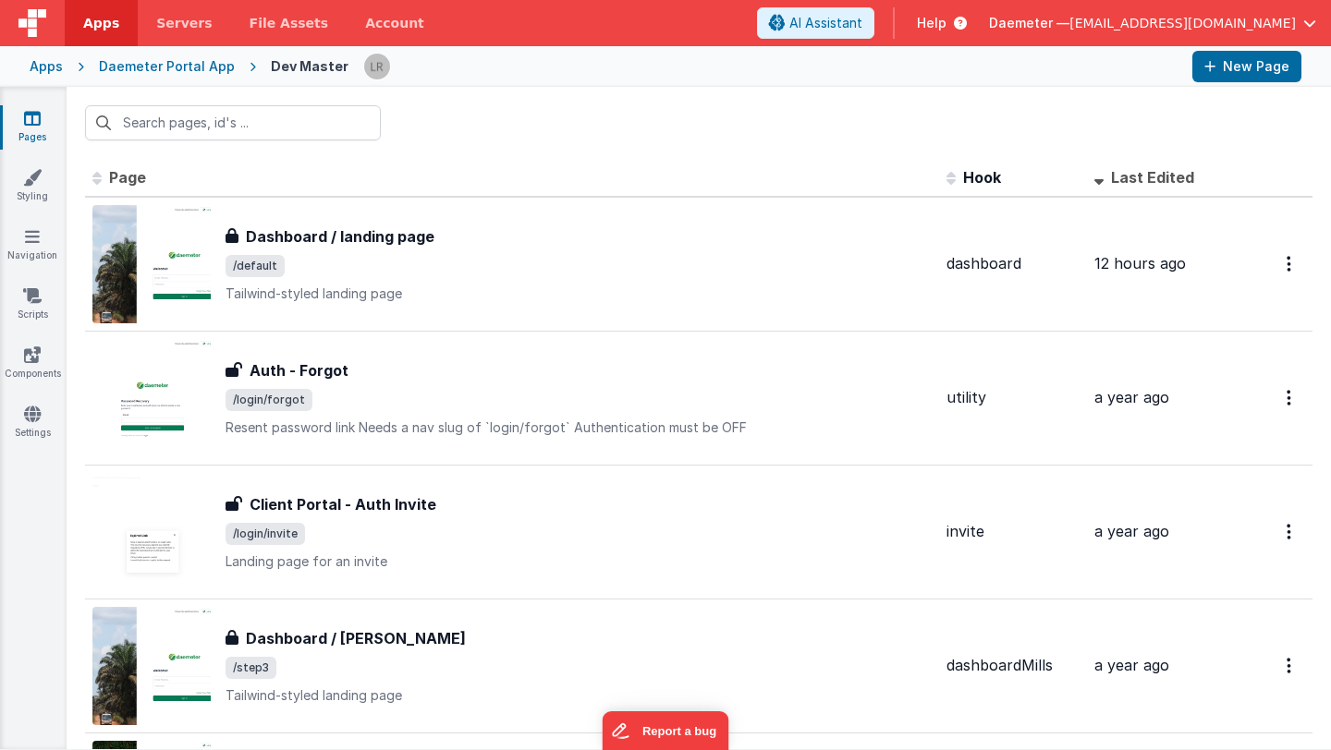
click at [138, 69] on div "Daemeter Portal App" at bounding box center [167, 66] width 136 height 18
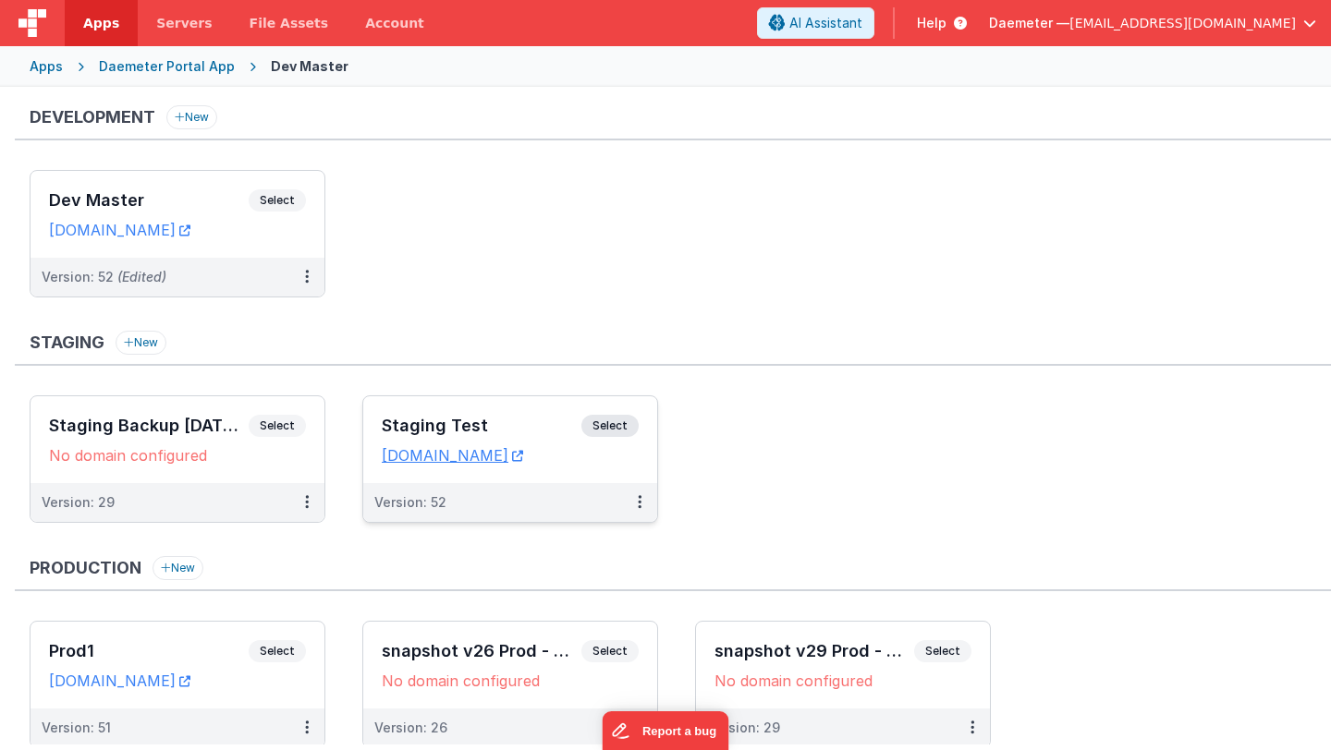
click at [420, 404] on div "Staging Test Select URLs daemeterportalstaging.fmbetterforms.com" at bounding box center [510, 439] width 294 height 87
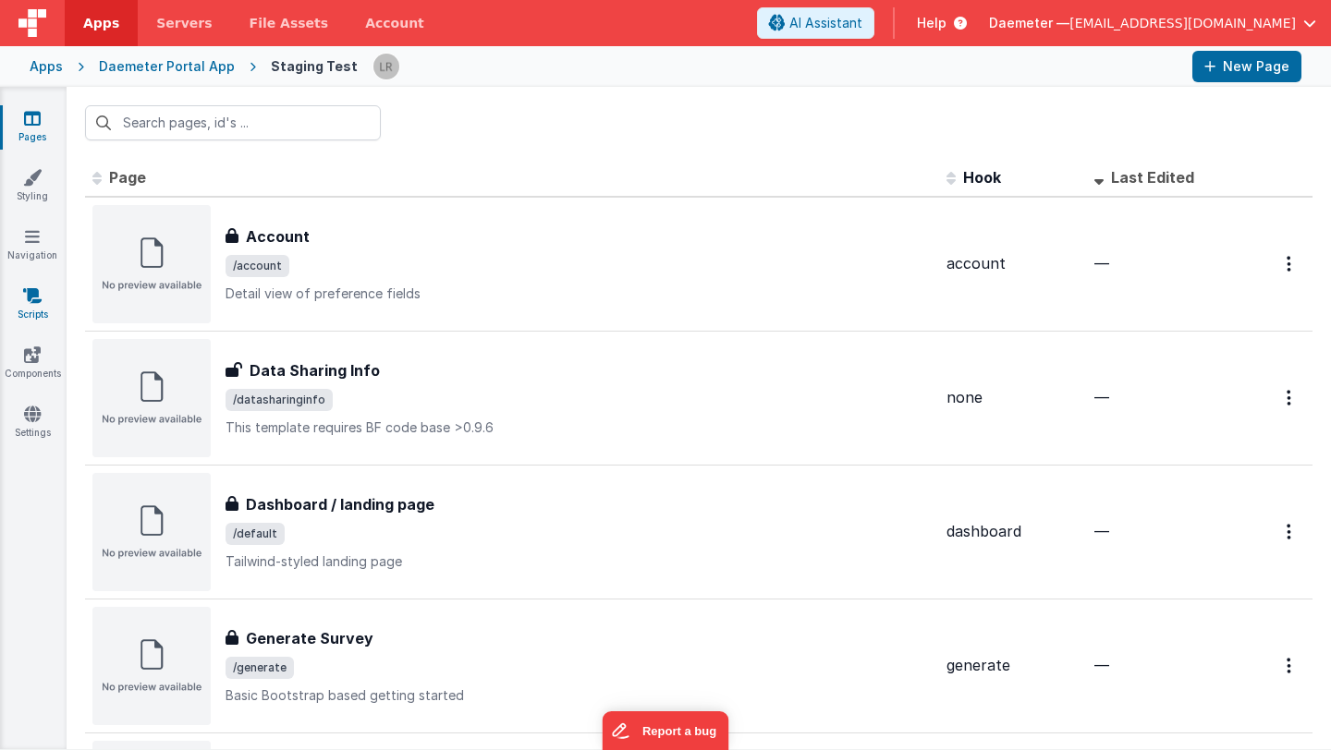
click at [31, 316] on link "Scripts" at bounding box center [32, 304] width 67 height 37
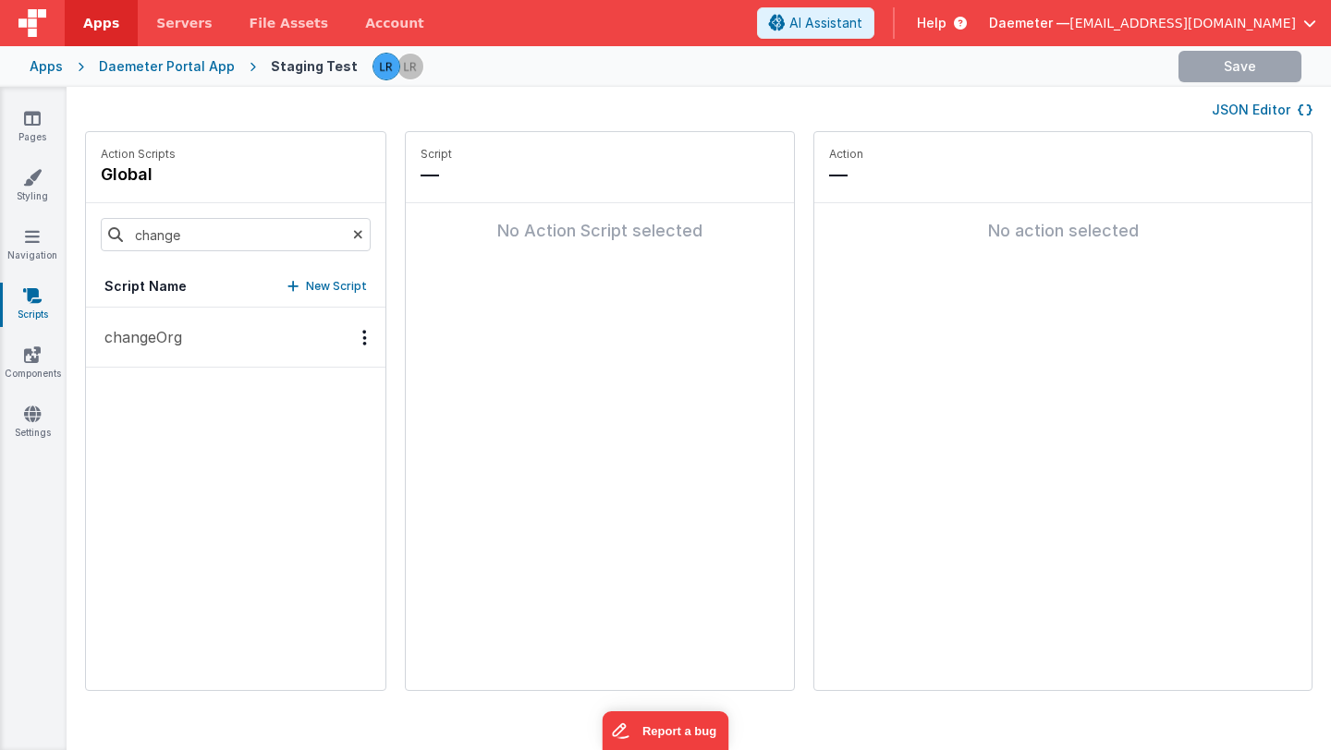
click at [193, 338] on button "changeOrg" at bounding box center [235, 338] width 299 height 60
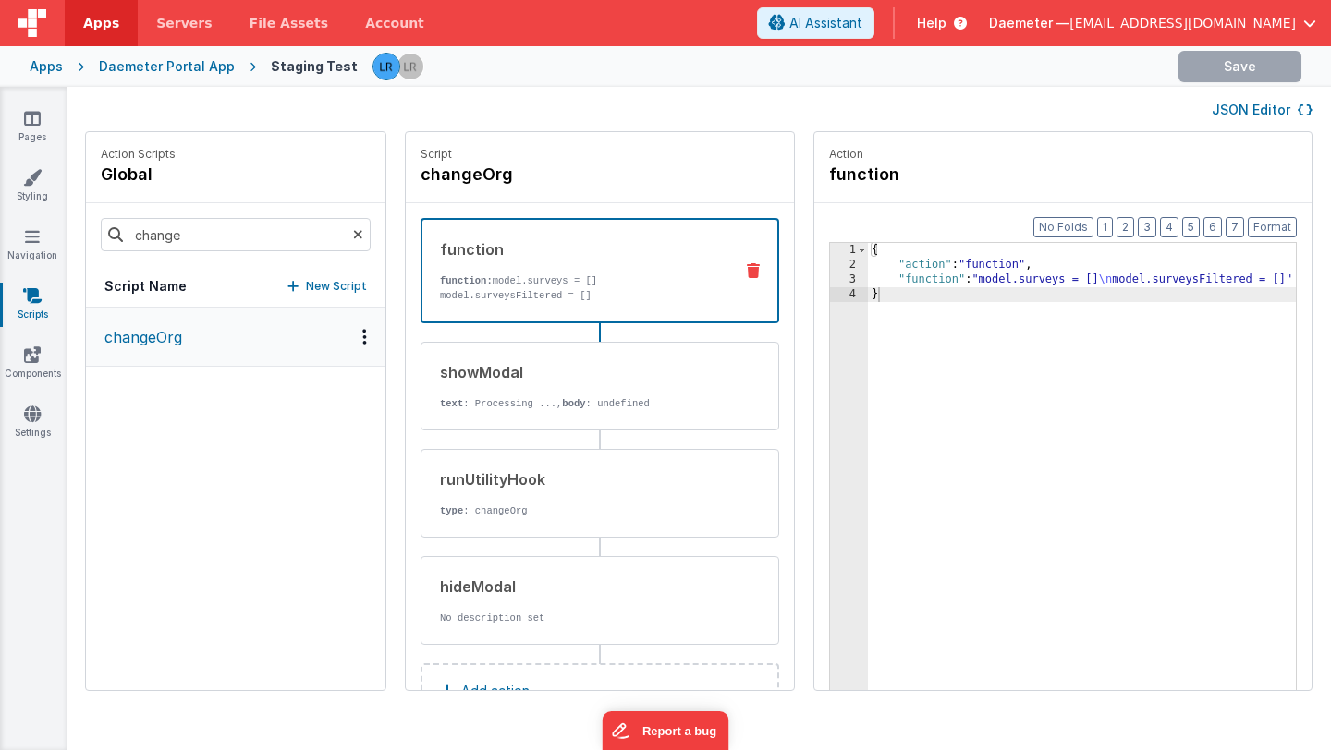
click at [1216, 111] on button "JSON Editor" at bounding box center [1262, 110] width 101 height 18
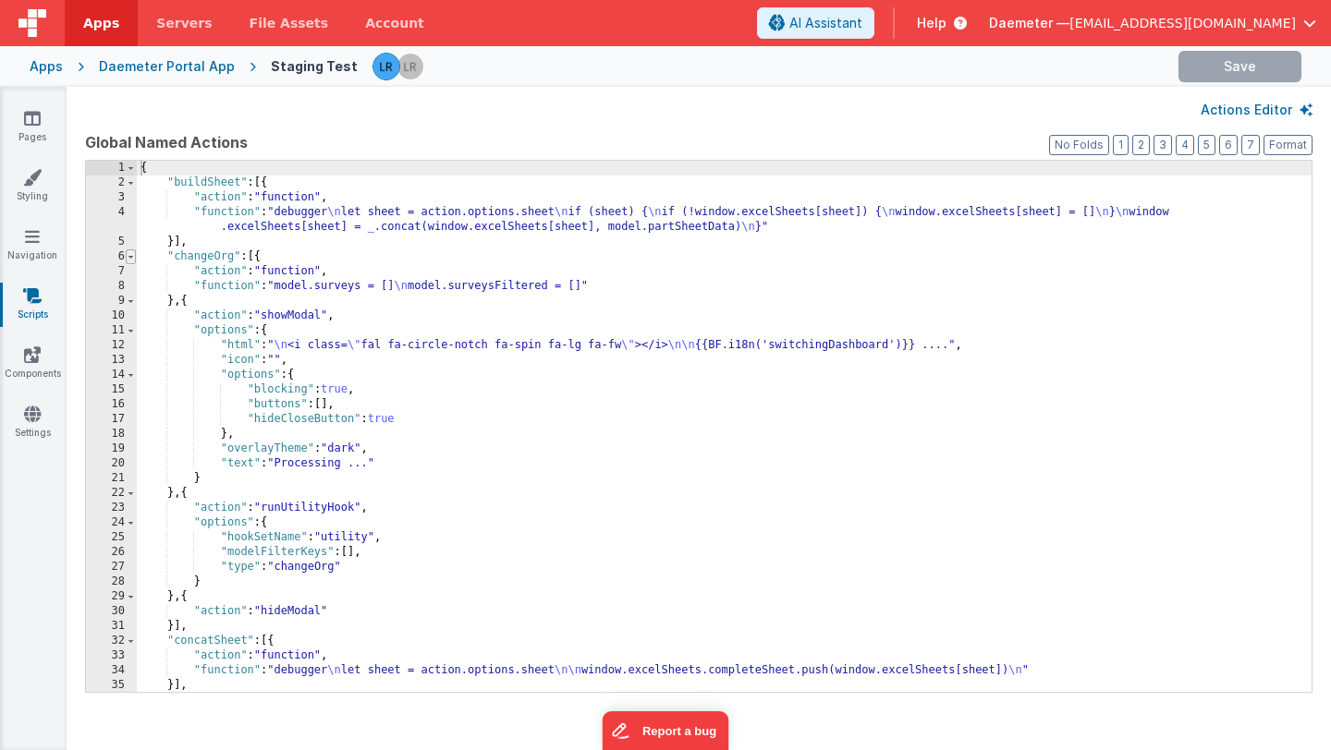
click at [131, 257] on span at bounding box center [131, 257] width 10 height 15
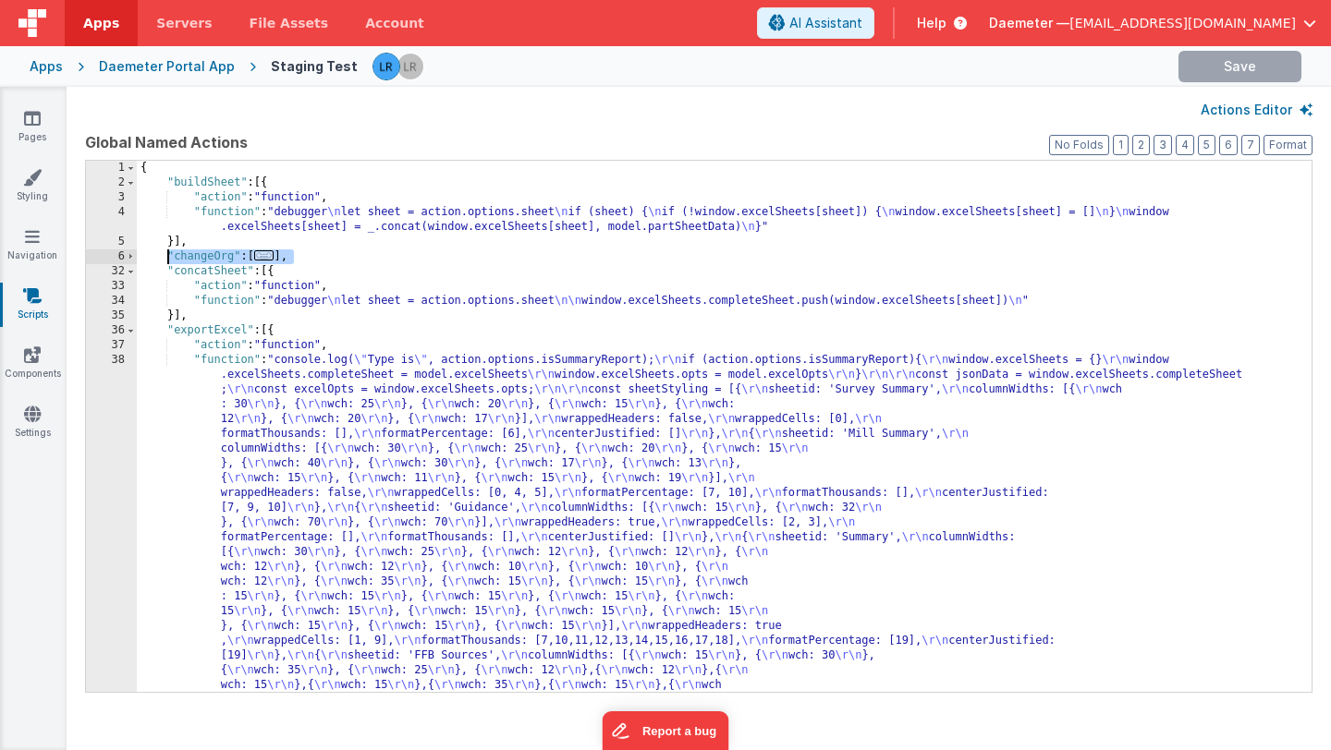
drag, startPoint x: 306, startPoint y: 257, endPoint x: 167, endPoint y: 257, distance: 138.6
click at [140, 71] on div "Daemeter Portal App" at bounding box center [167, 66] width 136 height 18
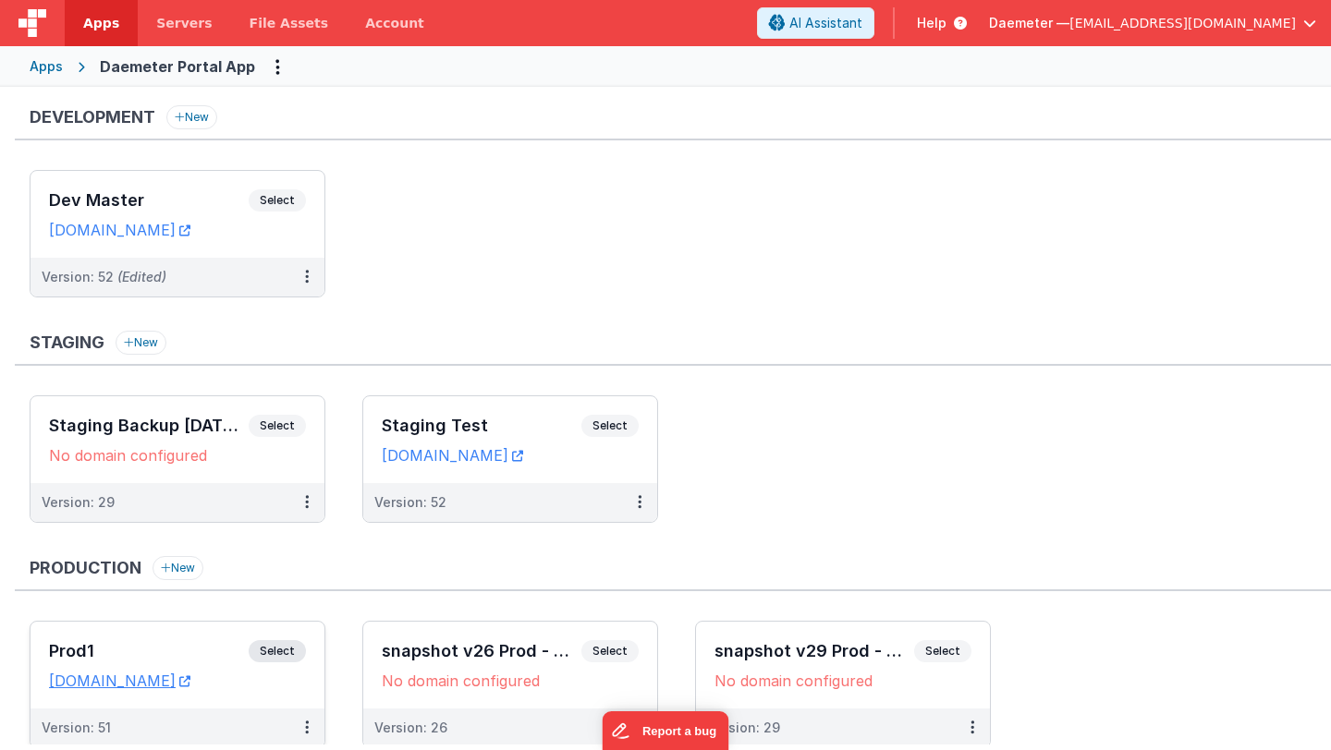
click at [102, 648] on h3 "Prod1" at bounding box center [149, 651] width 200 height 18
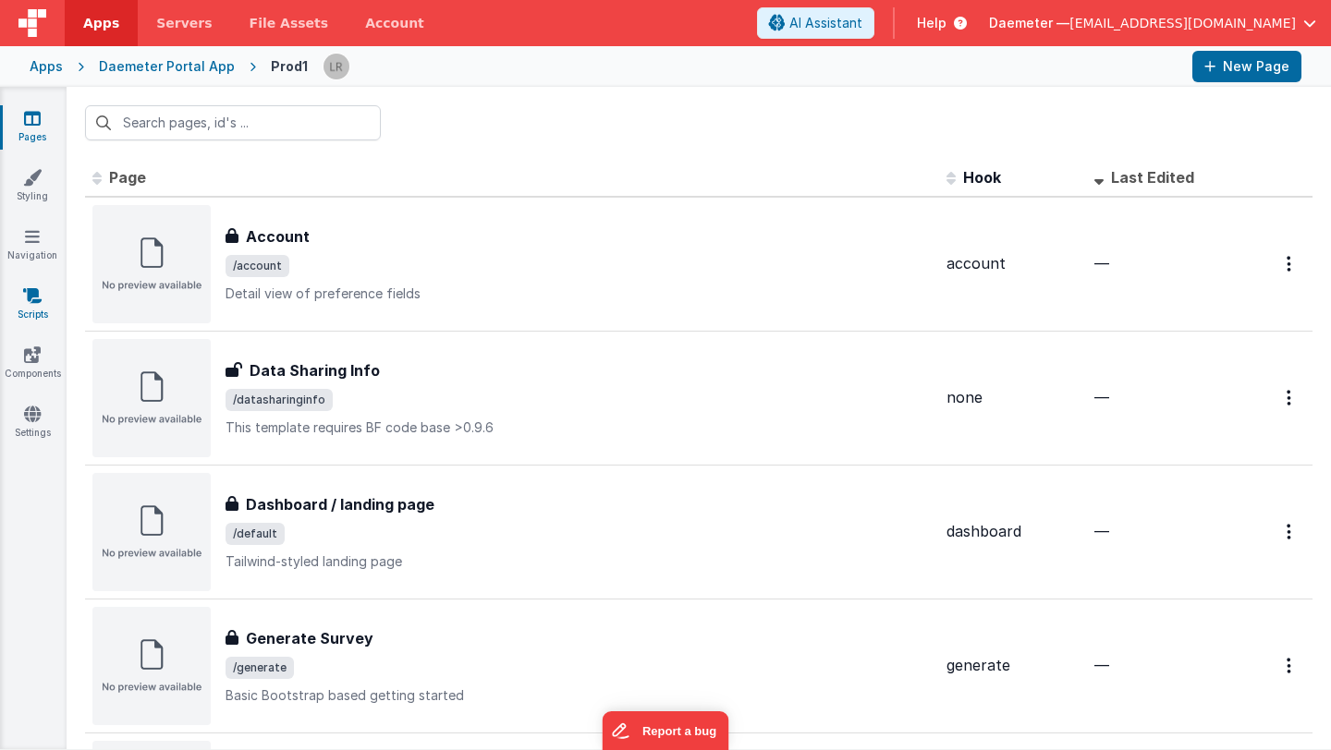
click at [24, 305] on link "Scripts" at bounding box center [32, 304] width 67 height 37
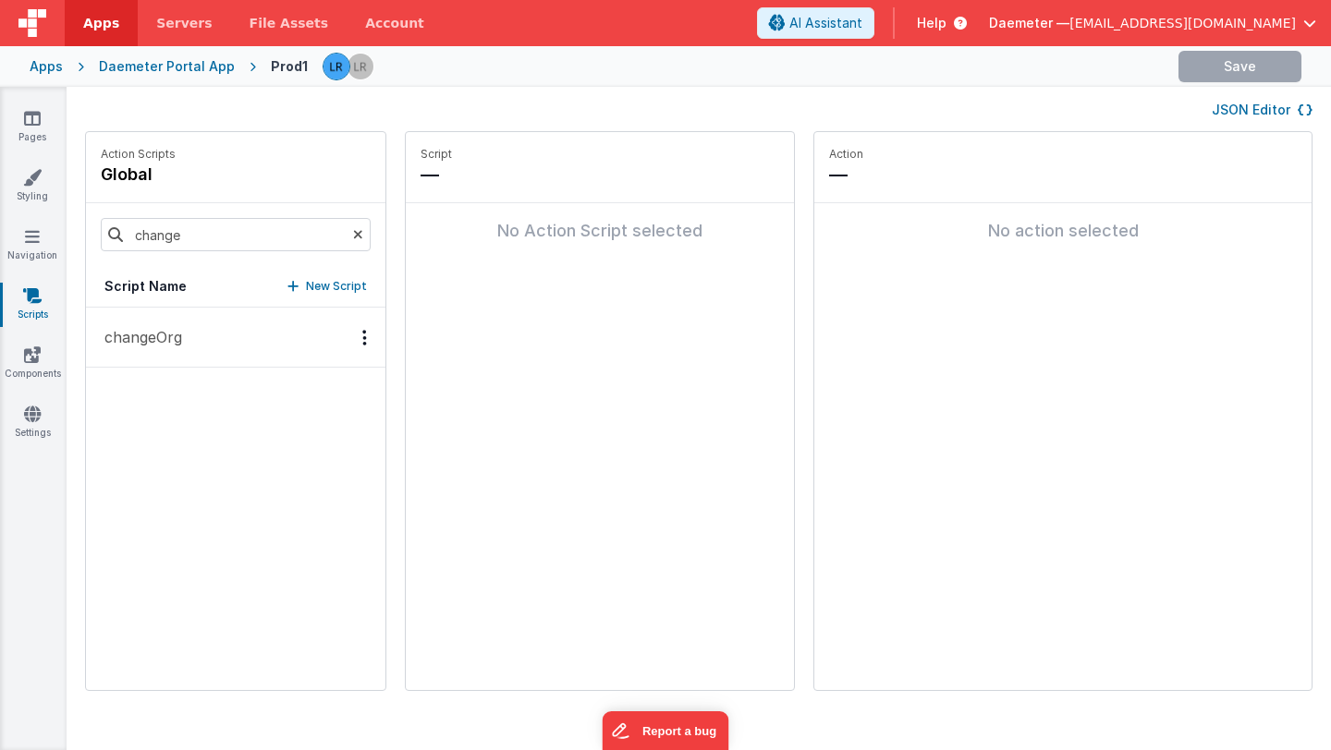
click at [152, 336] on p "changeOrg" at bounding box center [137, 337] width 89 height 22
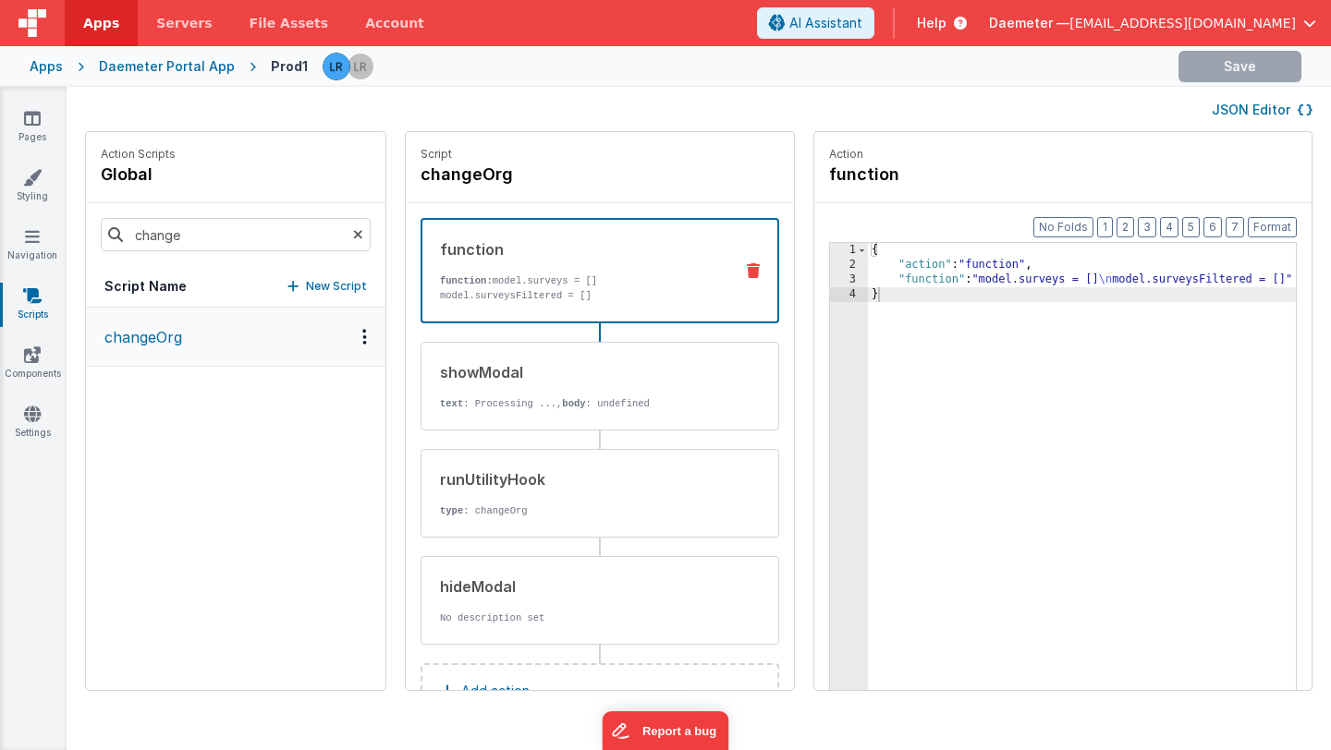
click at [1240, 112] on button "JSON Editor" at bounding box center [1262, 110] width 101 height 18
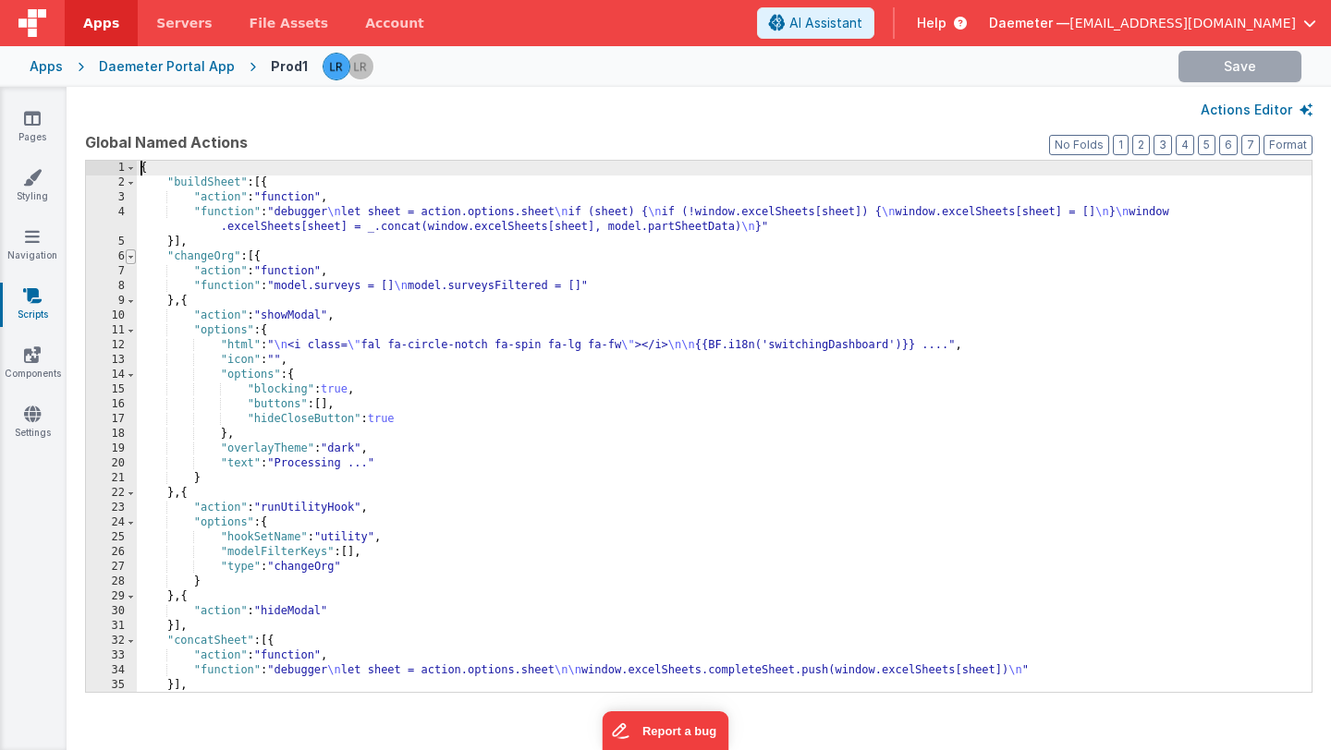
click at [129, 255] on span at bounding box center [131, 257] width 10 height 15
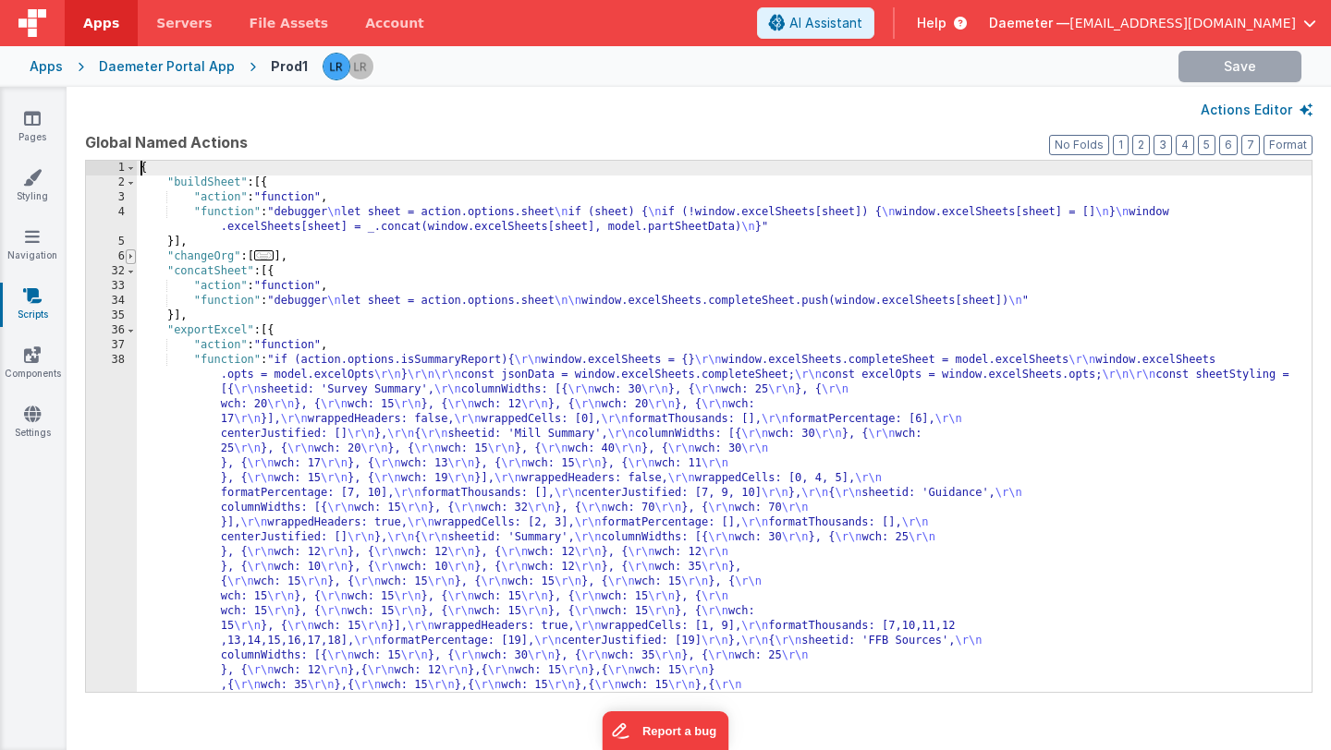
click at [129, 255] on span at bounding box center [131, 257] width 10 height 15
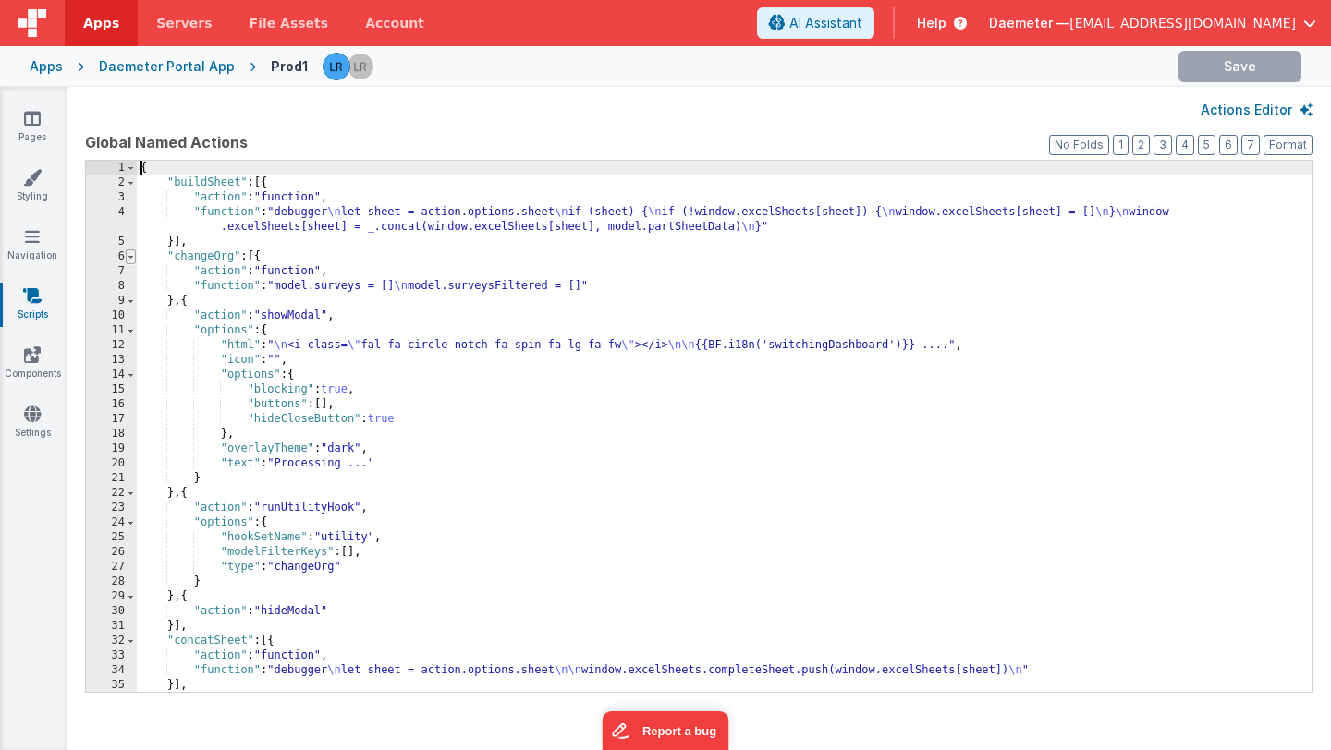
click at [130, 261] on span at bounding box center [131, 257] width 10 height 15
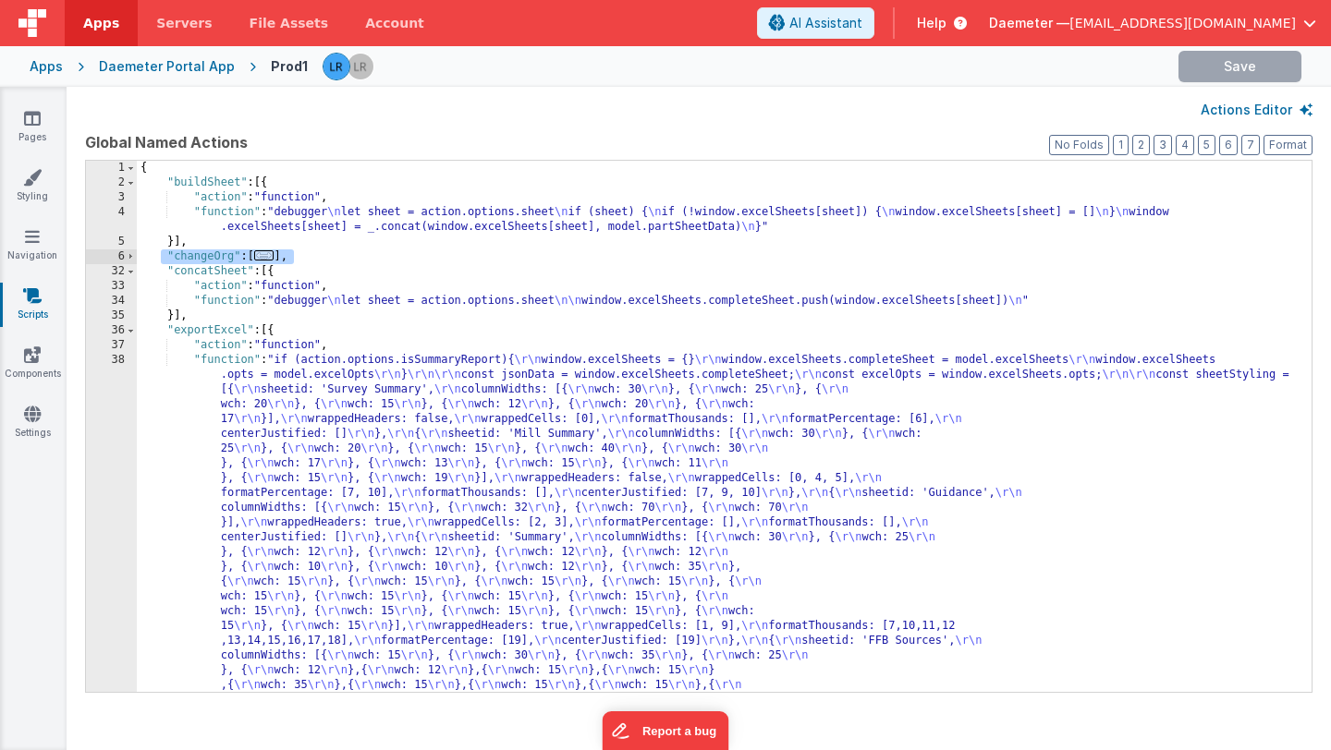
drag, startPoint x: 303, startPoint y: 259, endPoint x: 161, endPoint y: 260, distance: 142.3
click at [37, 128] on link "Pages" at bounding box center [32, 127] width 67 height 37
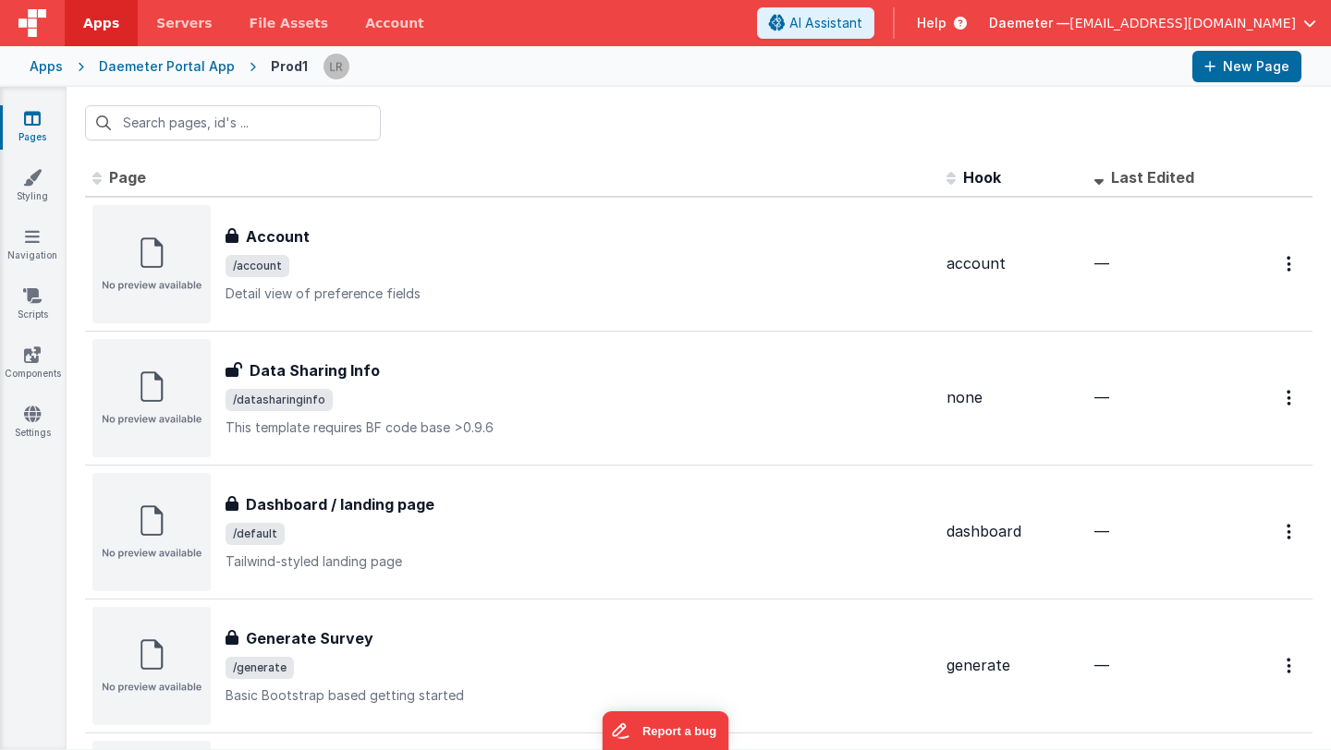
click at [140, 67] on div "Daemeter Portal App" at bounding box center [167, 66] width 136 height 18
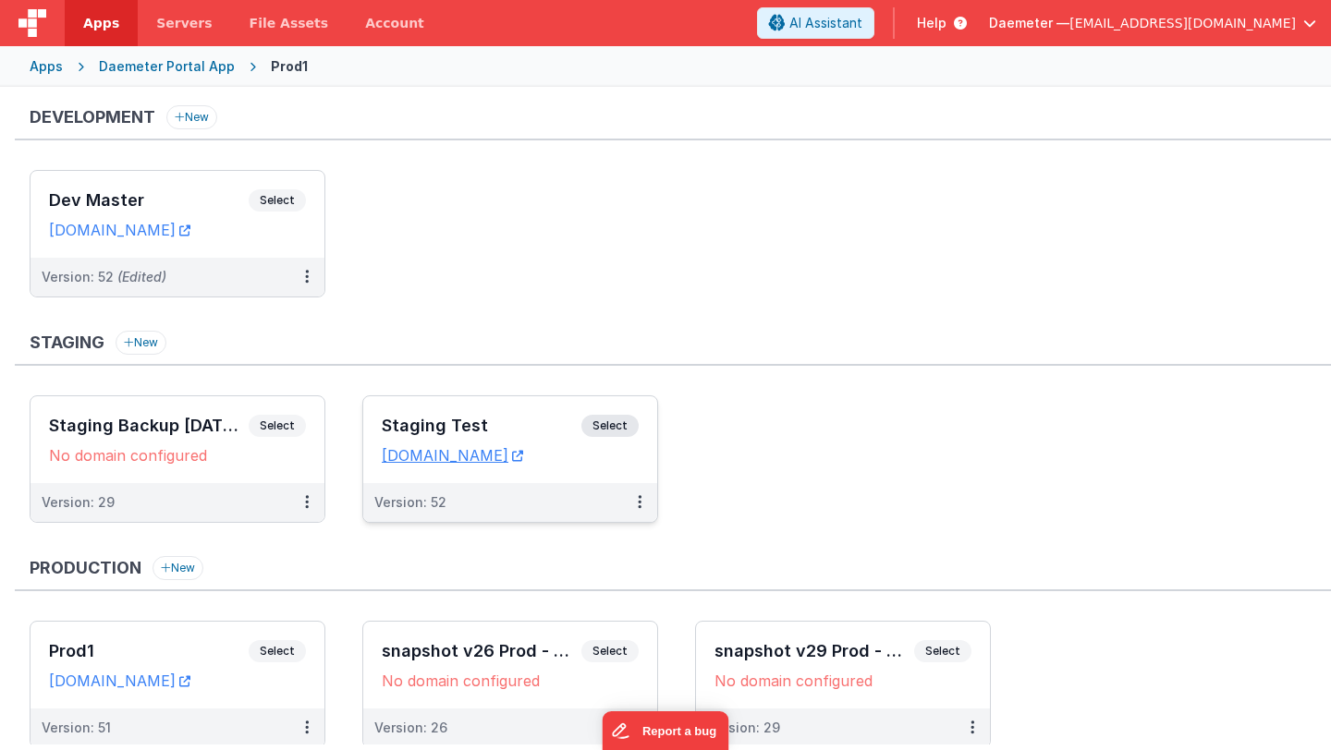
click at [451, 417] on div "Staging Test Select" at bounding box center [510, 430] width 257 height 31
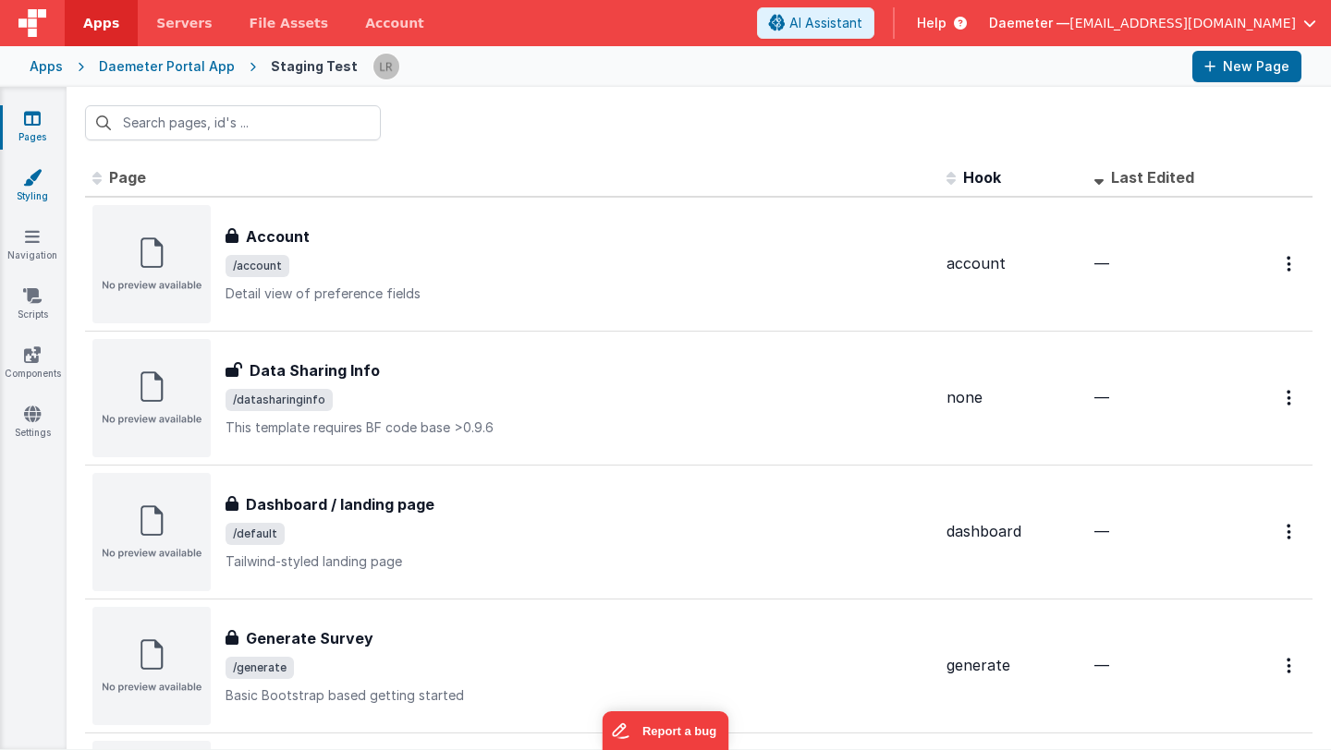
click at [35, 191] on link "Styling" at bounding box center [32, 186] width 67 height 37
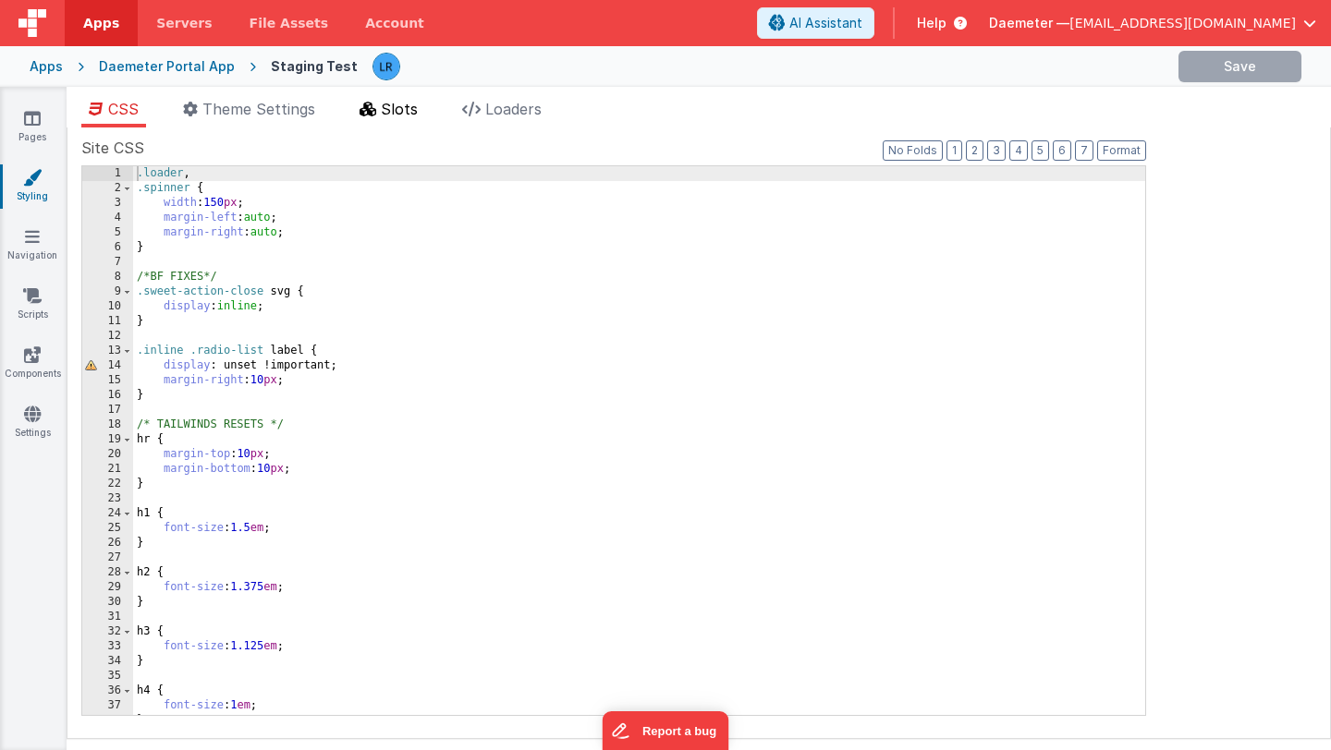
click at [396, 108] on span "Slots" at bounding box center [399, 109] width 37 height 18
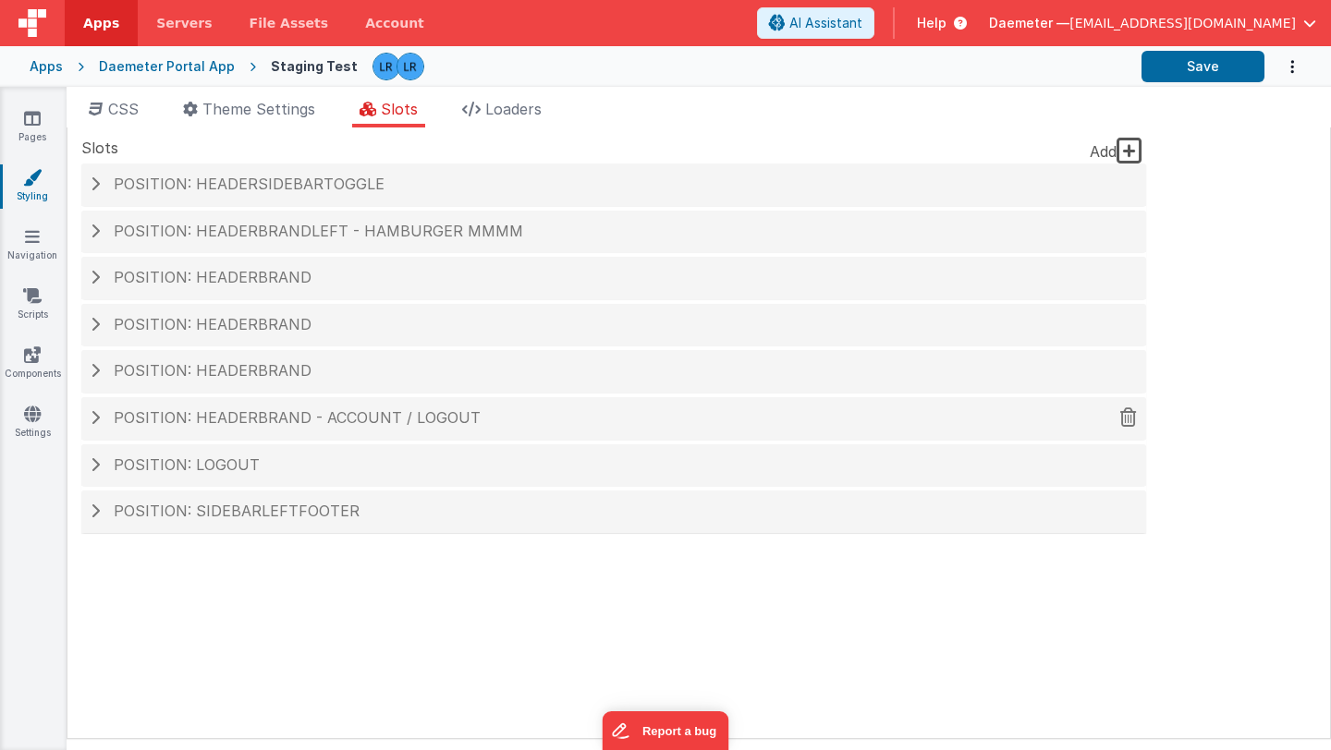
click at [162, 411] on span "Position: headerBrand - Account / logout" at bounding box center [297, 417] width 367 height 18
